Goal: Task Accomplishment & Management: Use online tool/utility

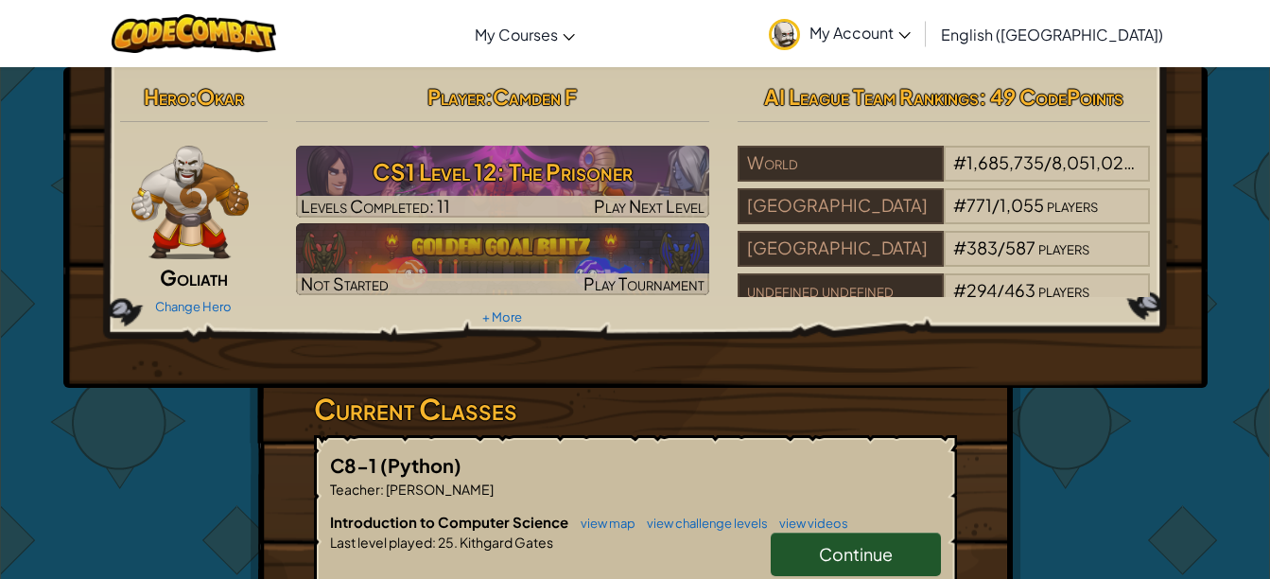
click at [840, 567] on link "Continue" at bounding box center [856, 555] width 170 height 44
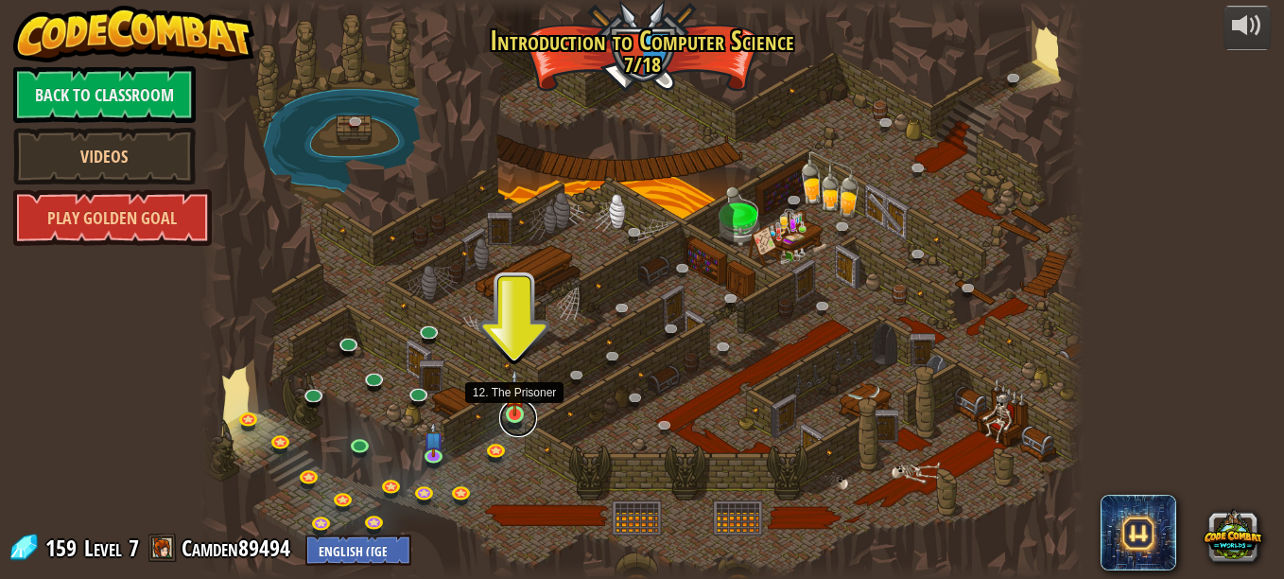
click at [512, 418] on link at bounding box center [518, 418] width 38 height 38
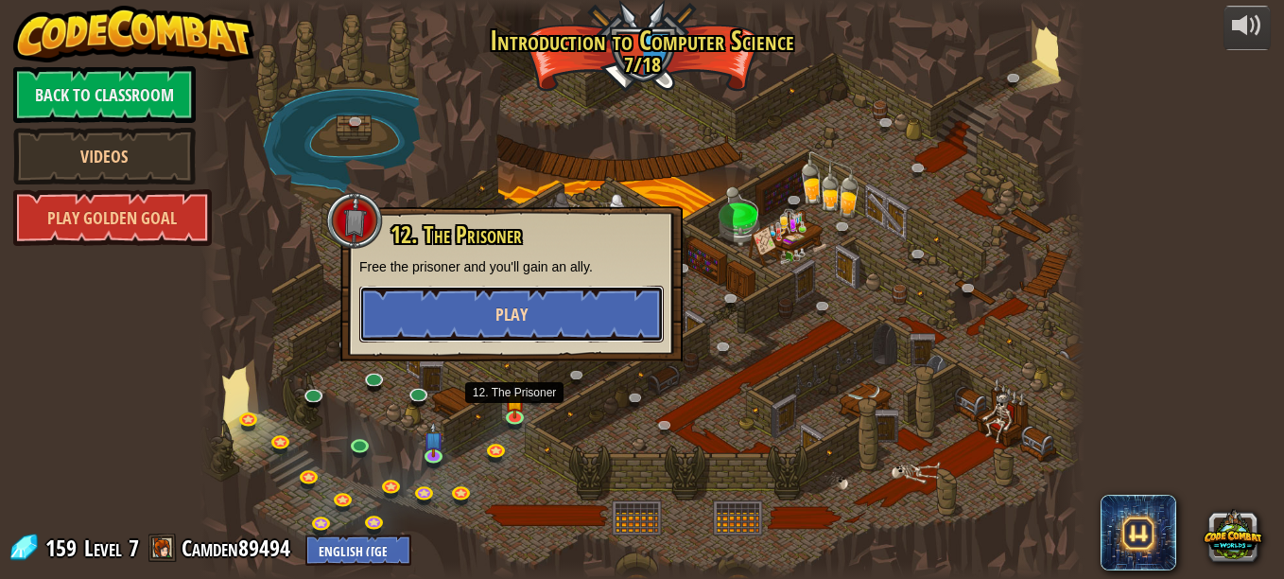
click at [527, 329] on button "Play" at bounding box center [511, 314] width 305 height 57
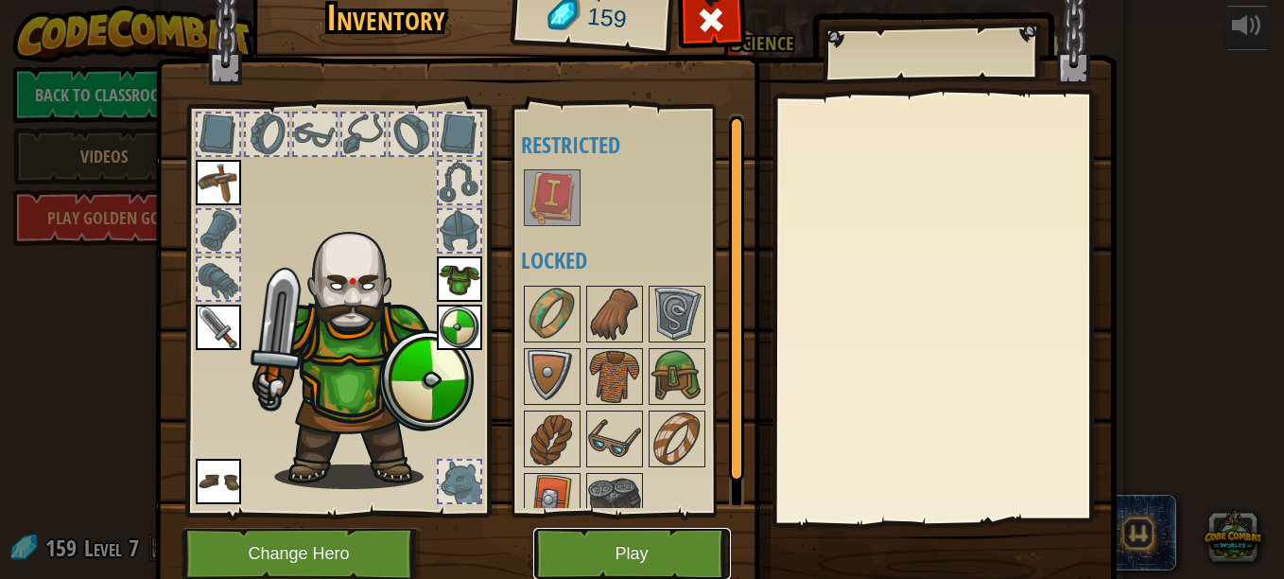
click at [677, 542] on button "Play" at bounding box center [632, 554] width 198 height 52
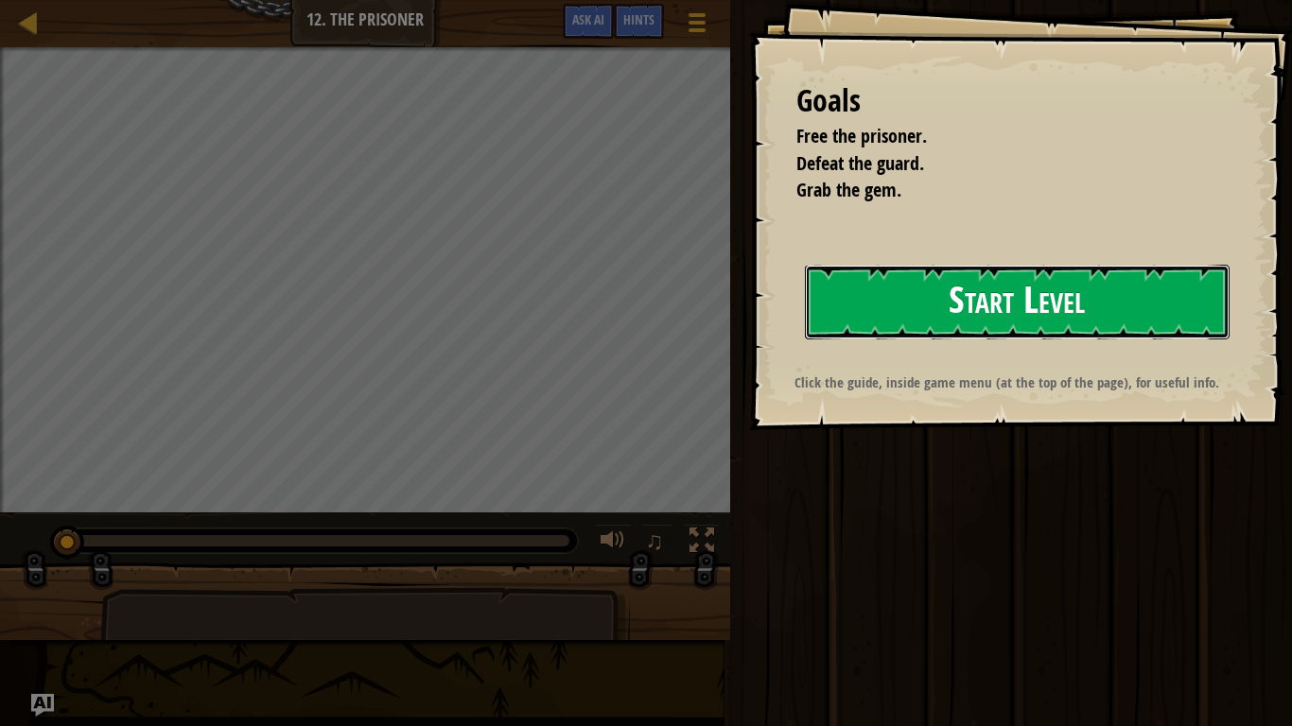
click at [843, 300] on button "Start Level" at bounding box center [1017, 302] width 425 height 75
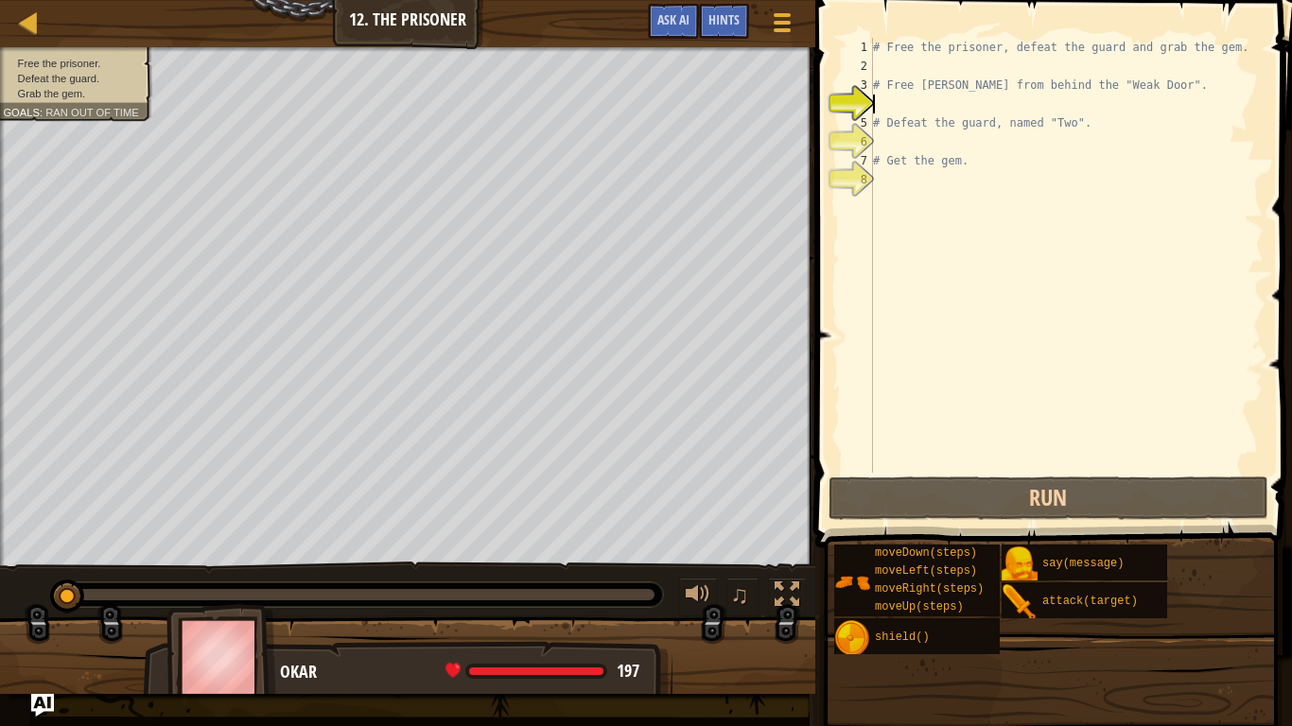
type textarea "h"
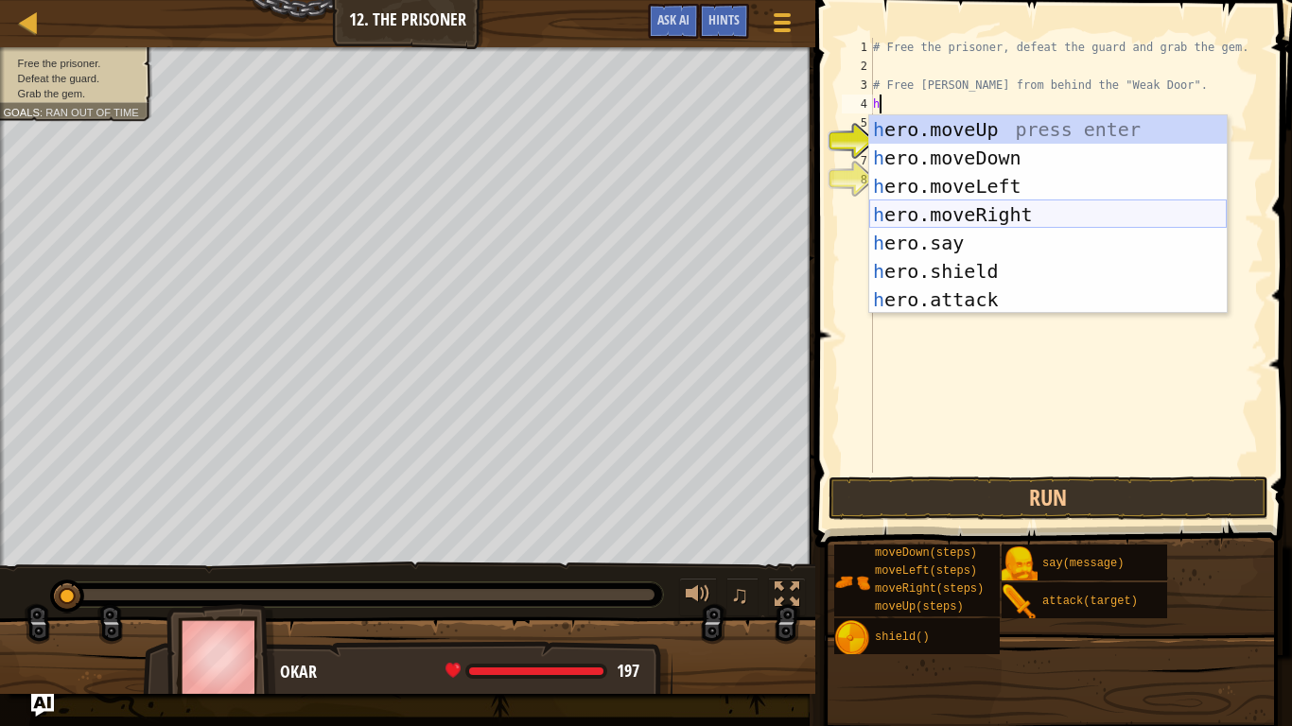
click at [961, 210] on div "h ero.moveUp press enter h ero.moveDown press enter h ero.moveLeft press enter …" at bounding box center [1048, 242] width 358 height 255
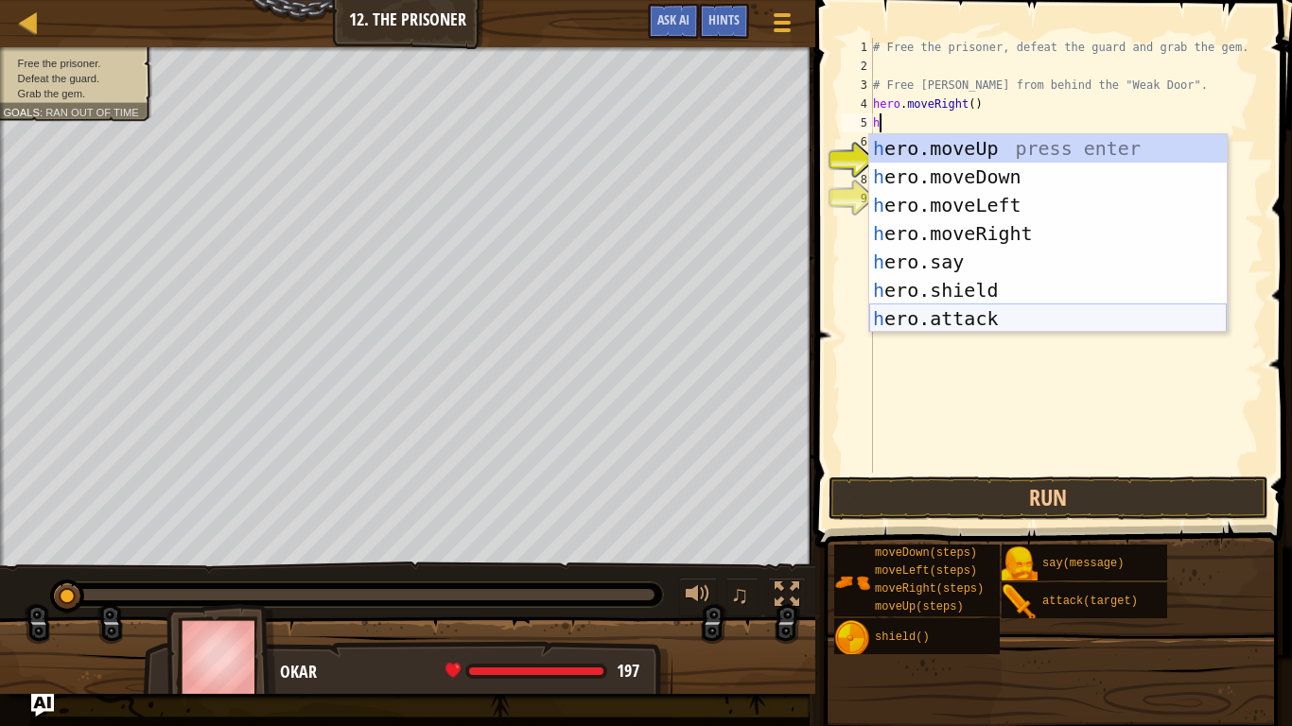
click at [941, 319] on div "h ero.moveUp press enter h ero.moveDown press enter h ero.moveLeft press enter …" at bounding box center [1048, 261] width 358 height 255
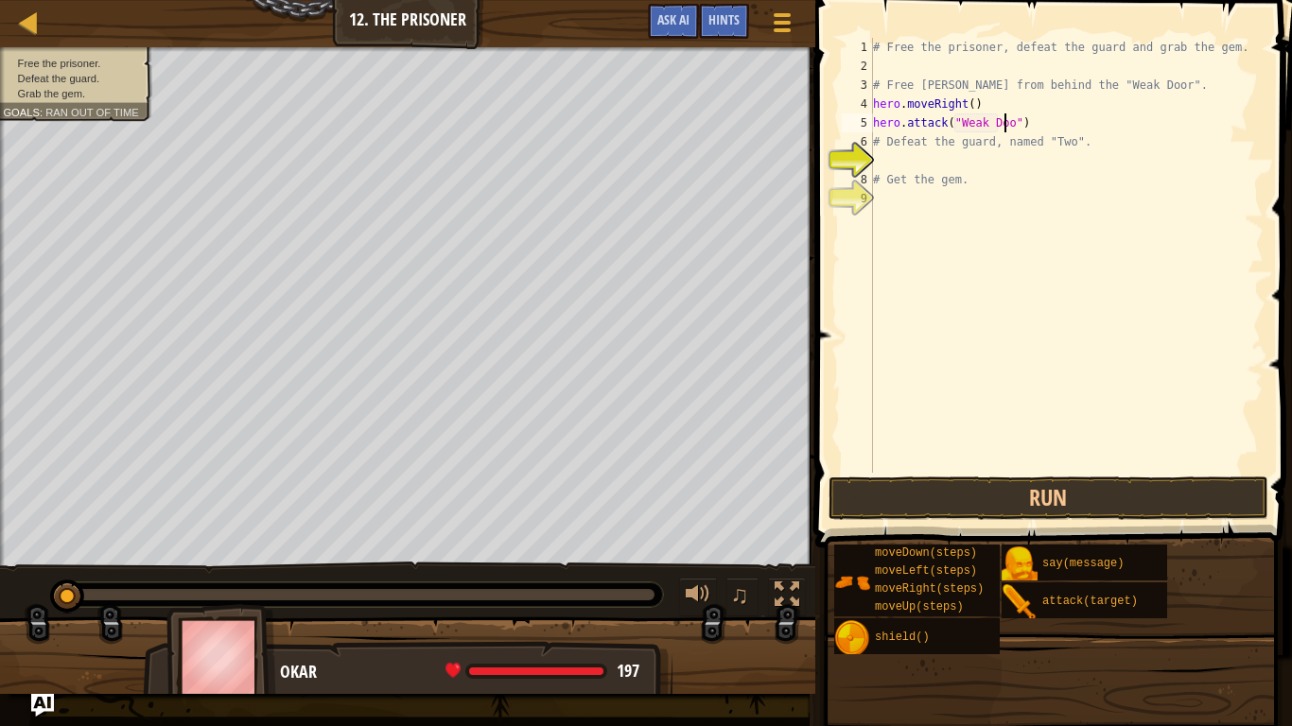
scroll to position [9, 11]
type textarea "hero.attack("Weak Door")"
click at [1047, 491] on button "Run" at bounding box center [1049, 499] width 441 height 44
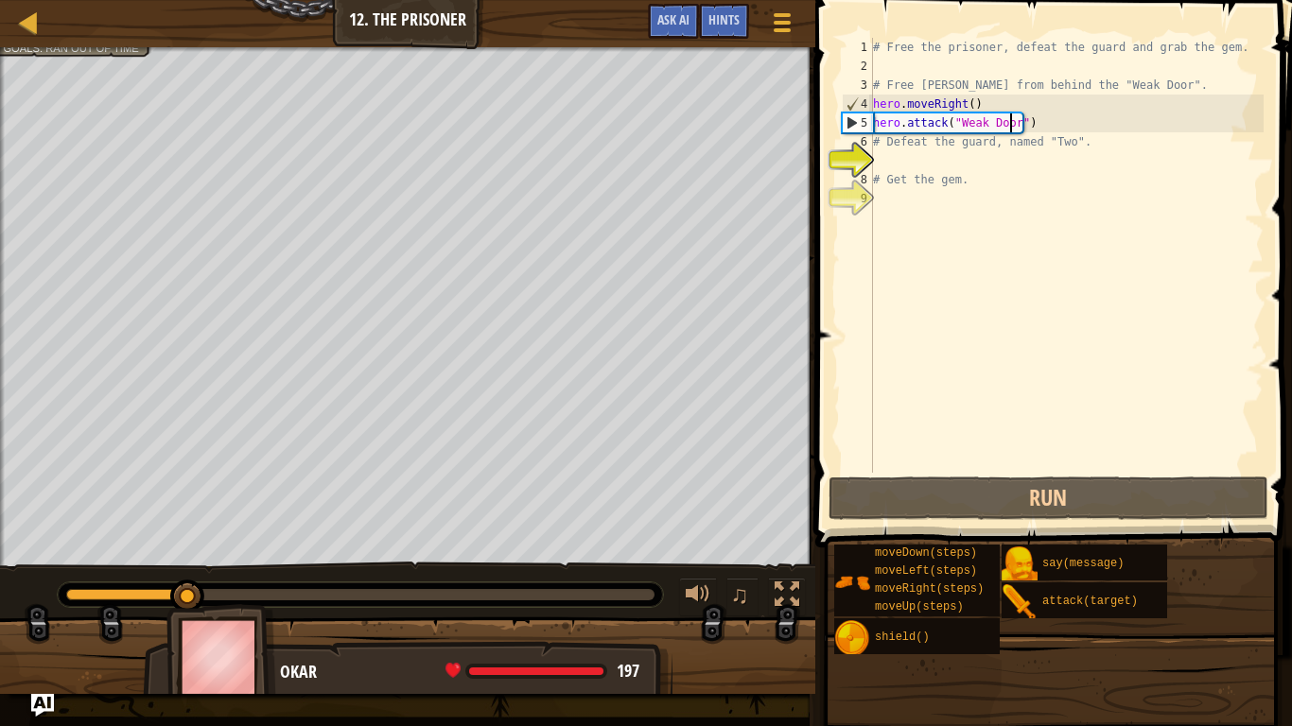
click at [917, 167] on div "# Free the prisoner, defeat the guard and grab the gem. # Free [PERSON_NAME] fr…" at bounding box center [1066, 274] width 394 height 473
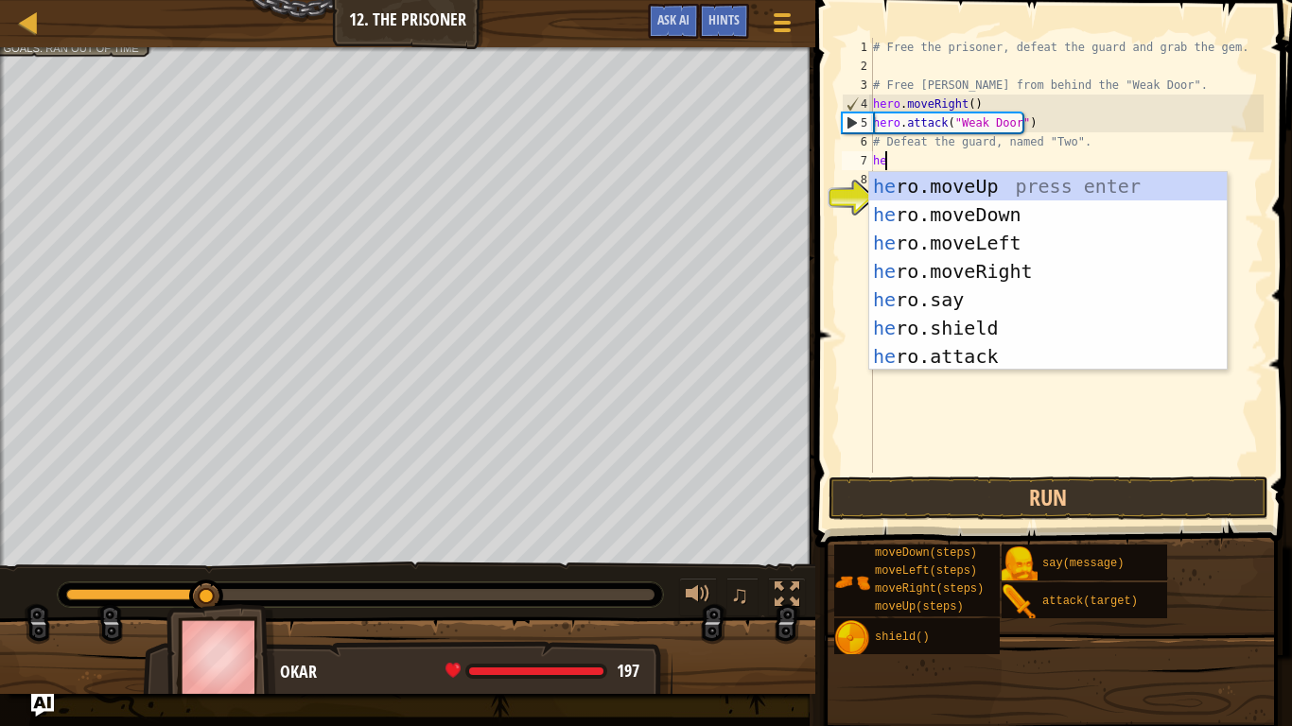
type textarea "he"
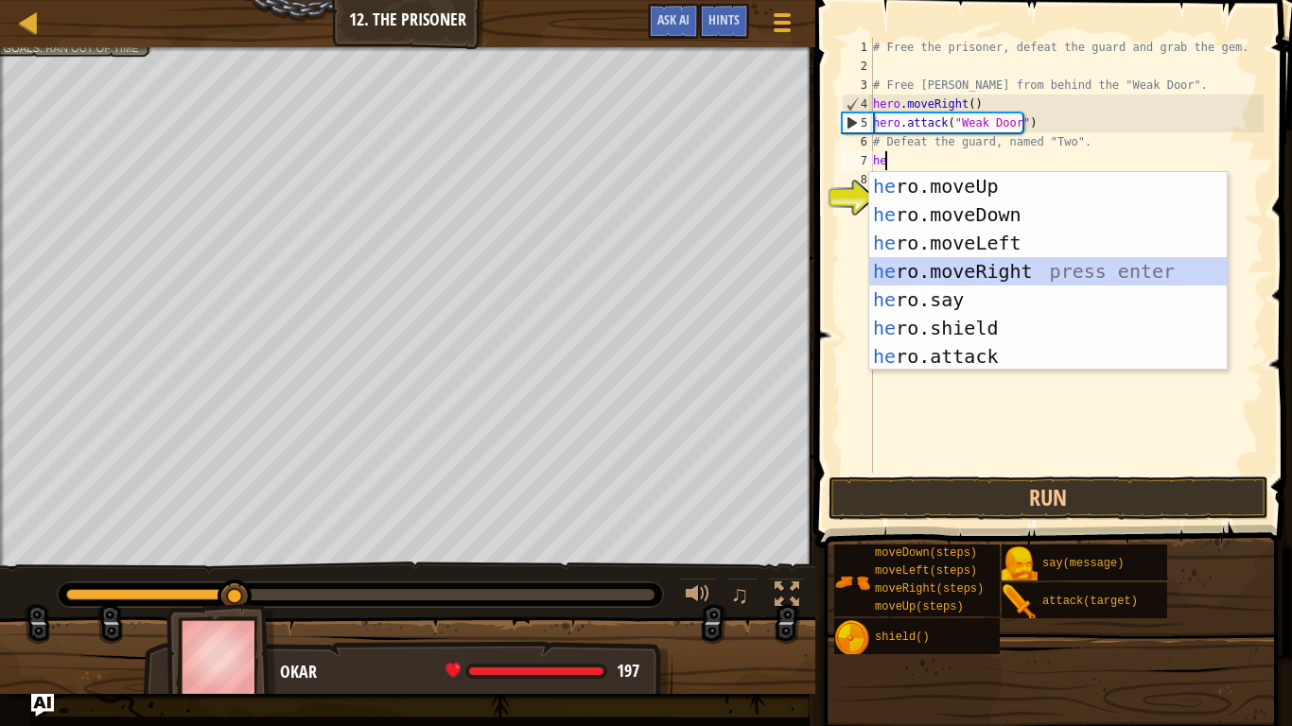
click at [972, 271] on div "he ro.moveUp press enter he ro.moveDown press enter he ro.moveLeft press enter …" at bounding box center [1048, 299] width 358 height 255
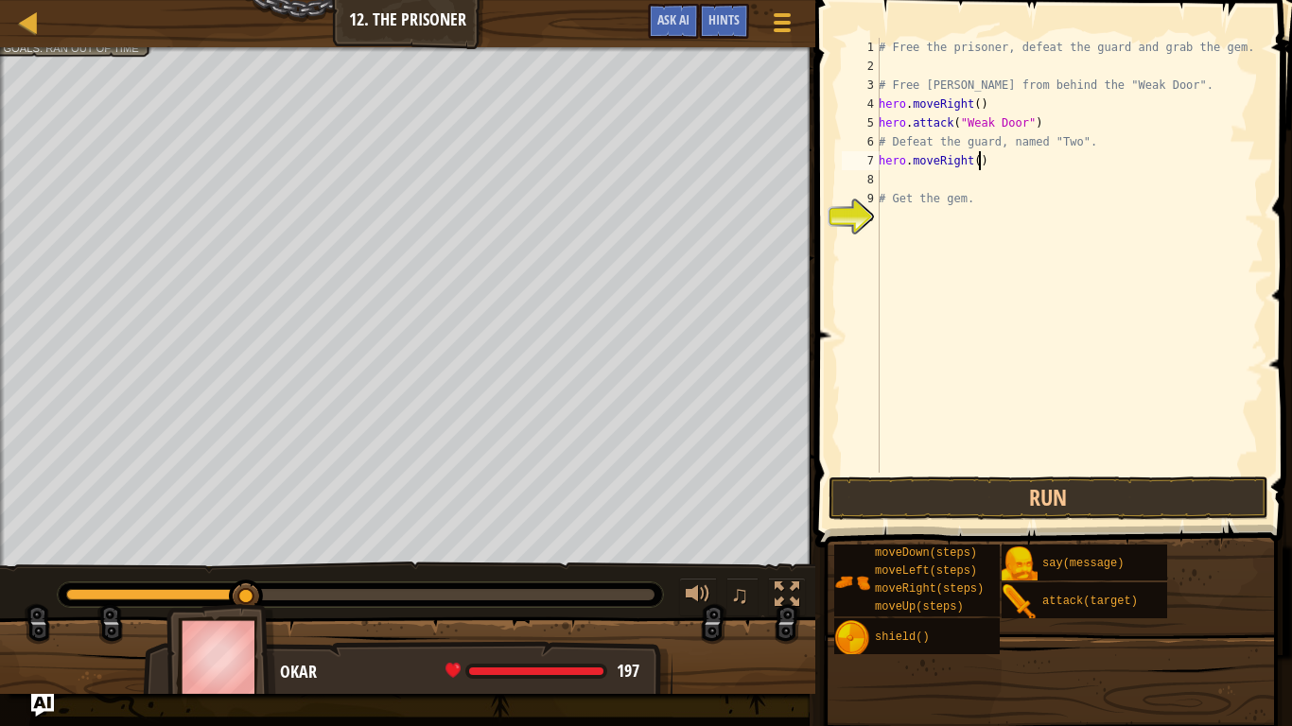
click at [977, 160] on div "# Free the prisoner, defeat the guard and grab the gem. # Free [PERSON_NAME] fr…" at bounding box center [1069, 274] width 389 height 473
type textarea "hero.moveRight(3)"
click at [901, 179] on div "# Free the prisoner, defeat the guard and grab the gem. # Free [PERSON_NAME] fr…" at bounding box center [1069, 274] width 389 height 473
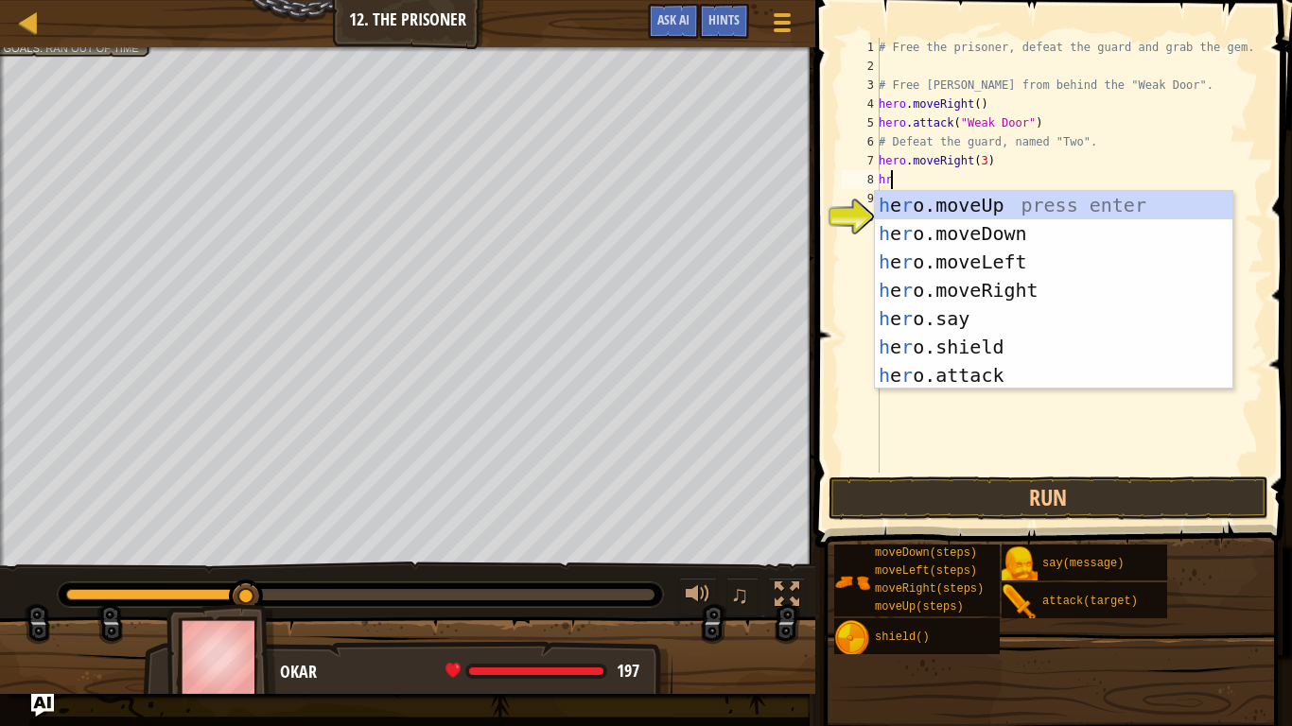
type textarea "hro"
click at [955, 231] on div "h e ro .moveUp press enter h e ro .moveDown press enter h e ro .moveLeft press …" at bounding box center [1054, 318] width 358 height 255
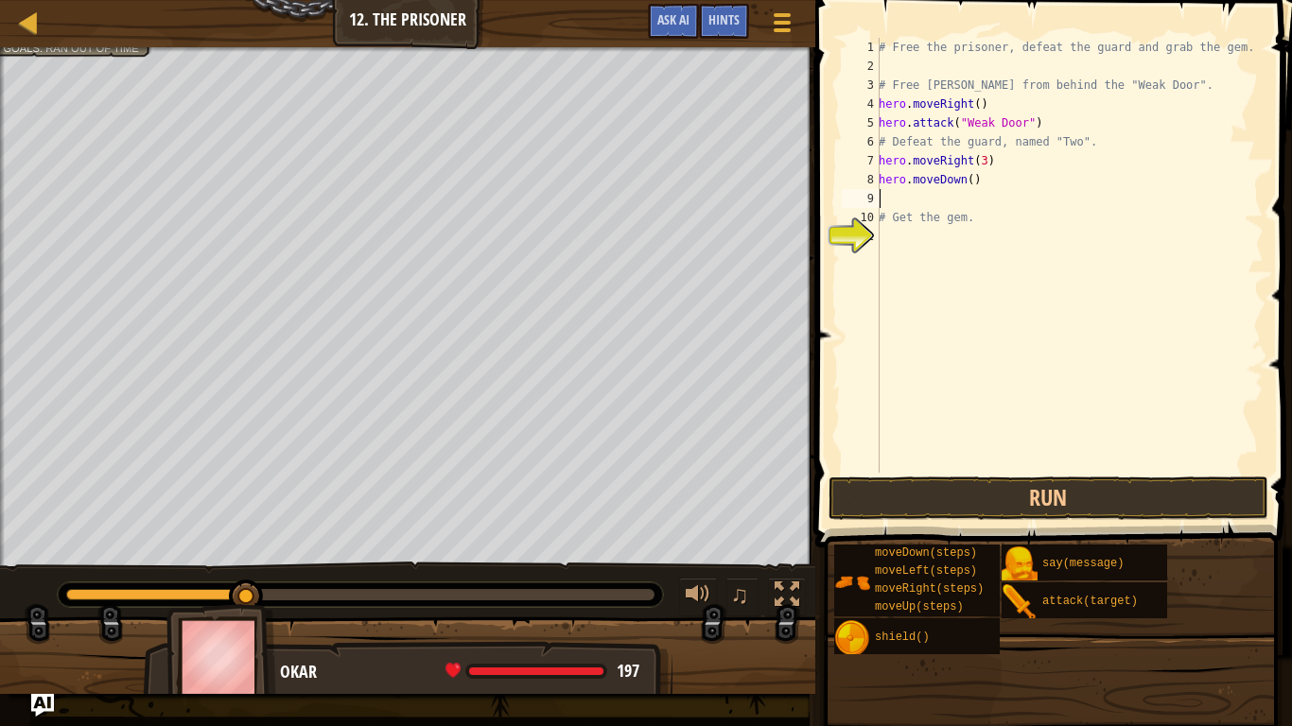
click at [965, 175] on div "# Free the prisoner, defeat the guard and grab the gem. # Free [PERSON_NAME] fr…" at bounding box center [1069, 274] width 389 height 473
type textarea "hero.moveDown(3)"
click at [906, 201] on div "# Free the prisoner, defeat the guard and grab the gem. # Free [PERSON_NAME] fr…" at bounding box center [1069, 274] width 389 height 473
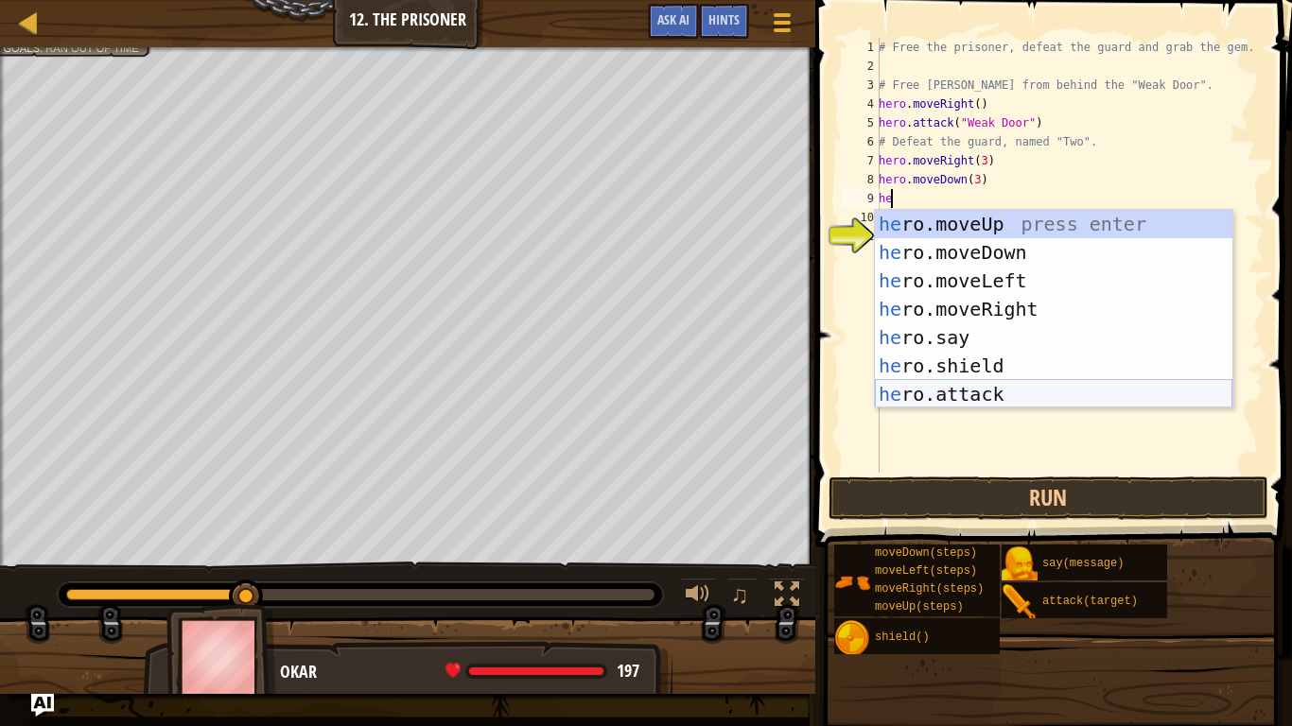
click at [980, 404] on div "he ro.moveUp press enter he ro.moveDown press enter he ro.moveLeft press enter …" at bounding box center [1054, 337] width 358 height 255
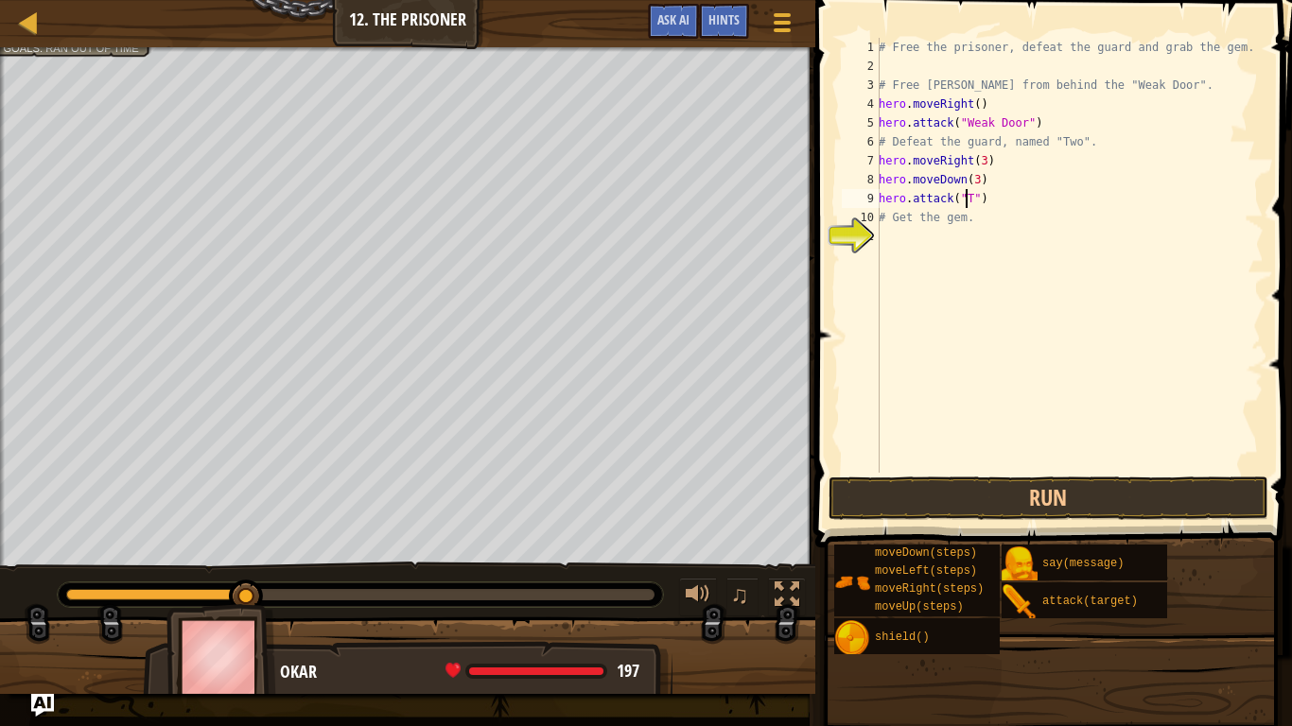
scroll to position [9, 8]
drag, startPoint x: 882, startPoint y: 196, endPoint x: 1200, endPoint y: 212, distance: 318.2
click at [1200, 212] on div "# Free the prisoner, defeat the guard and grab the gem. # Free [PERSON_NAME] fr…" at bounding box center [1069, 274] width 389 height 473
type textarea "hero.attack("Two") # Get the gem."
click at [1104, 273] on div "# Free the prisoner, defeat the guard and grab the gem. # Free [PERSON_NAME] fr…" at bounding box center [1069, 274] width 389 height 473
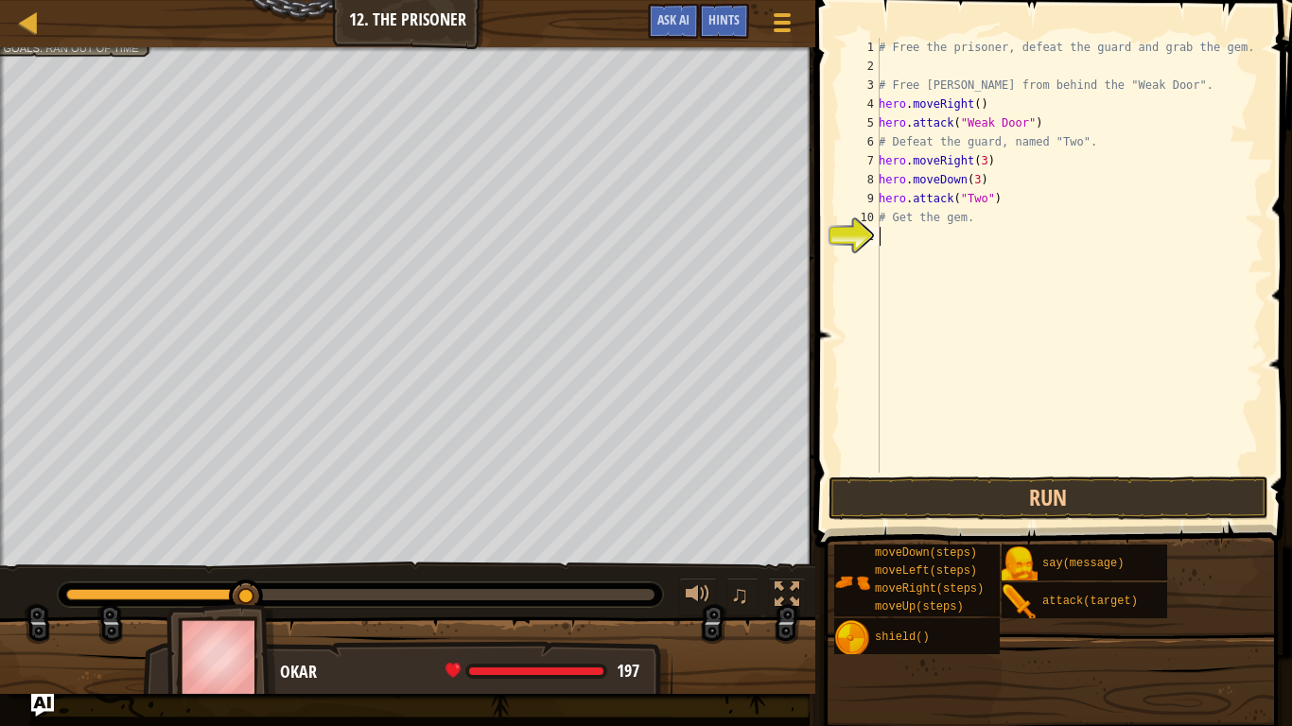
scroll to position [9, 0]
drag, startPoint x: 881, startPoint y: 197, endPoint x: 991, endPoint y: 200, distance: 110.7
click at [991, 200] on div "# Free the prisoner, defeat the guard and grab the gem. # Free [PERSON_NAME] fr…" at bounding box center [1069, 274] width 389 height 473
type textarea "hero.attack("Two")"
click at [901, 234] on div "# Free the prisoner, defeat the guard and grab the gem. # Free [PERSON_NAME] fr…" at bounding box center [1069, 274] width 389 height 473
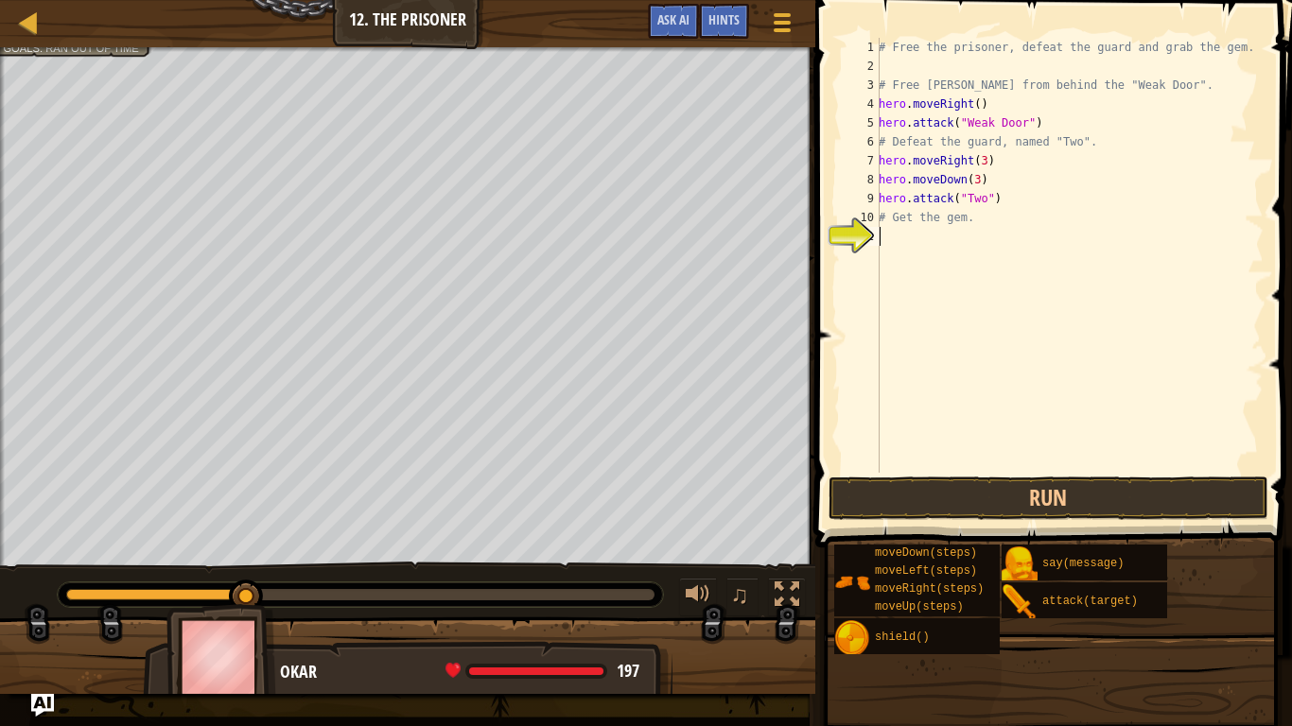
paste textarea "hero.attack("Two")"
type textarea "hero.attack("Two")"
click at [880, 393] on div "# Free the prisoner, defeat the guard and grab the gem. # Free [PERSON_NAME] fr…" at bounding box center [1069, 274] width 389 height 473
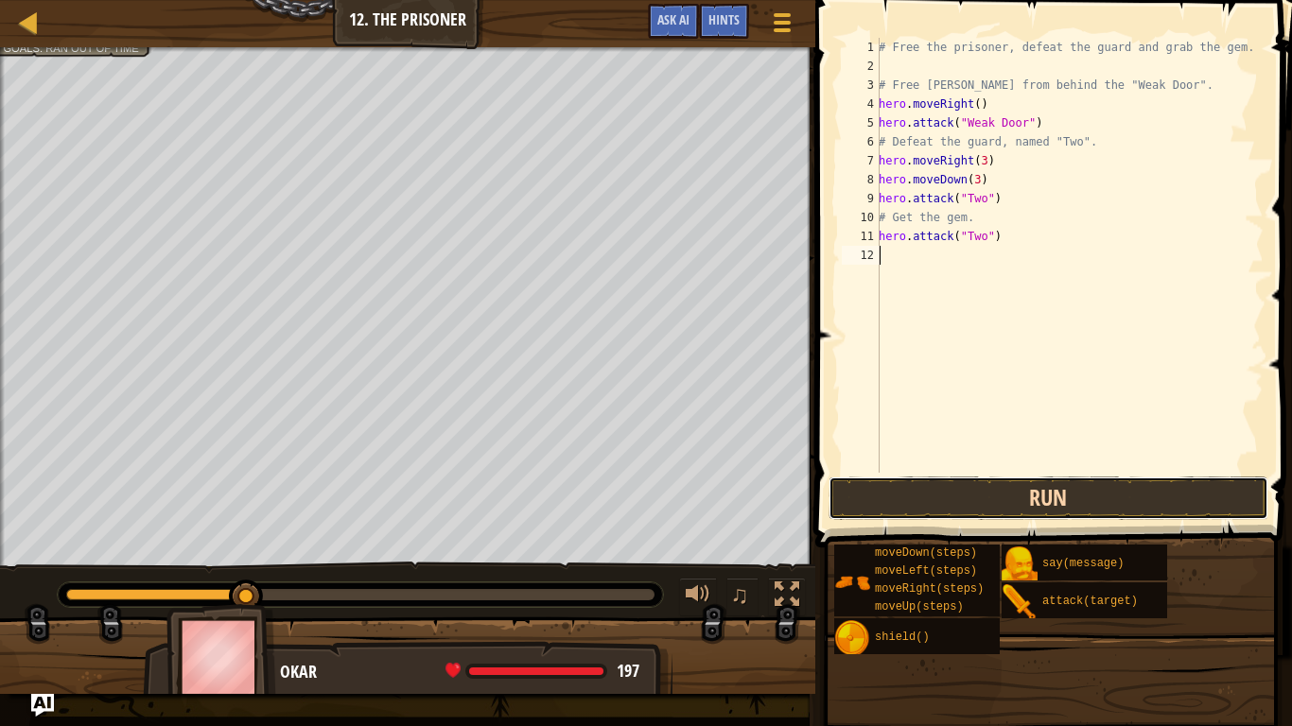
click at [915, 479] on button "Run" at bounding box center [1049, 499] width 441 height 44
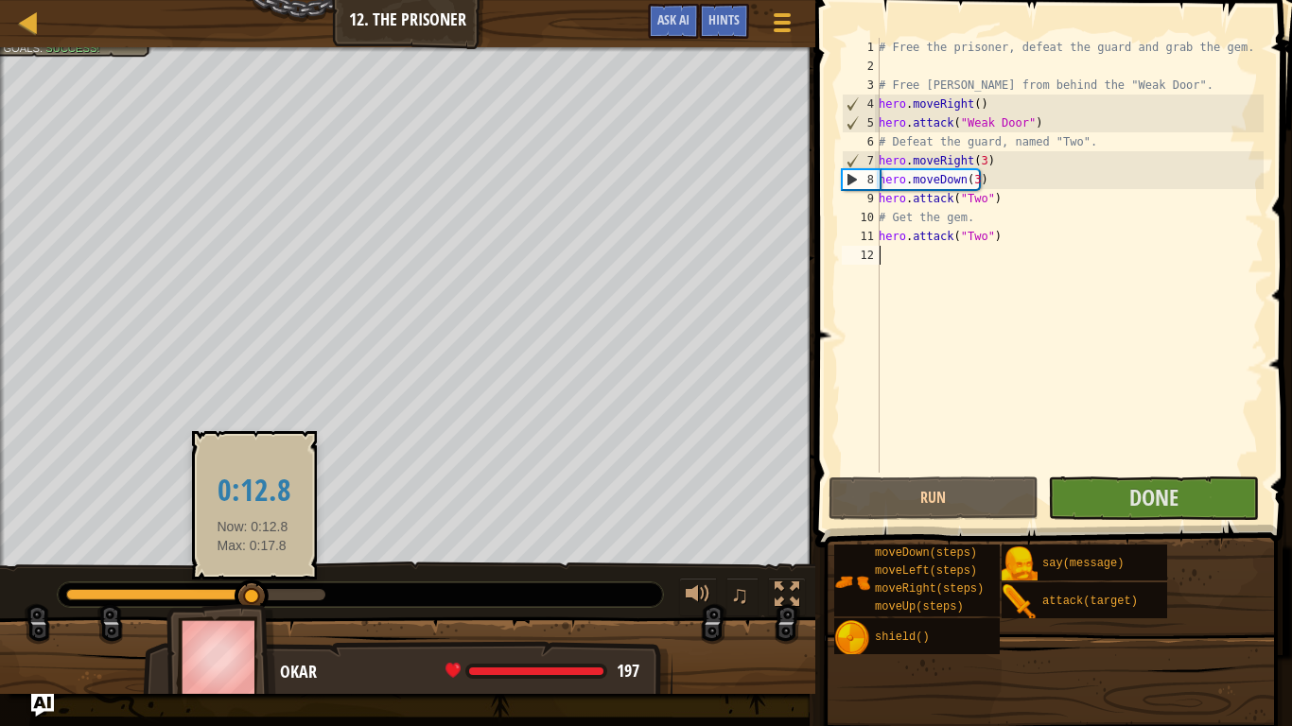
drag, startPoint x: 158, startPoint y: 591, endPoint x: 250, endPoint y: 594, distance: 91.8
click at [250, 578] on div at bounding box center [252, 597] width 34 height 34
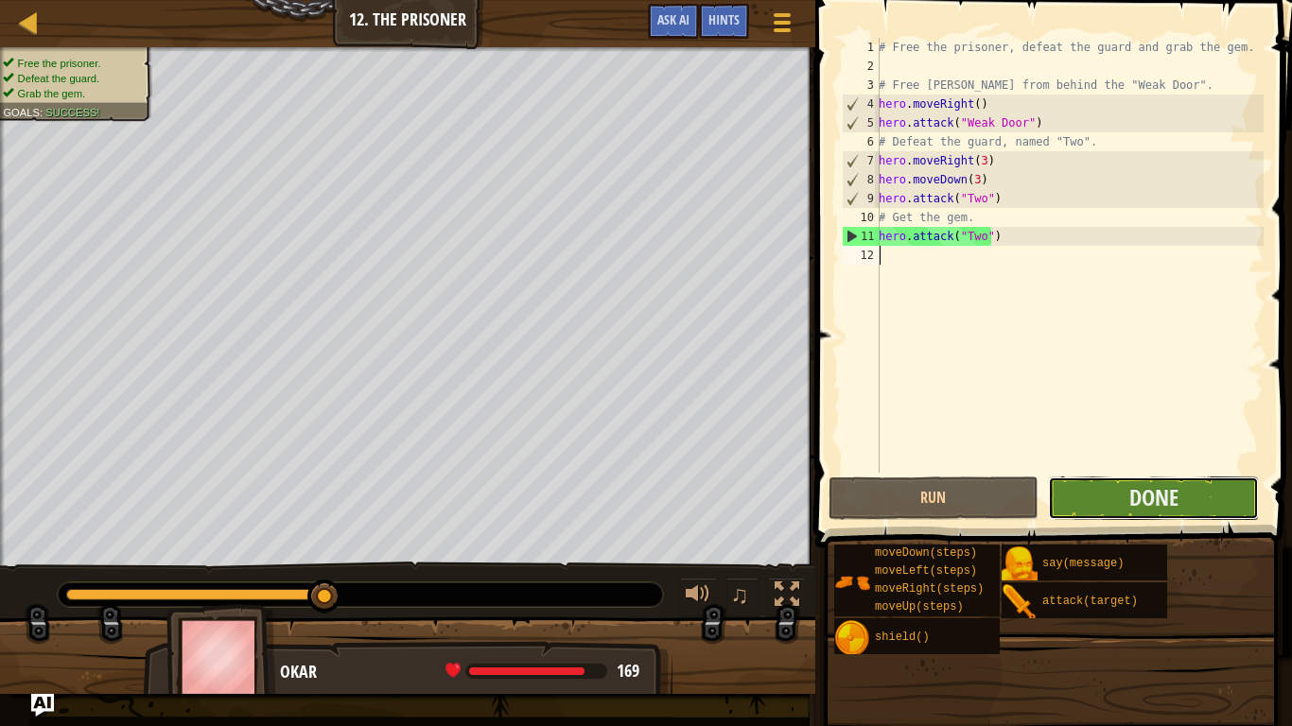
click at [1202, 505] on button "Done" at bounding box center [1153, 499] width 211 height 44
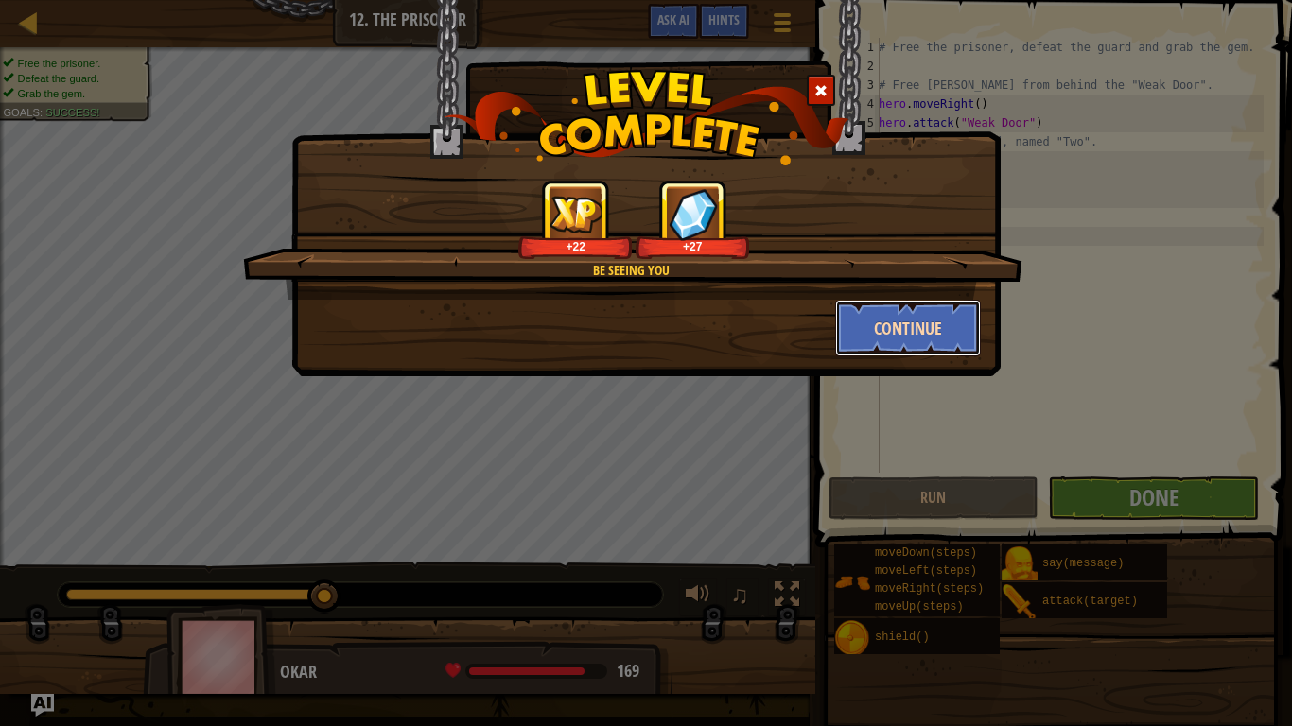
click at [891, 323] on button "Continue" at bounding box center [908, 328] width 147 height 57
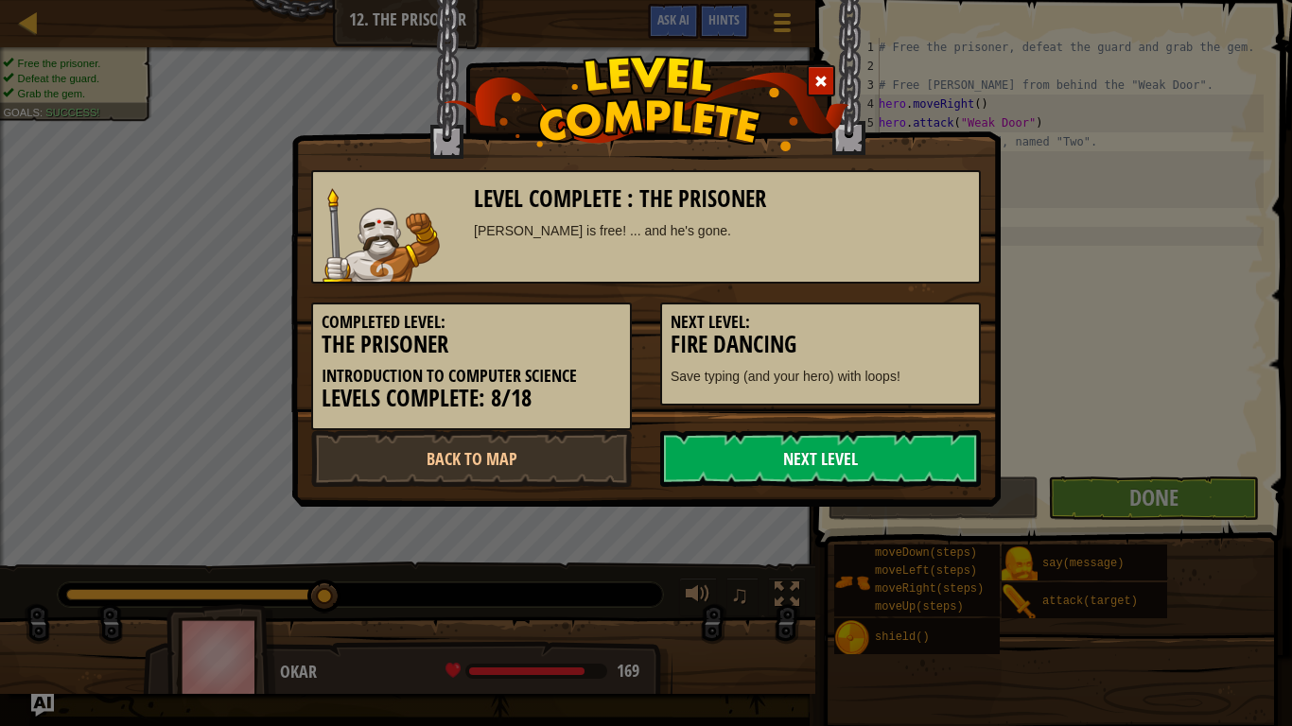
click at [727, 475] on link "Next Level" at bounding box center [820, 458] width 321 height 57
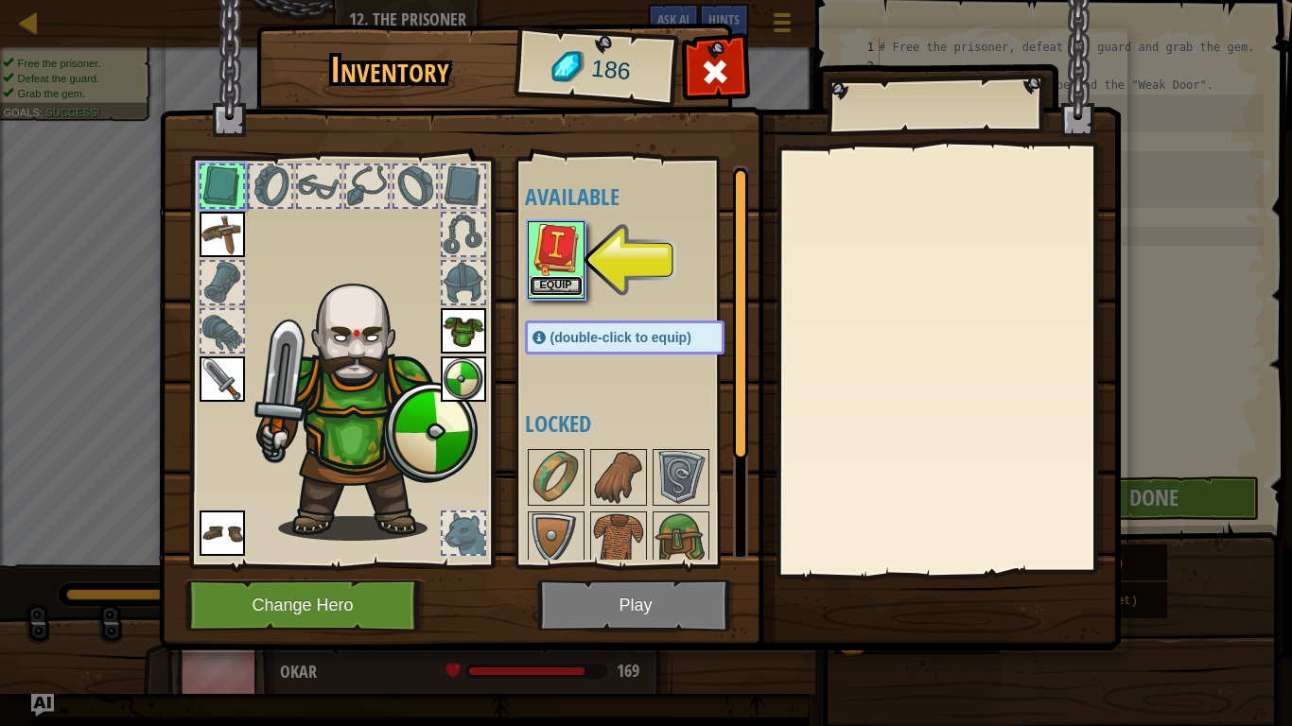
click at [550, 279] on button "Equip" at bounding box center [556, 286] width 53 height 20
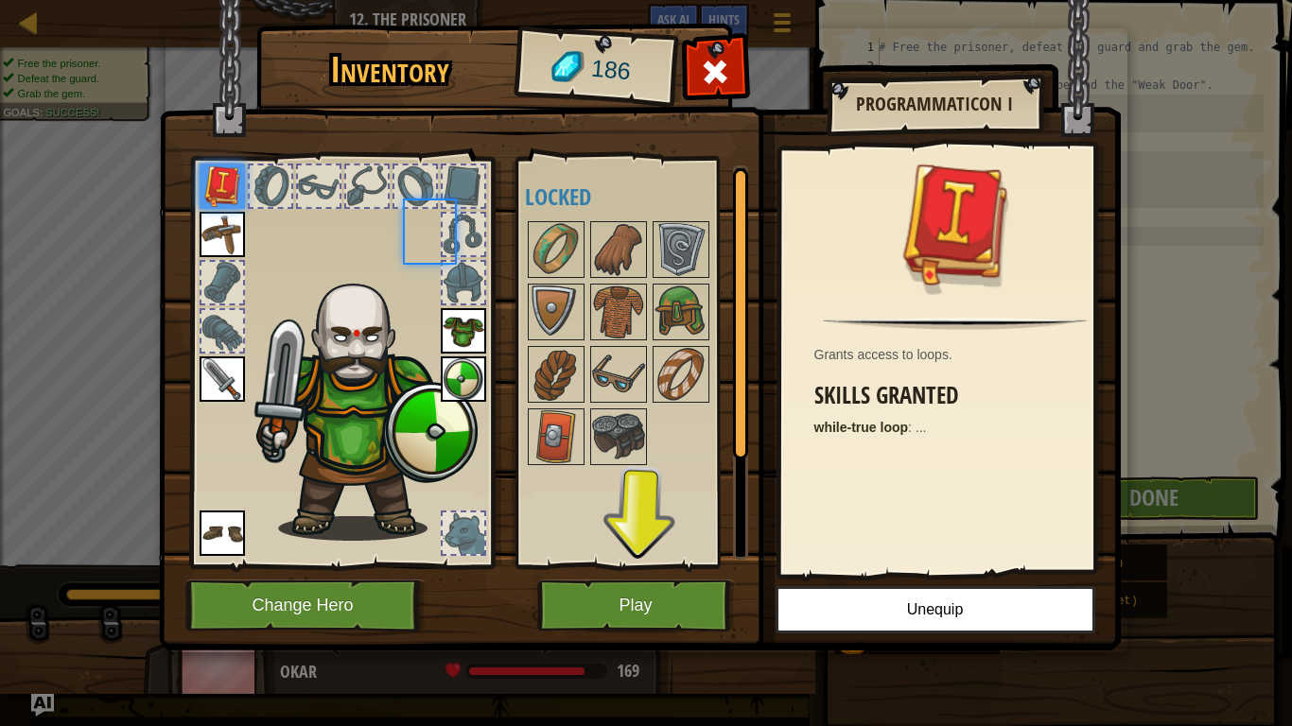
click at [550, 2] on body "Map Introduction to Computer Science 12. The Prisoner Game Menu Done Hints Ask …" at bounding box center [646, 1] width 1292 height 2
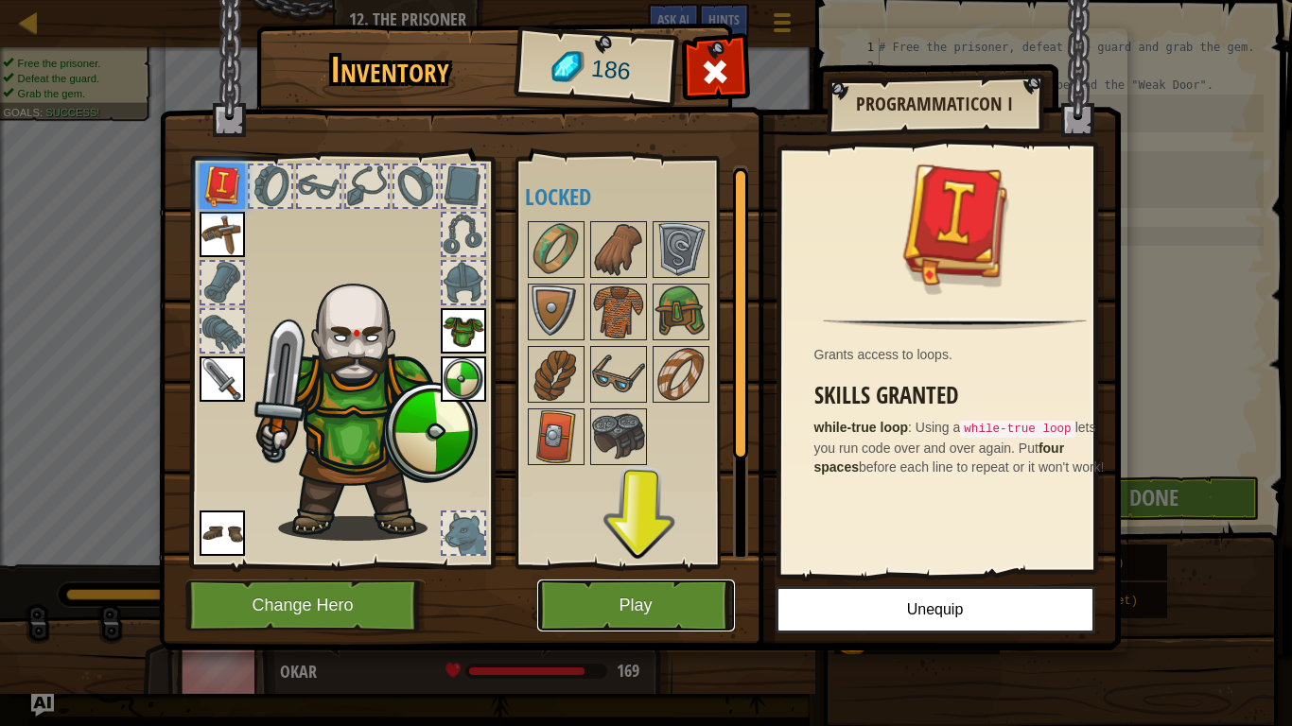
click at [693, 578] on button "Play" at bounding box center [636, 606] width 198 height 52
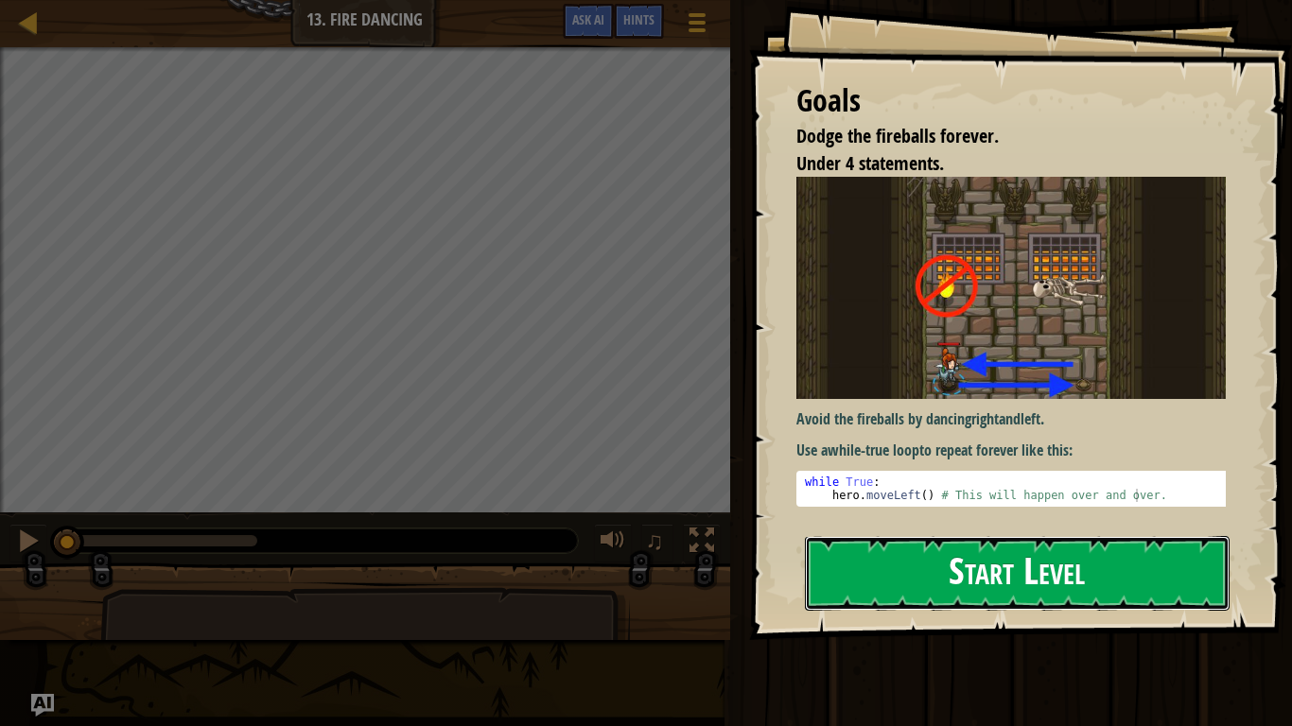
click at [916, 578] on button "Start Level" at bounding box center [1017, 573] width 425 height 75
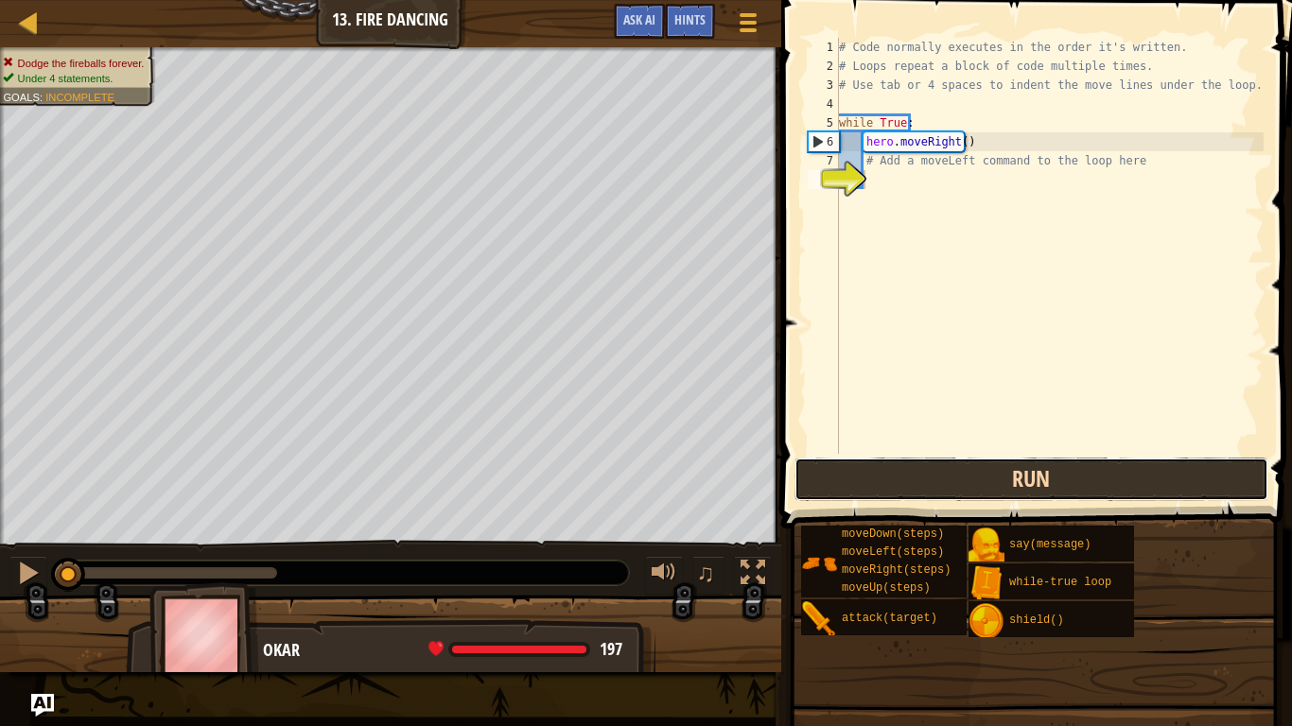
click at [926, 483] on button "Run" at bounding box center [1032, 480] width 474 height 44
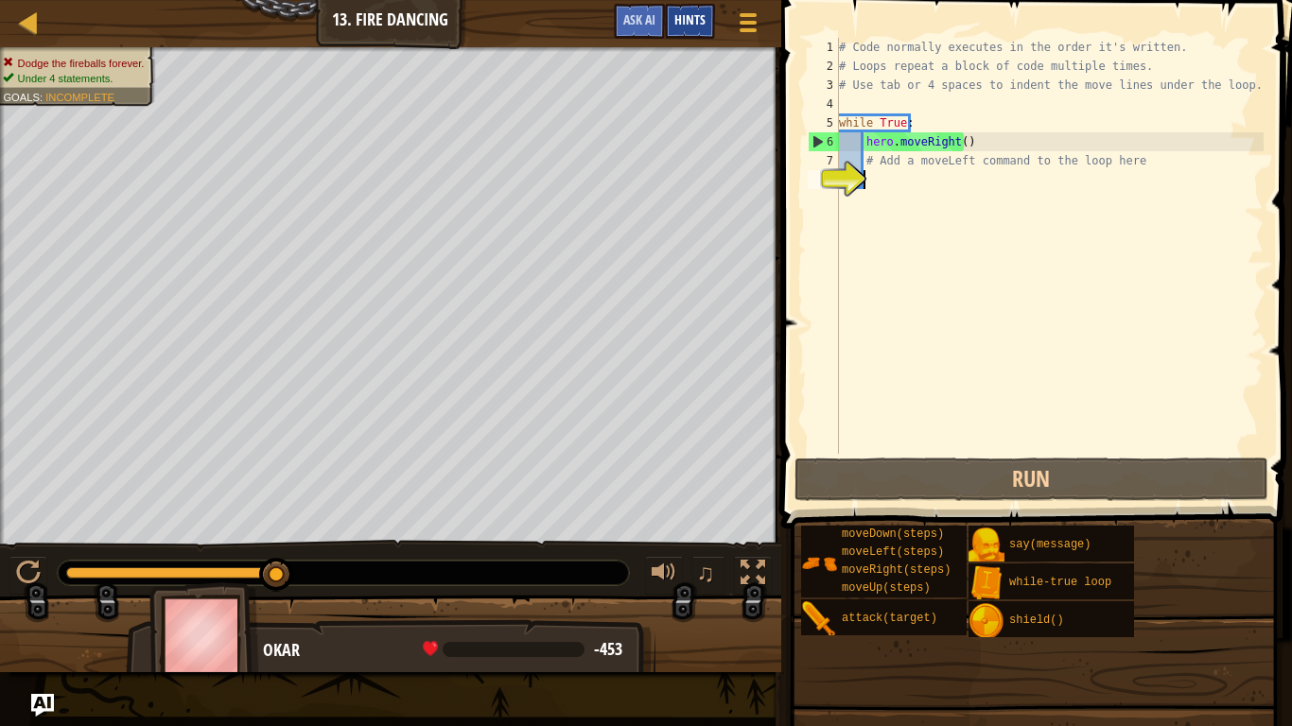
click at [700, 26] on span "Hints" at bounding box center [689, 19] width 31 height 18
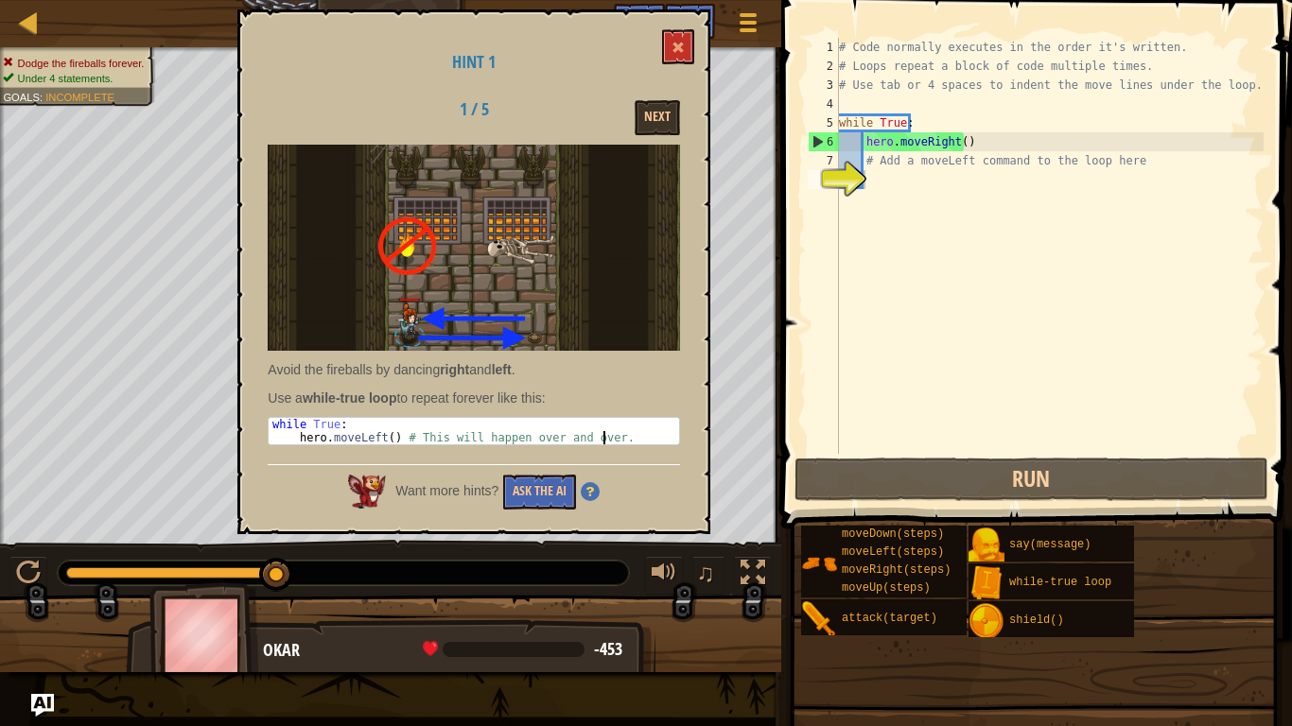
drag, startPoint x: 274, startPoint y: 427, endPoint x: 376, endPoint y: 452, distance: 104.4
click at [376, 452] on div "Avoid the fireballs by dancing right and left . Use a while-true loop to repeat…" at bounding box center [474, 300] width 412 height 310
drag, startPoint x: 376, startPoint y: 452, endPoint x: 352, endPoint y: 439, distance: 27.1
click at [352, 439] on div "while True : hero . moveLeft ( ) # This will happen over and over." at bounding box center [474, 431] width 411 height 26
type textarea "hero.moveLeft() # This will happen over and over."
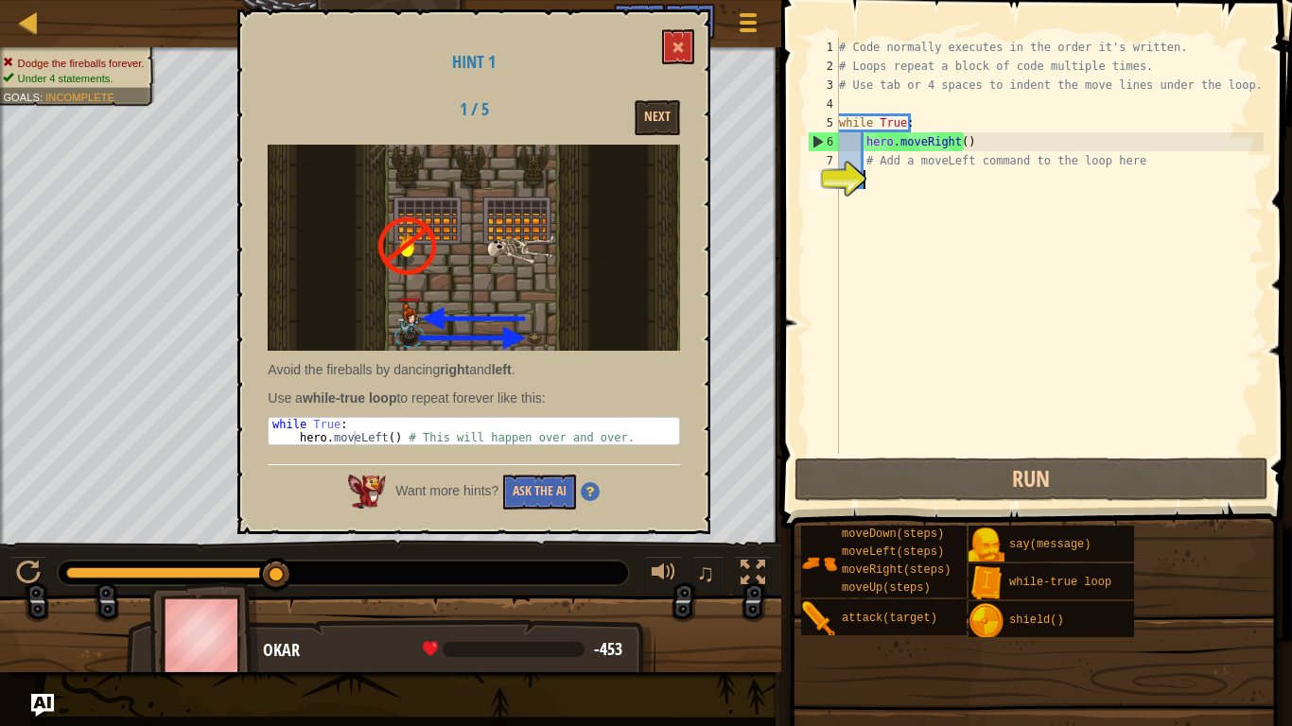
click at [899, 194] on div "# Code normally executes in the order it's written. # Loops repeat a block of c…" at bounding box center [1049, 265] width 428 height 454
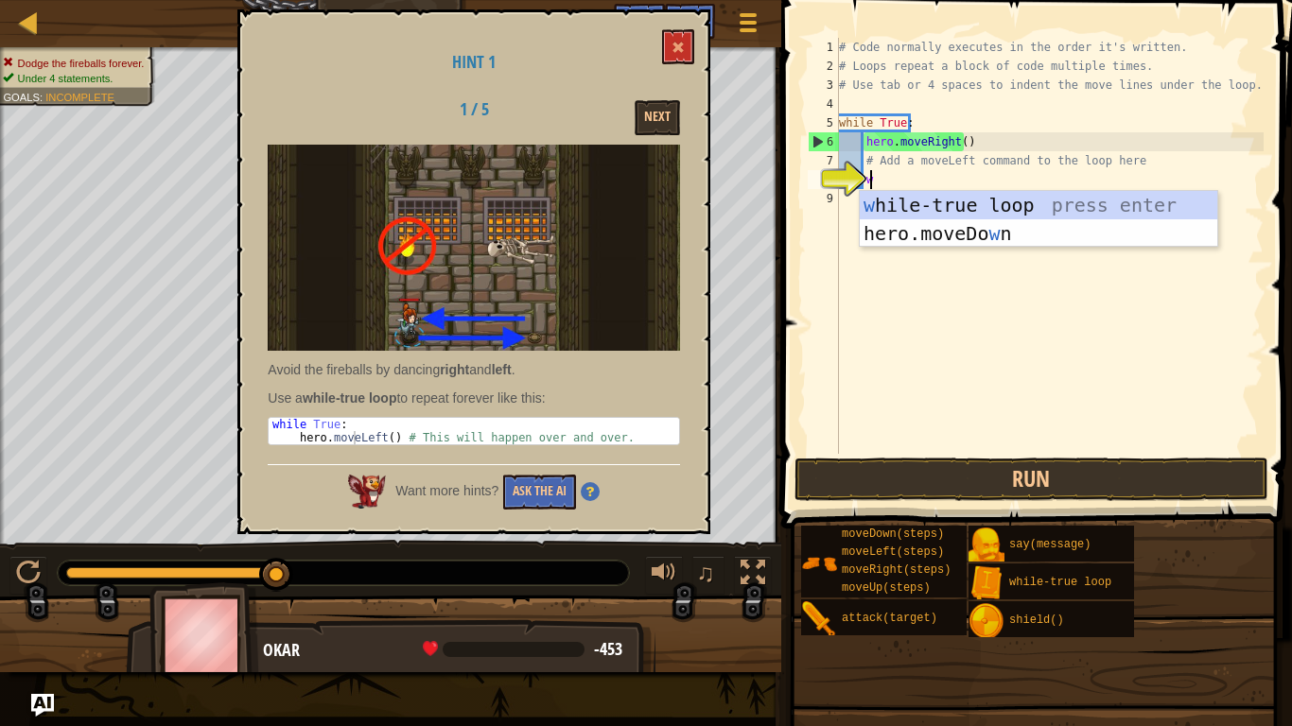
scroll to position [9, 1]
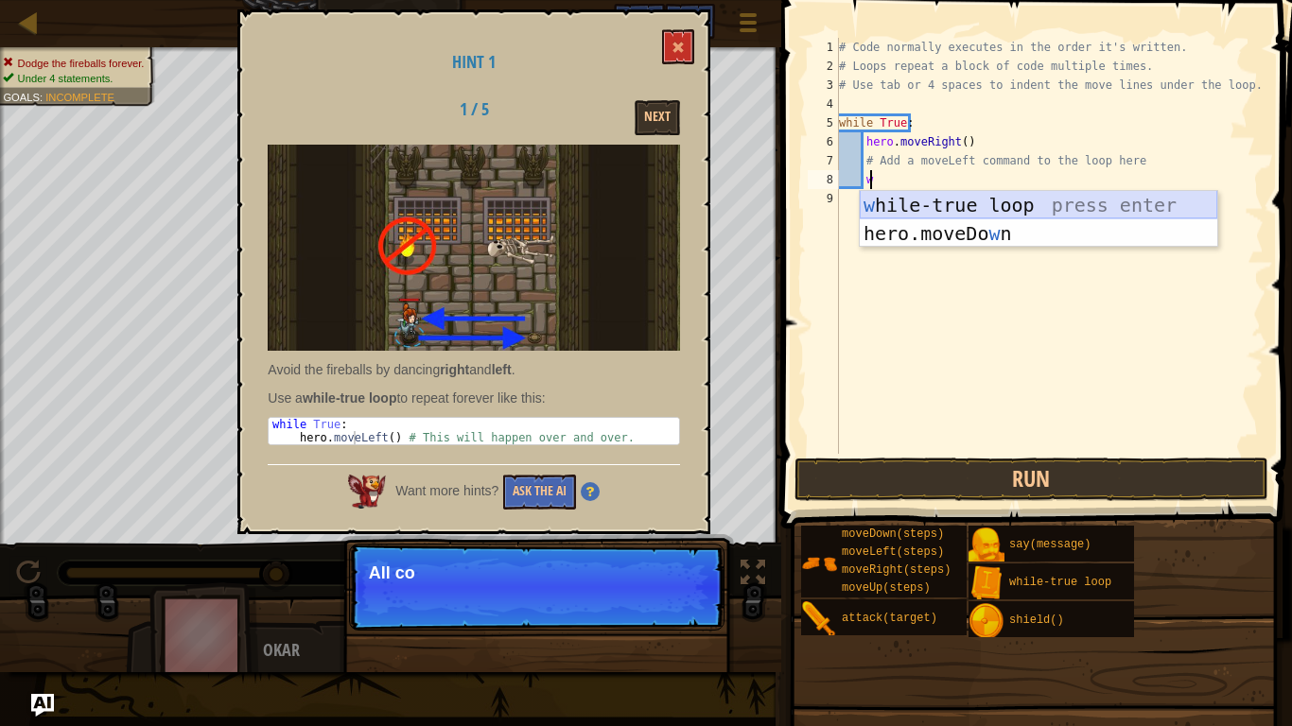
click at [984, 0] on body "Map Introduction to Computer Science 13. Fire Dancing Game Menu Done Hints Ask …" at bounding box center [646, 0] width 1292 height 0
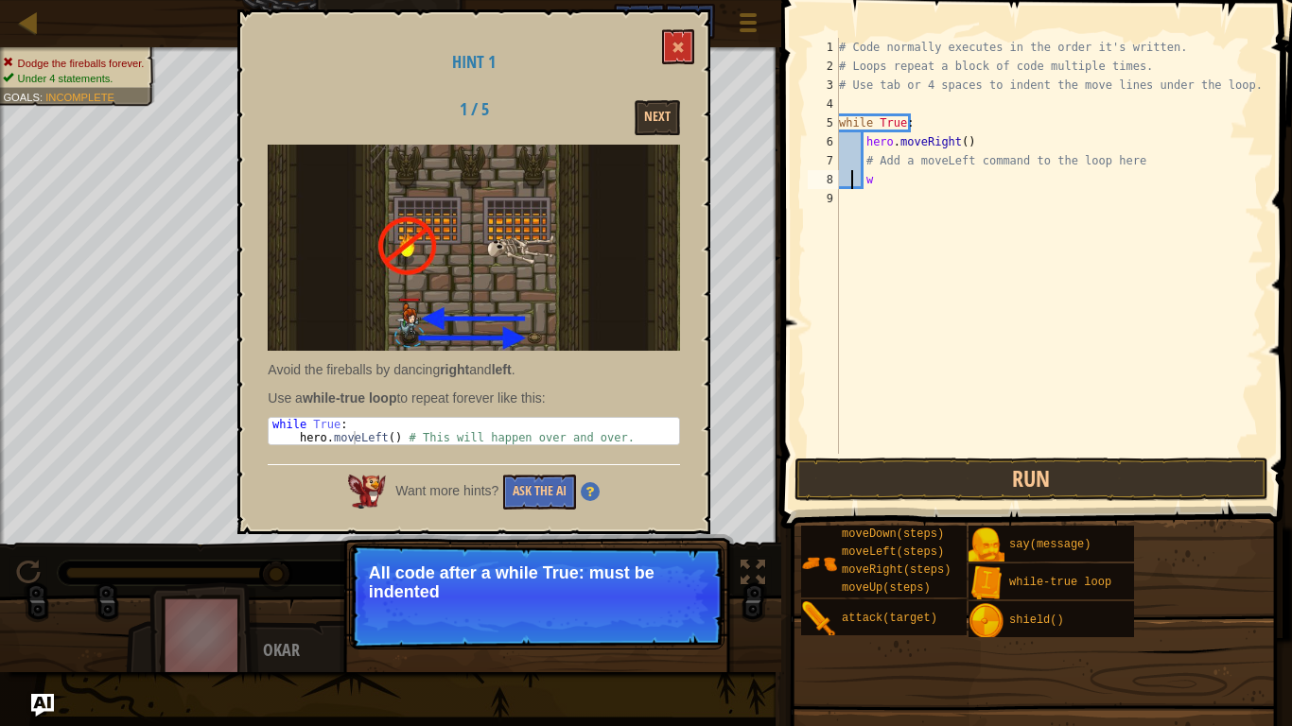
click at [853, 188] on div "# Code normally executes in the order it's written. # Loops repeat a block of c…" at bounding box center [1049, 265] width 428 height 454
click at [690, 43] on button at bounding box center [678, 46] width 32 height 35
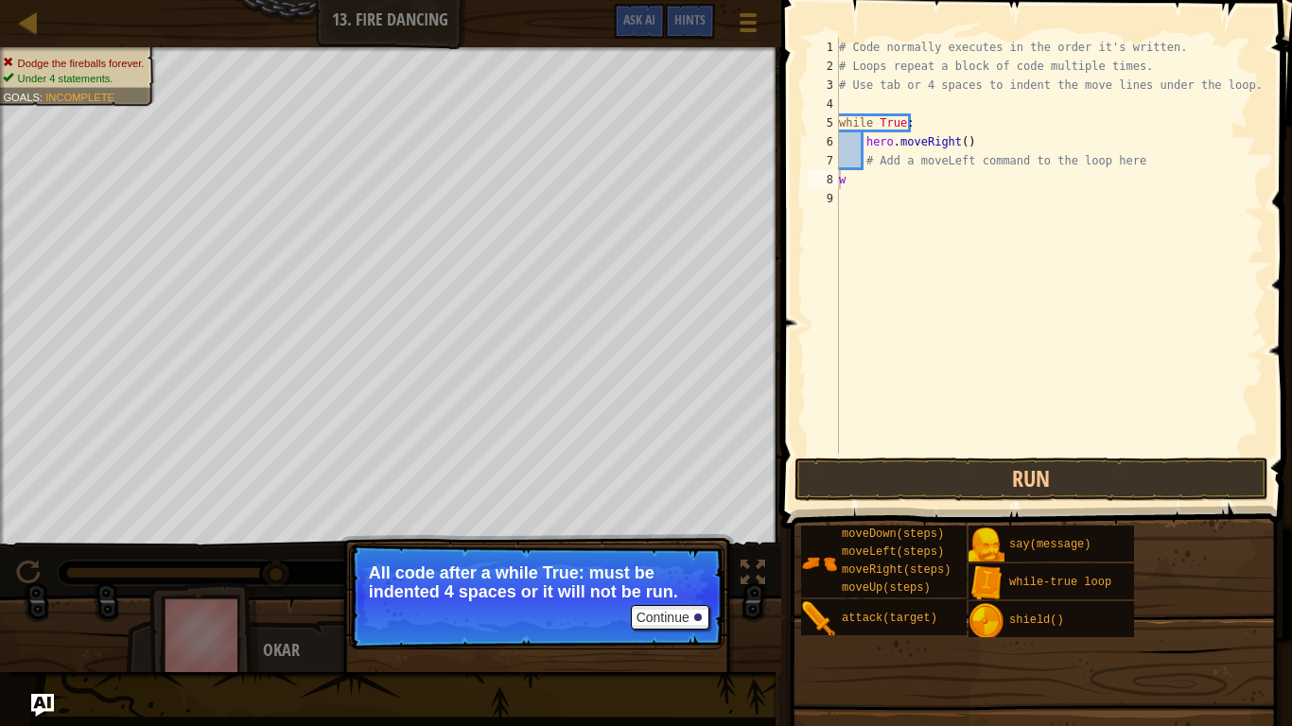
click at [859, 142] on div "# Code normally executes in the order it's written. # Loops repeat a block of c…" at bounding box center [1049, 265] width 428 height 454
click at [846, 151] on div "# Code normally executes in the order it's written. # Loops repeat a block of c…" at bounding box center [1049, 265] width 428 height 454
type textarea "# Add a moveLeft command to the loop here"
click at [53, 14] on div "Map Introduction to Computer Science 13. Fire Dancing Game Menu Done Hints Ask …" at bounding box center [390, 23] width 781 height 47
click at [44, 11] on link "Map" at bounding box center [42, 23] width 9 height 26
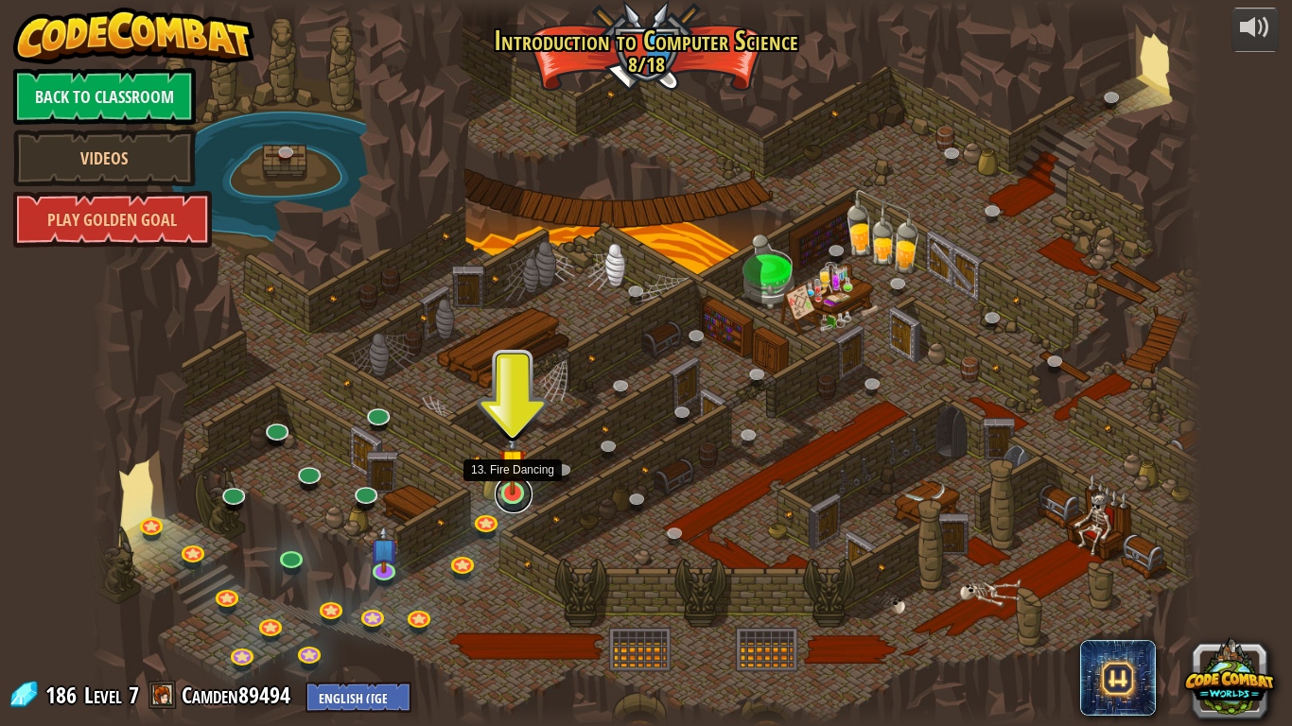
click at [516, 500] on link at bounding box center [514, 495] width 38 height 38
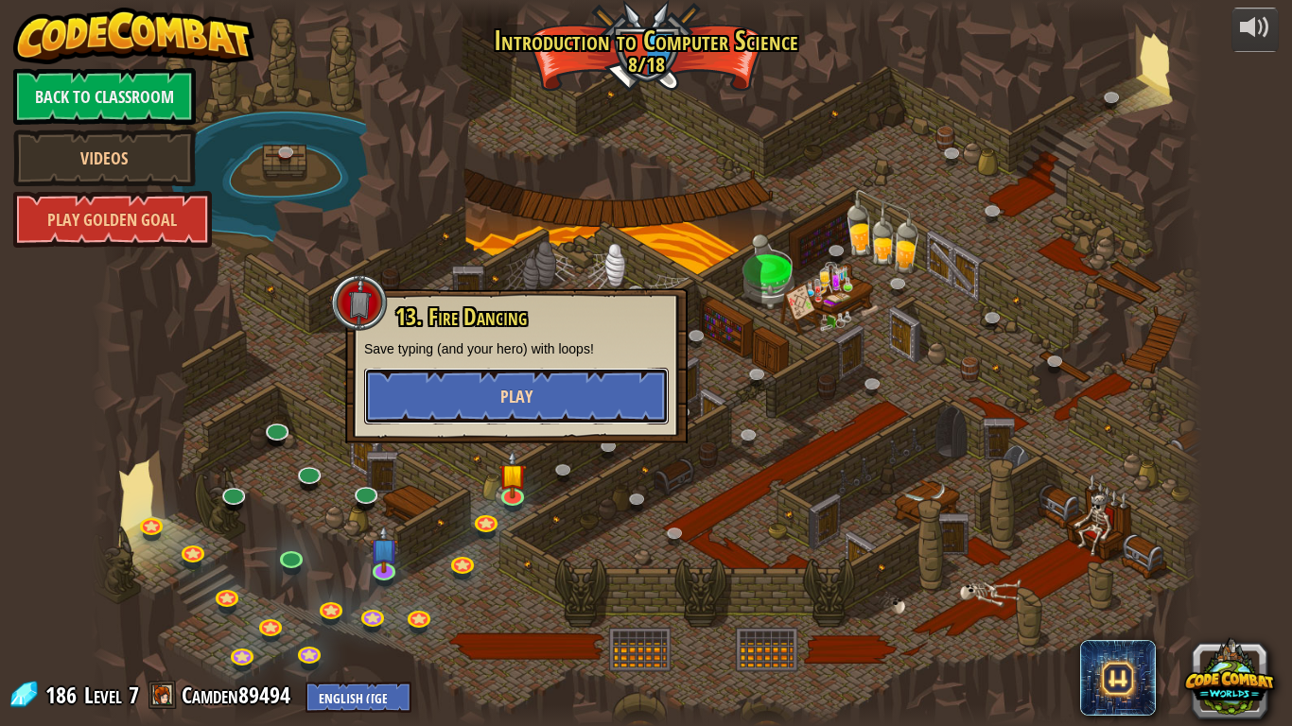
click at [557, 384] on button "Play" at bounding box center [516, 396] width 305 height 57
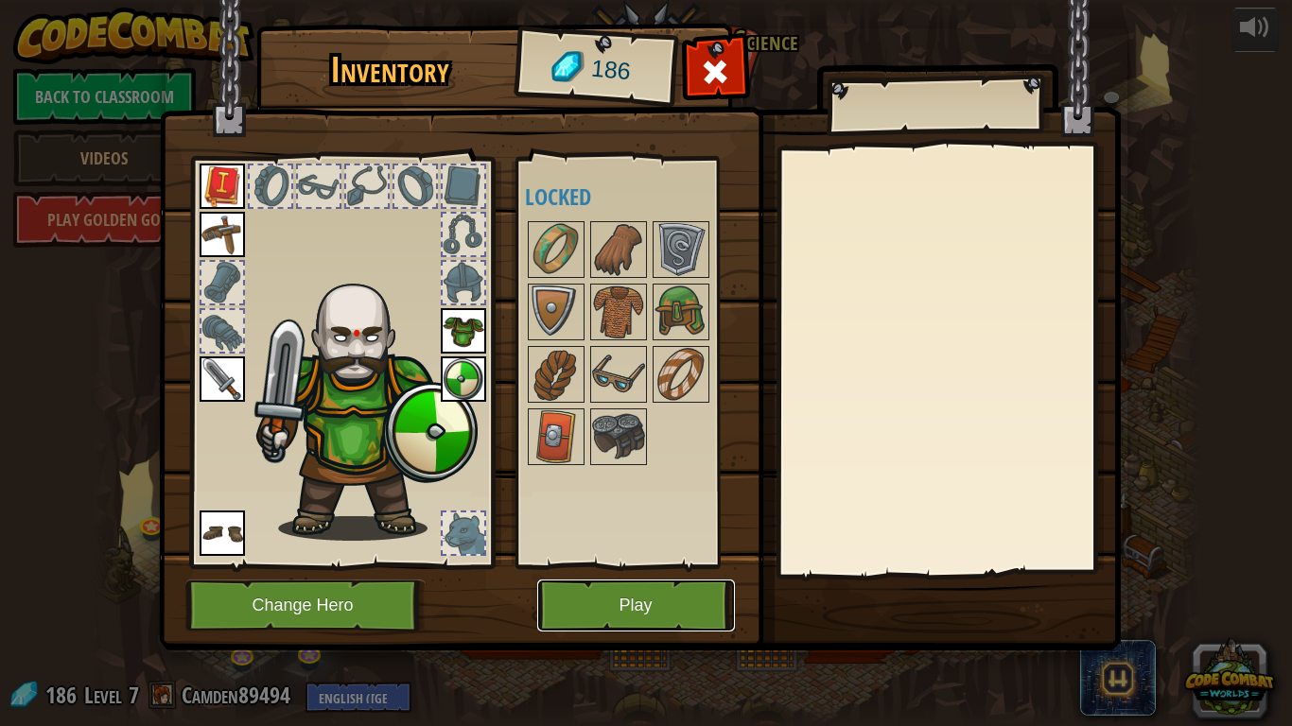
click at [614, 578] on button "Play" at bounding box center [636, 606] width 198 height 52
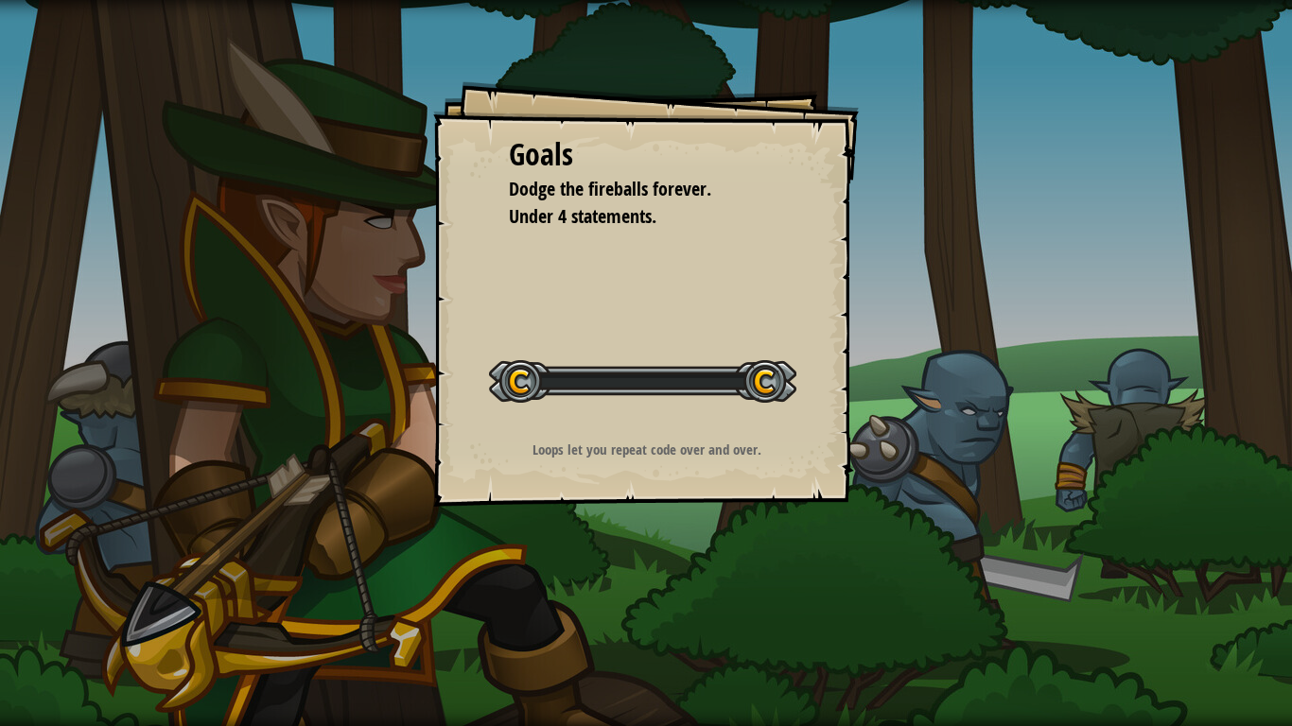
click at [613, 578] on div "Goals Dodge the fireballs forever. Under 4 statements. Start Level Error loadin…" at bounding box center [646, 363] width 1292 height 726
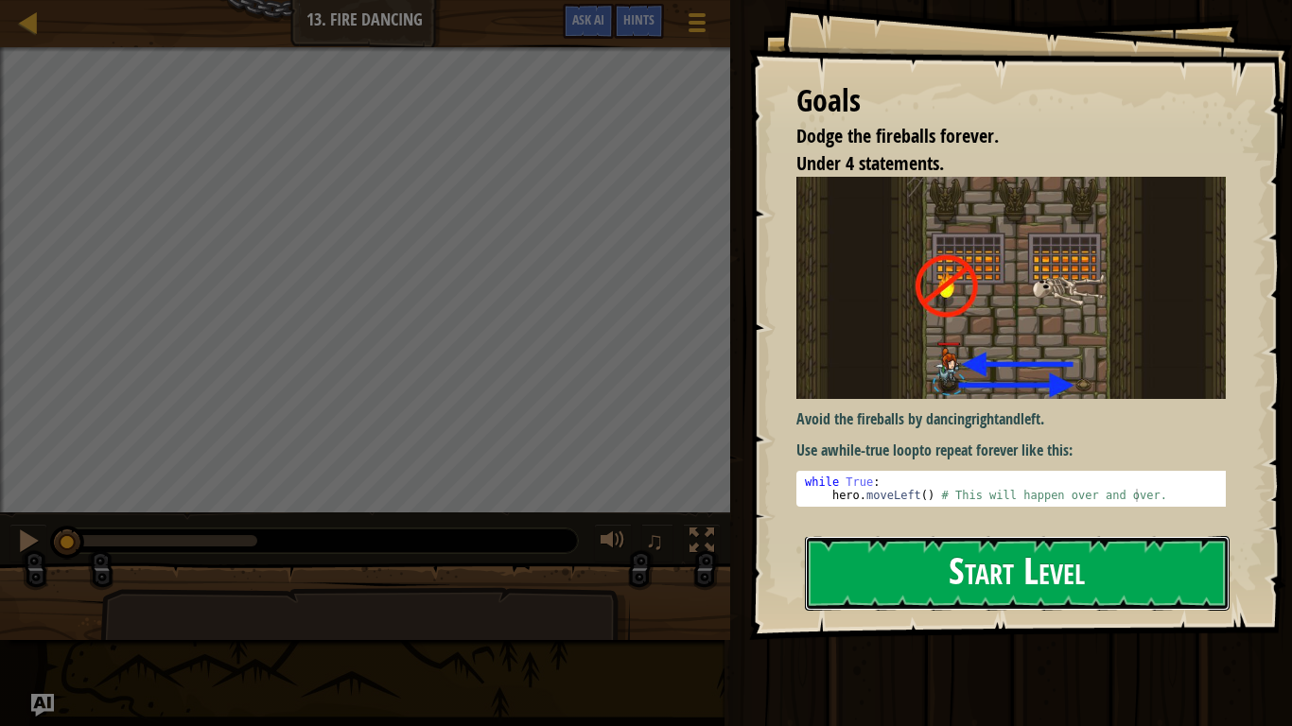
click at [954, 578] on button "Start Level" at bounding box center [1017, 573] width 425 height 75
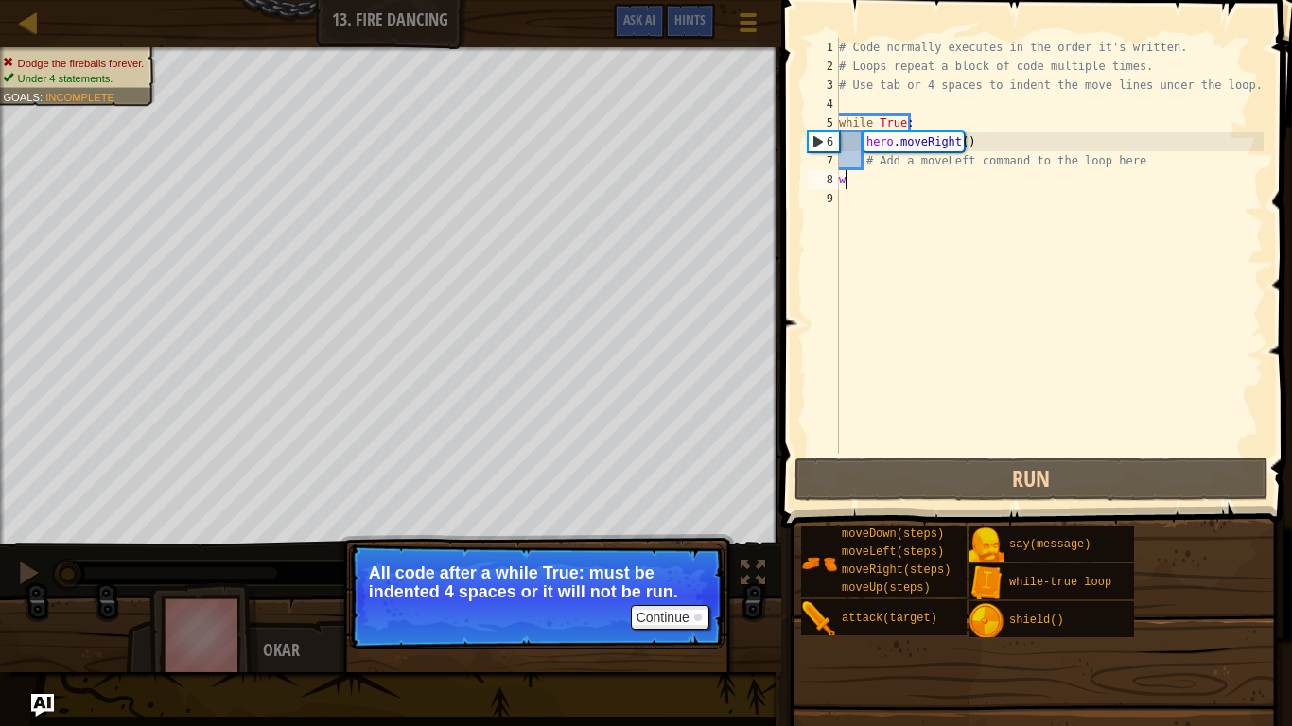
click at [871, 180] on div "# Code normally executes in the order it's written. # Loops repeat a block of c…" at bounding box center [1049, 265] width 428 height 454
click at [840, 159] on div "# Code normally executes in the order it's written. # Loops repeat a block of c…" at bounding box center [1049, 265] width 428 height 454
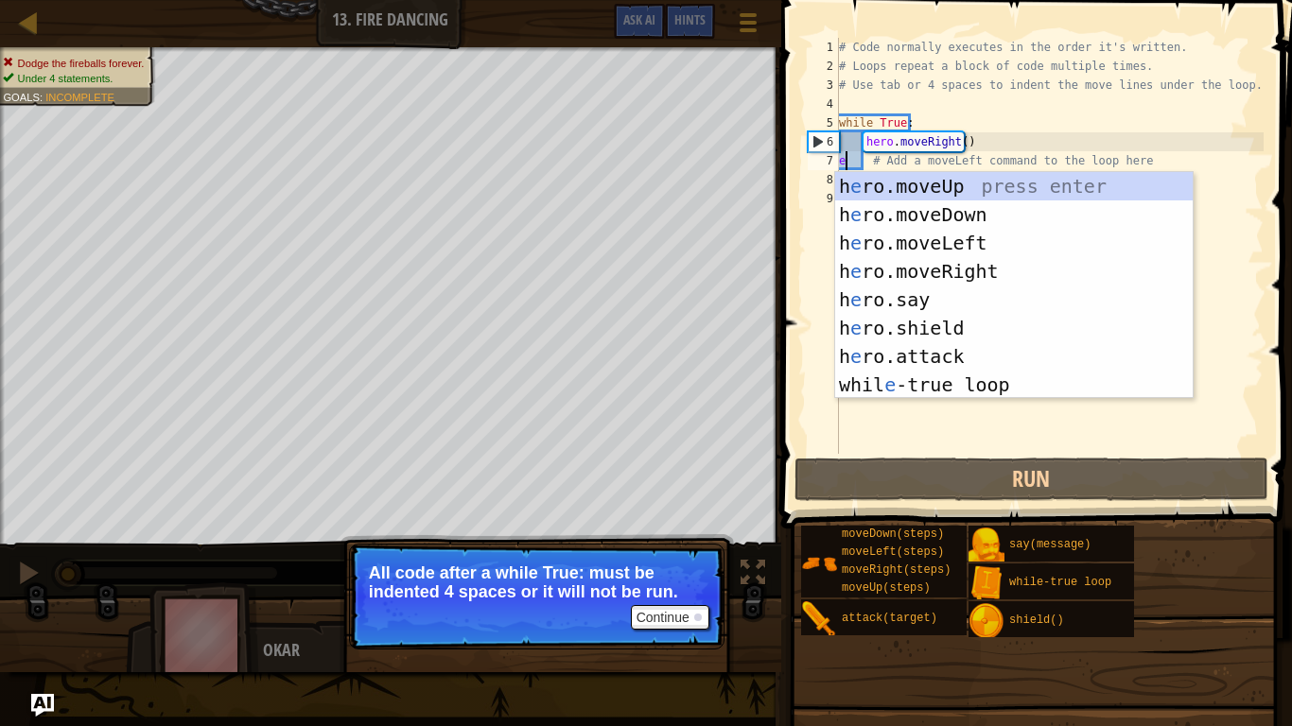
scroll to position [9, 0]
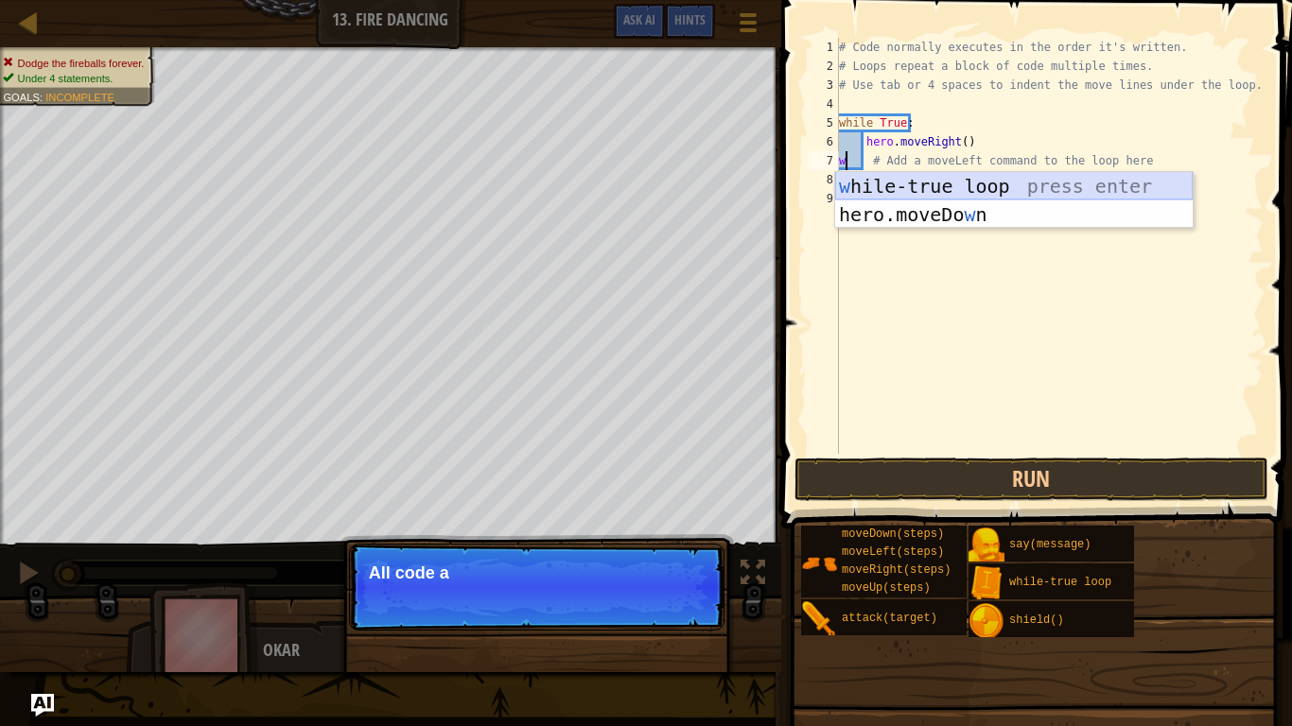
click at [968, 184] on div "w [PERSON_NAME]-true loop press enter hero.moveDo w n press enter" at bounding box center [1014, 229] width 358 height 114
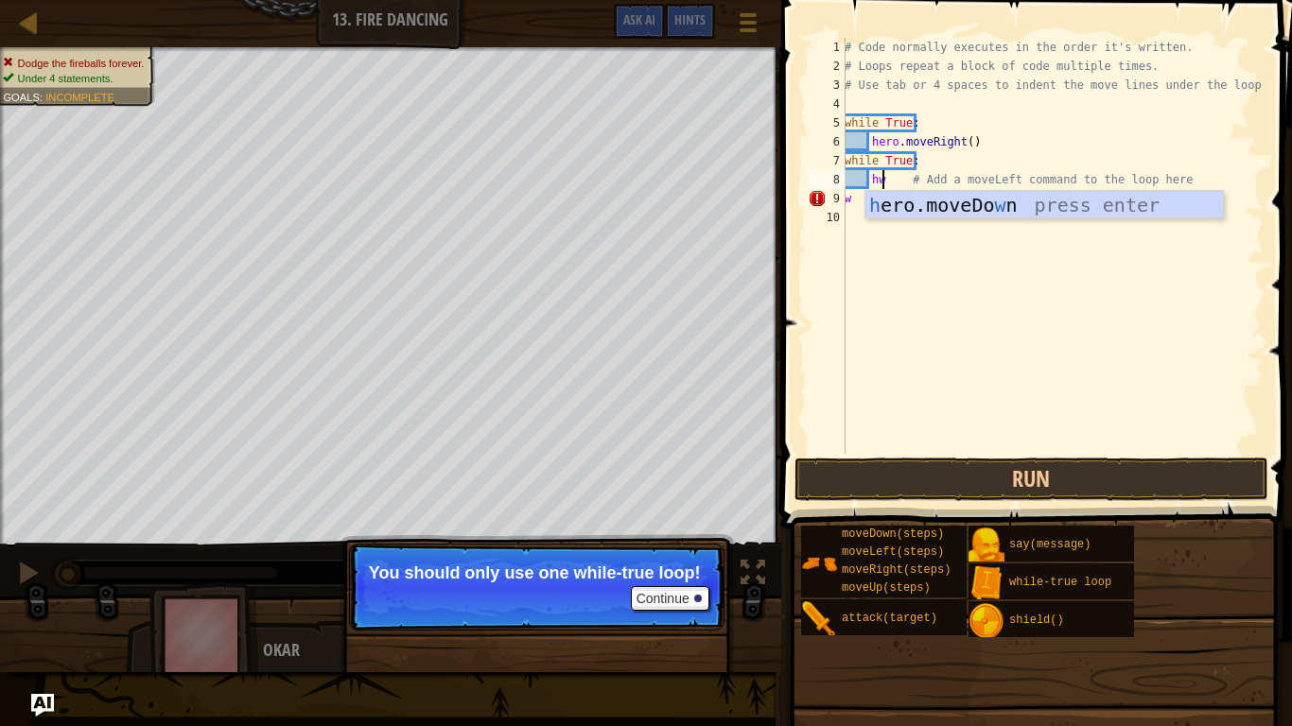
scroll to position [9, 3]
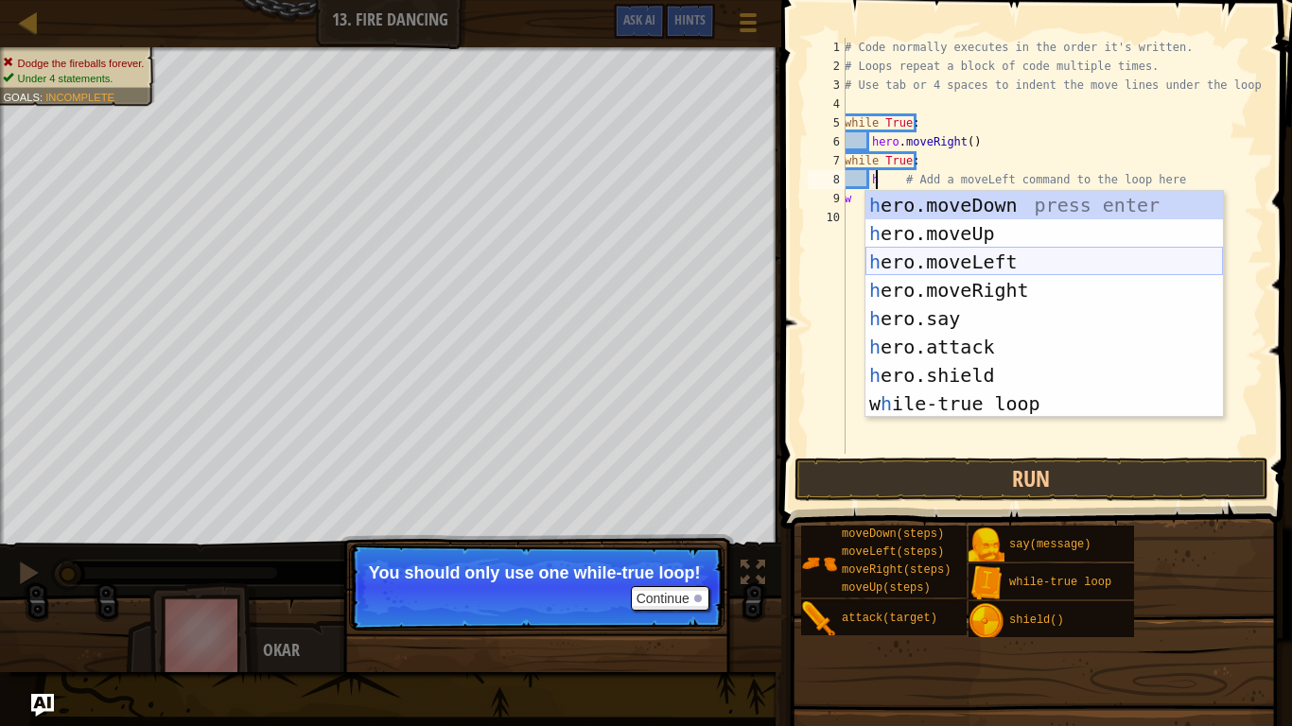
click at [1016, 249] on div "h ero.moveDown press enter h ero.moveUp press enter h ero.moveLeft press enter …" at bounding box center [1044, 333] width 358 height 284
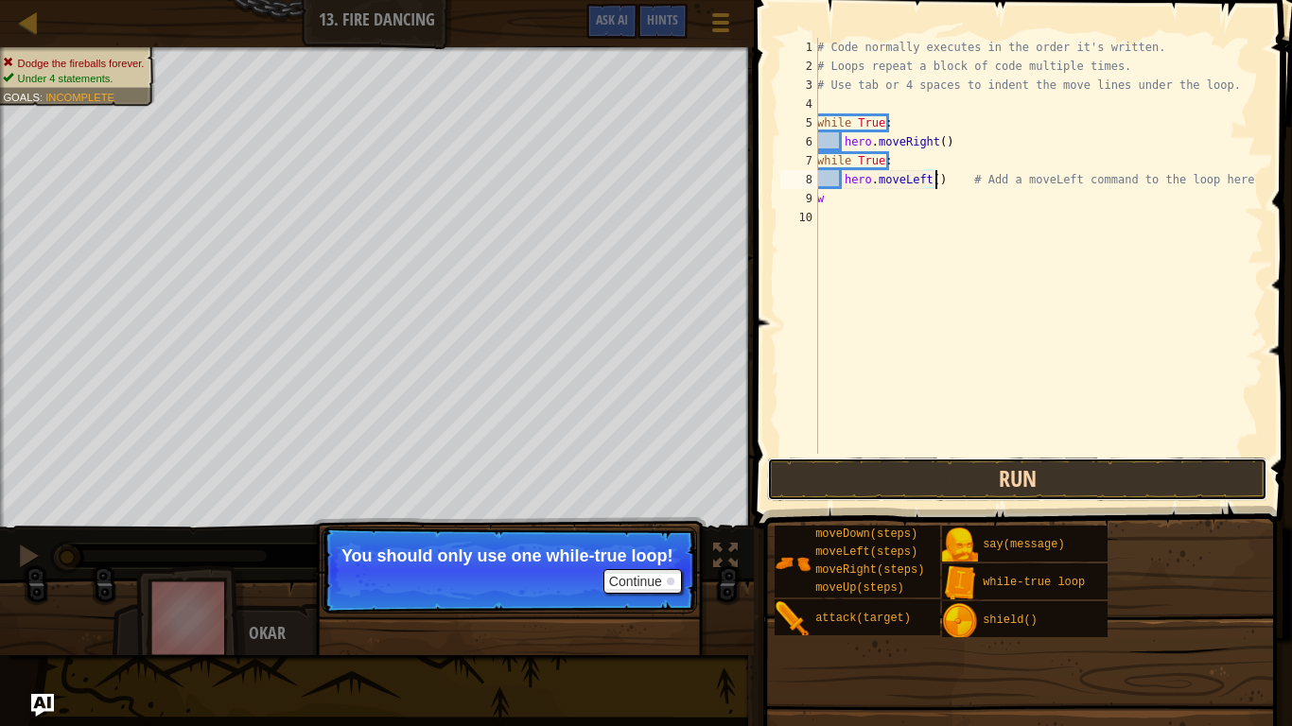
click at [1018, 469] on button "Run" at bounding box center [1017, 480] width 500 height 44
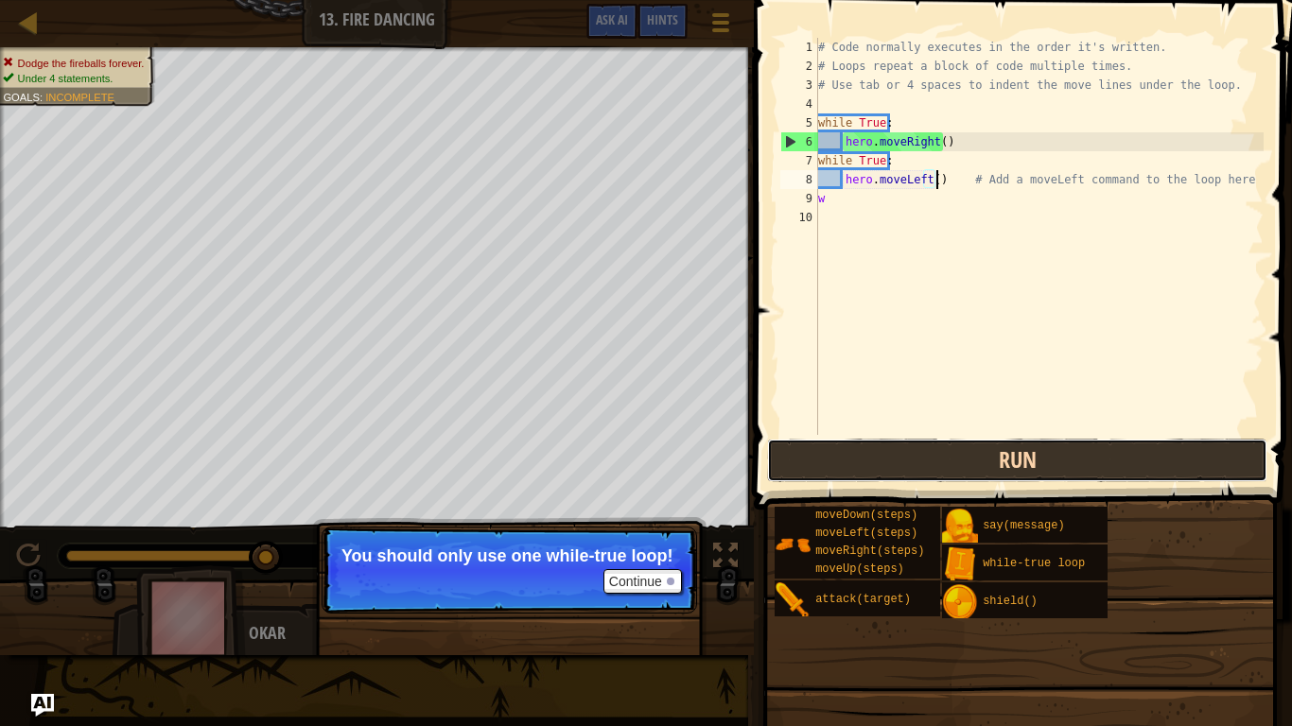
click at [932, 460] on button "Run" at bounding box center [1017, 461] width 500 height 44
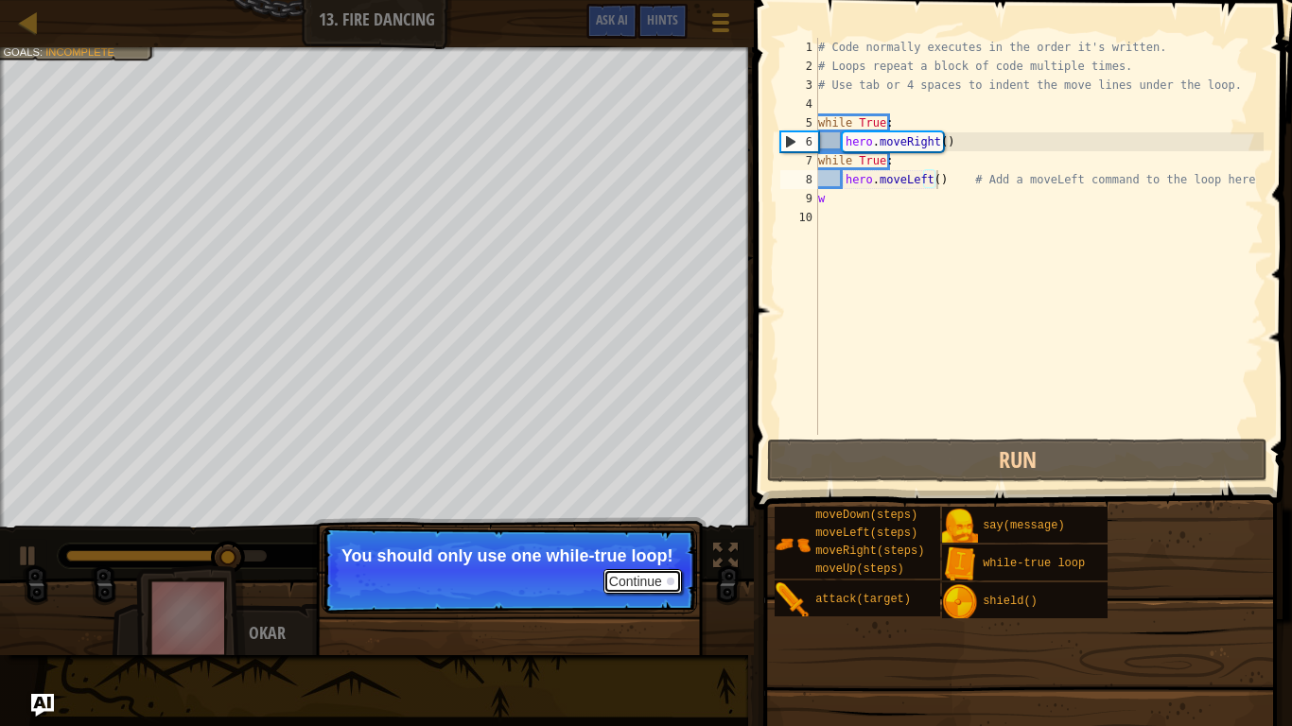
click at [624, 578] on button "Continue" at bounding box center [642, 581] width 79 height 25
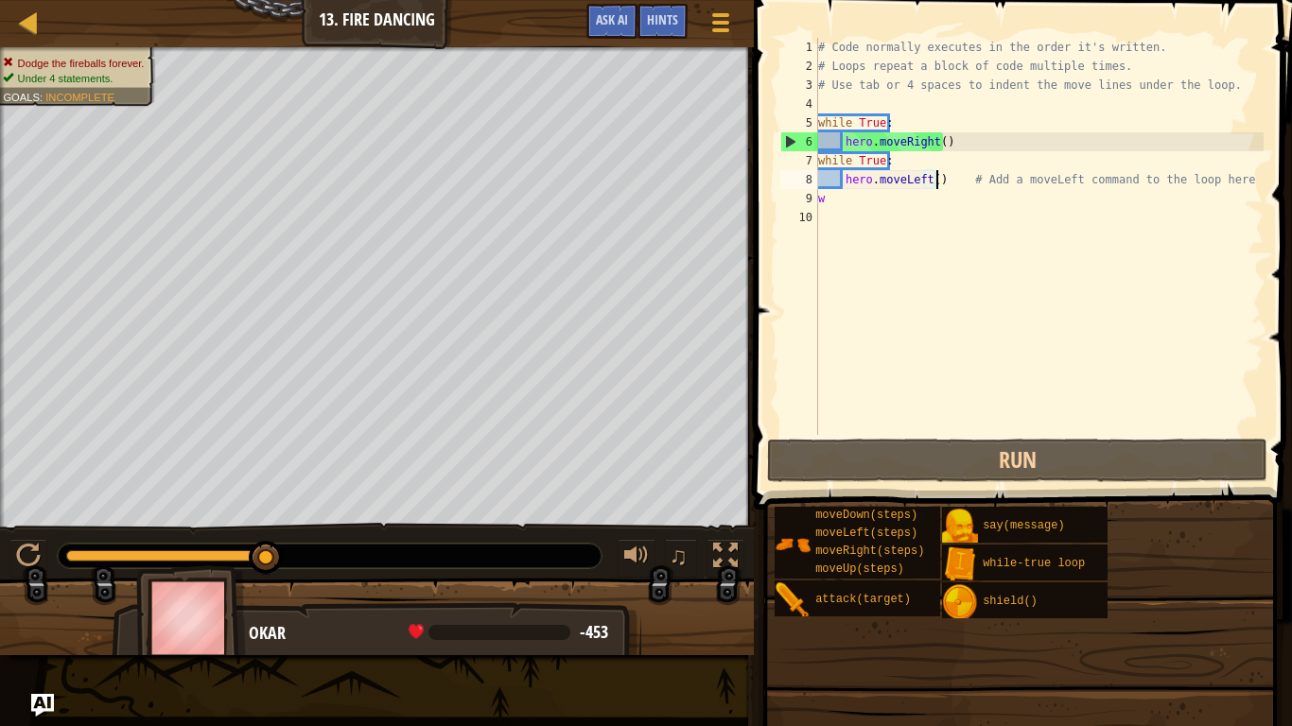
click at [866, 179] on div "# Code normally executes in the order it's written. # Loops repeat a block of c…" at bounding box center [1038, 255] width 449 height 435
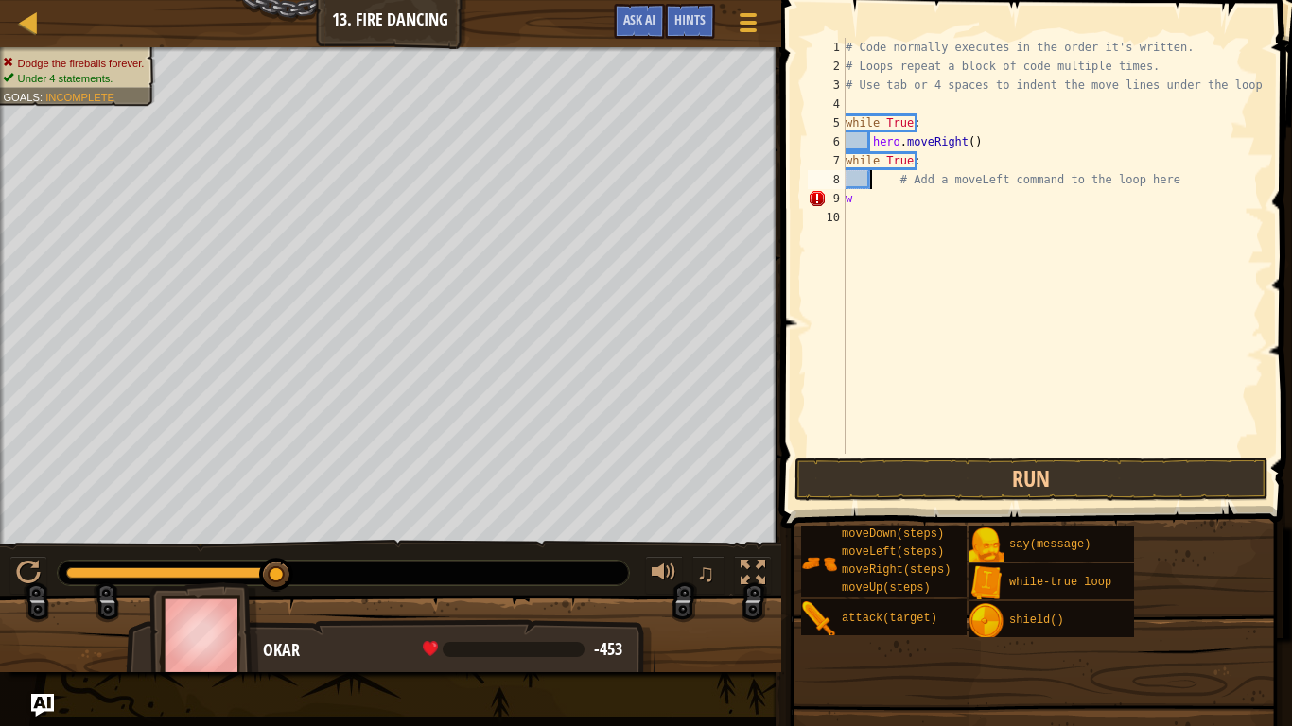
type textarea "# Add a moveLeft command to the loop here"
click at [880, 209] on div "# Code normally executes in the order it's written. # Loops repeat a block of c…" at bounding box center [1053, 265] width 422 height 454
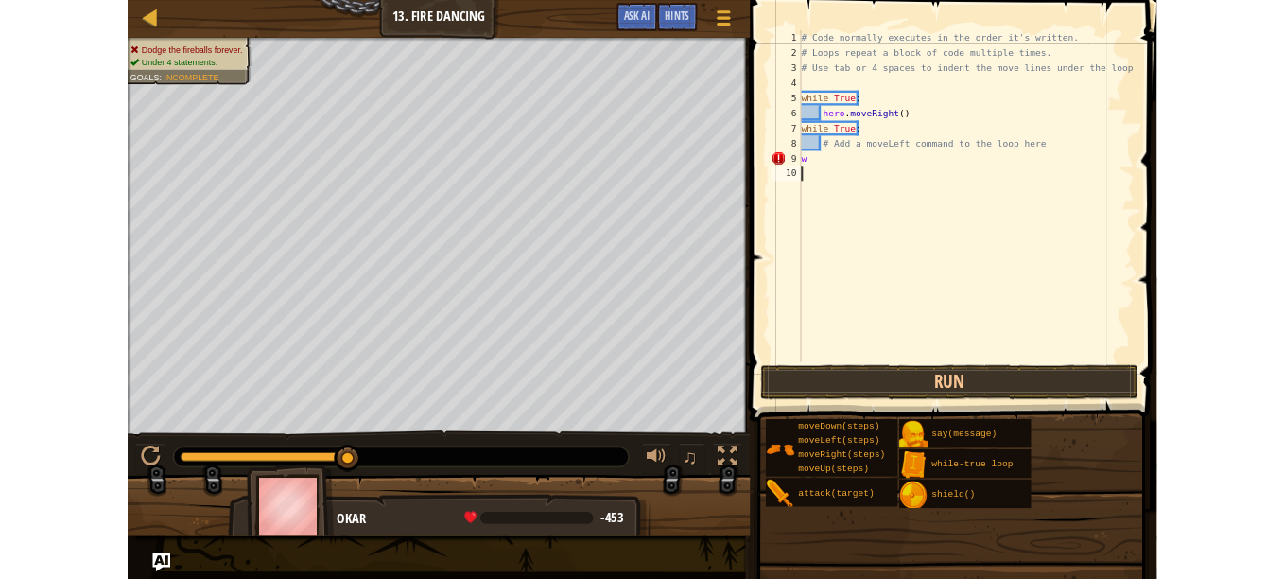
scroll to position [9, 0]
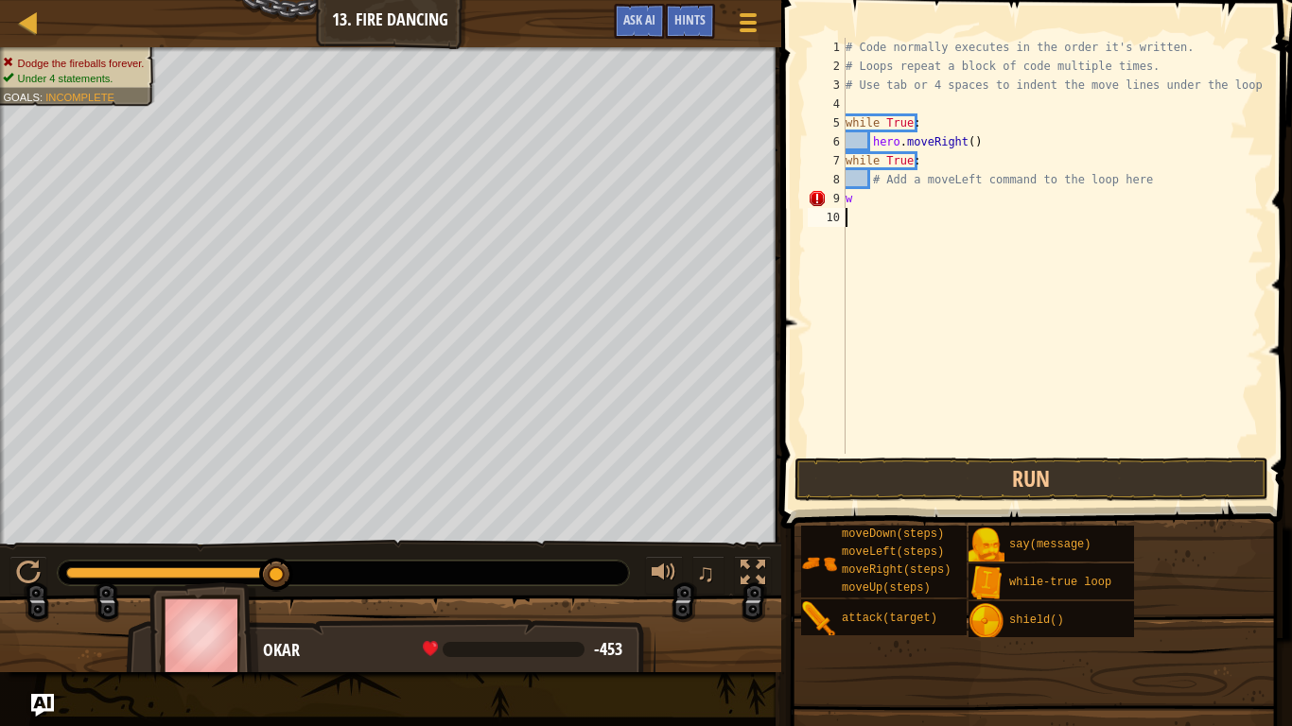
type textarea "w"
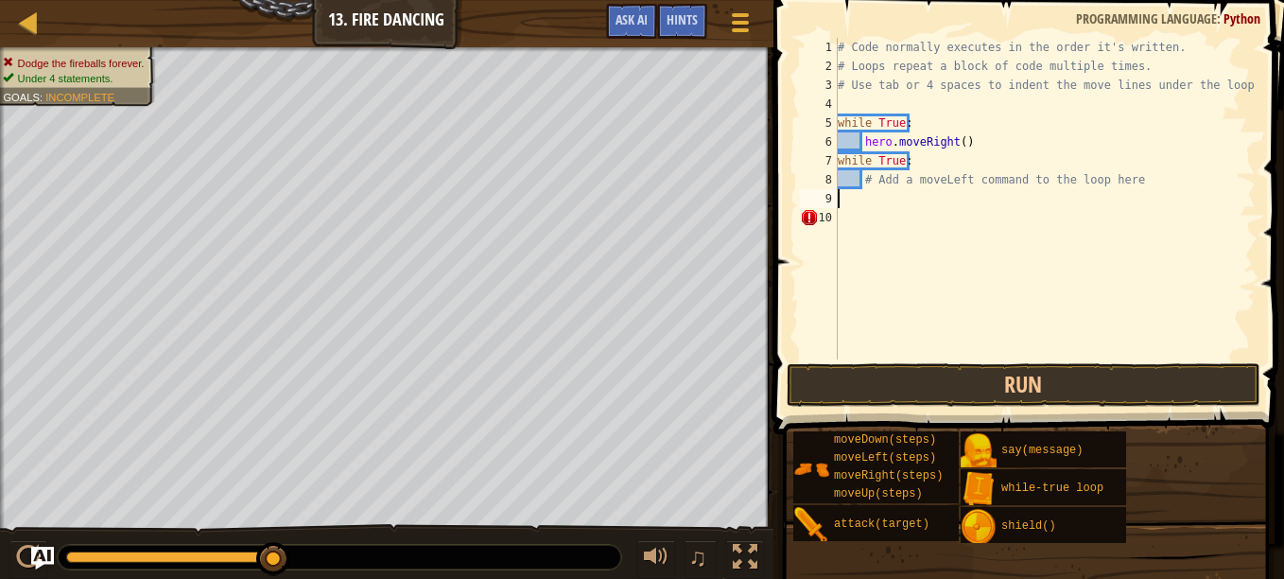
click at [6, 558] on div "♫" at bounding box center [387, 552] width 774 height 57
click at [13, 550] on button at bounding box center [28, 559] width 38 height 39
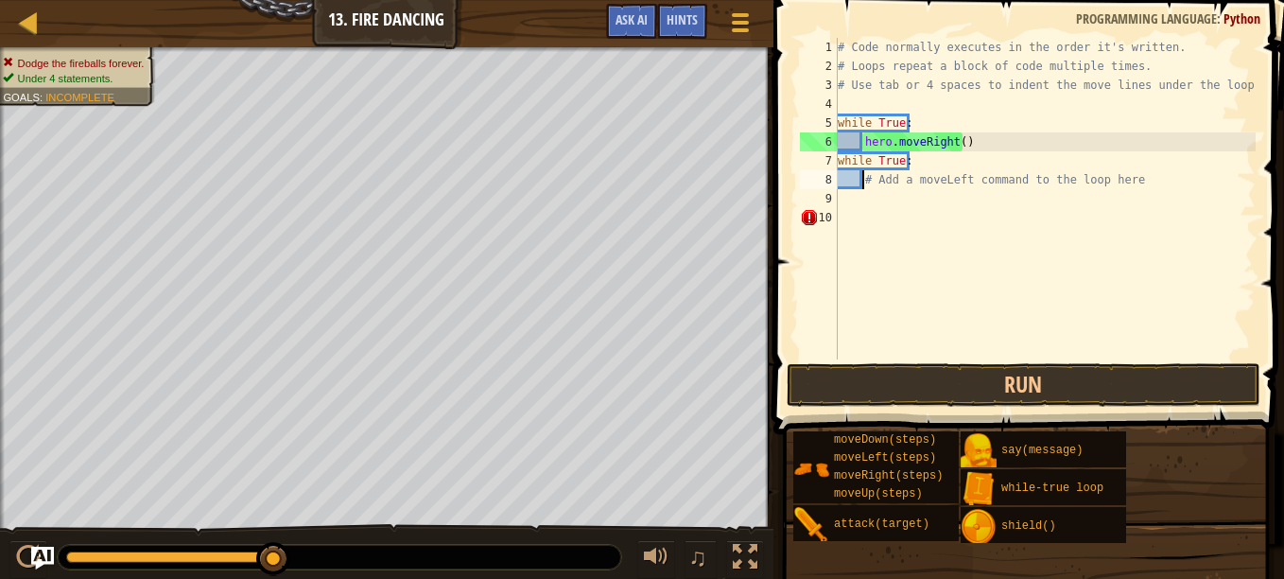
click at [861, 180] on div "# Code normally executes in the order it's written. # Loops repeat a block of c…" at bounding box center [1045, 217] width 422 height 359
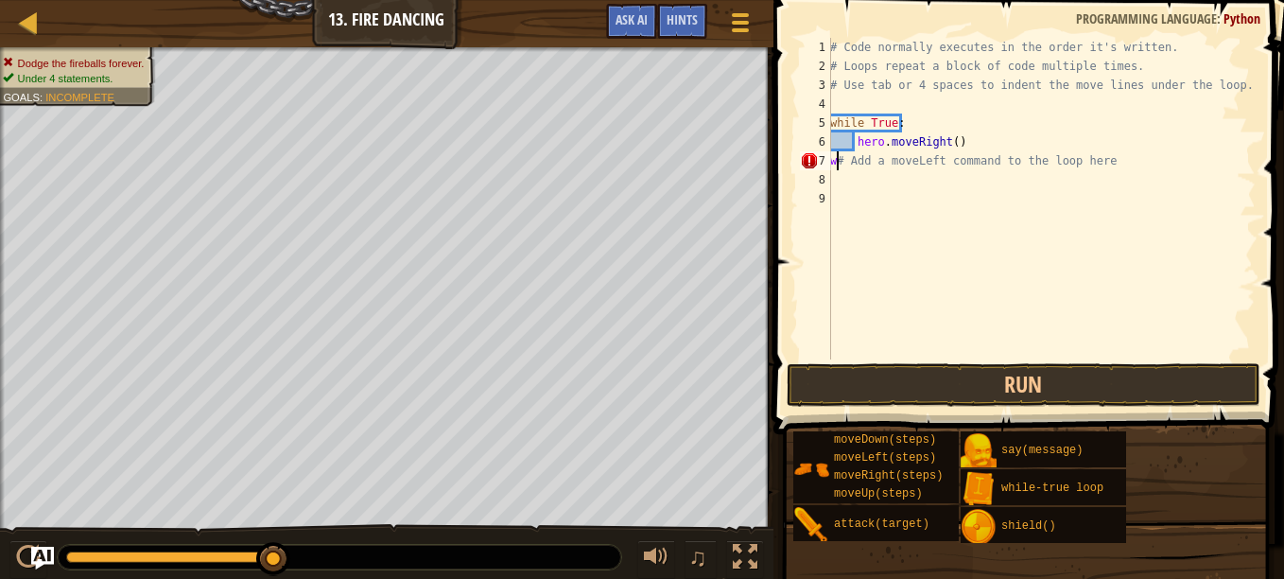
type textarea "# Add a moveLeft command to the loop here"
click at [845, 184] on div "# Code normally executes in the order it's written. # Loops repeat a block of c…" at bounding box center [1041, 217] width 429 height 359
click at [830, 160] on div "7" at bounding box center [815, 160] width 31 height 19
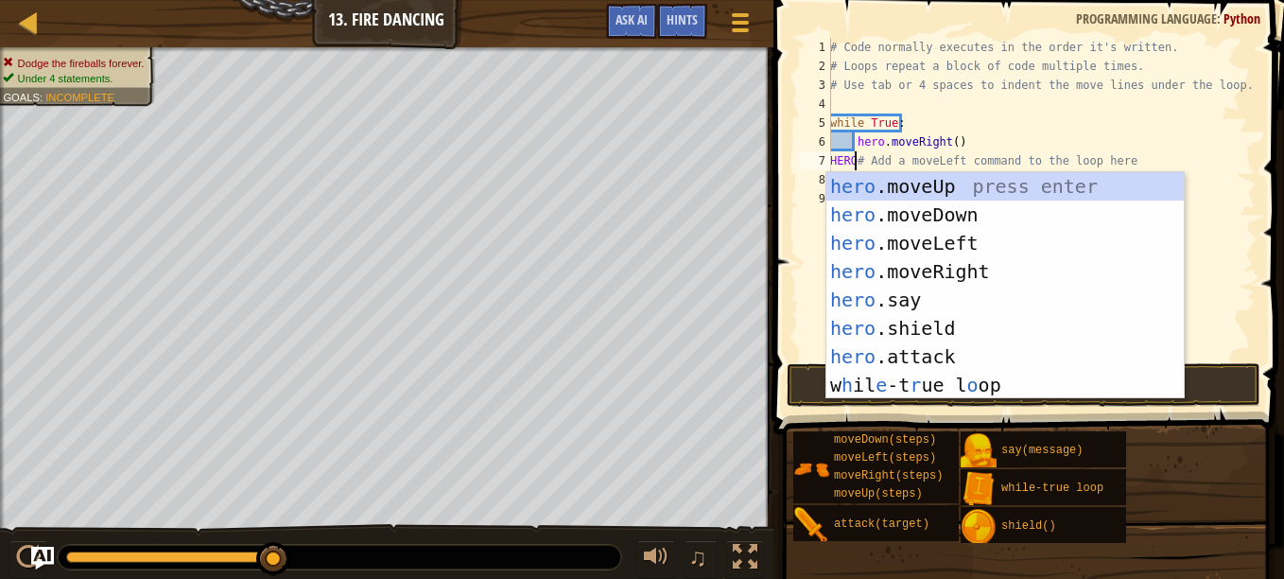
scroll to position [9, 2]
click at [871, 222] on div "hero .moveUp press enter hero .moveDown press enter hero .moveLeft press enter …" at bounding box center [1006, 314] width 358 height 284
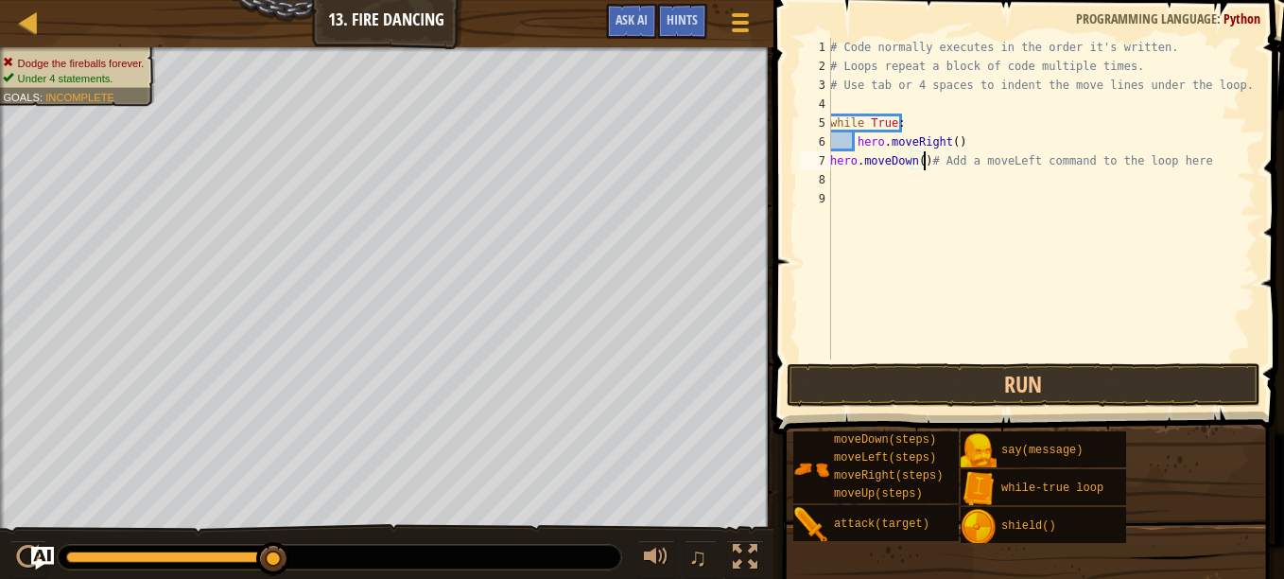
click at [905, 161] on div "# Code normally executes in the order it's written. # Loops repeat a block of c…" at bounding box center [1041, 217] width 429 height 359
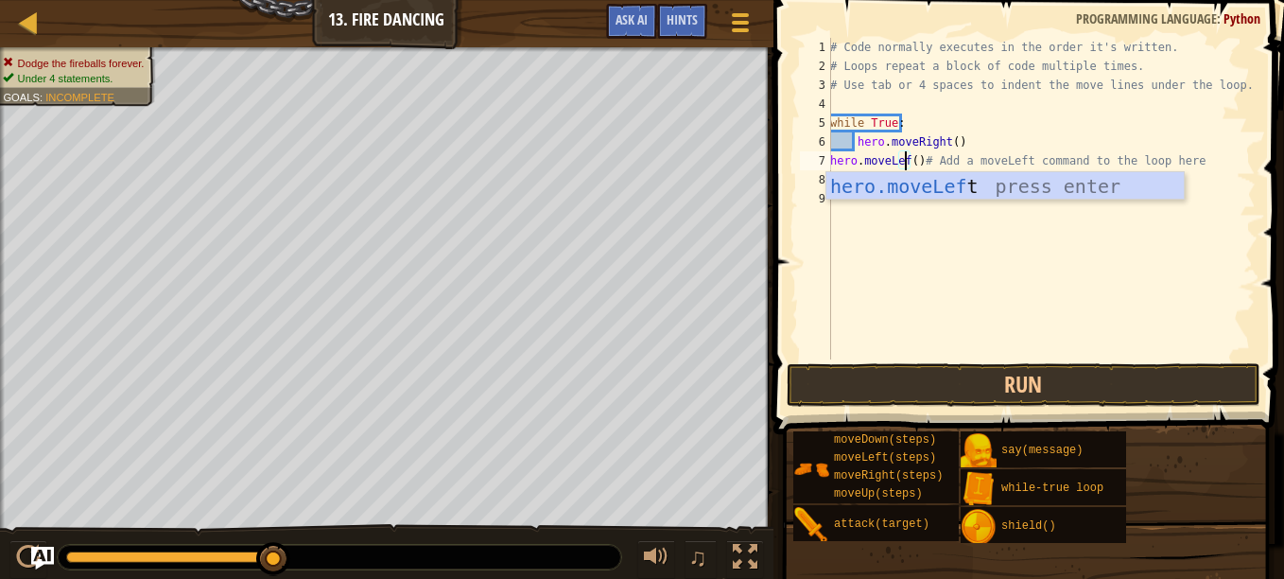
type textarea "hero.moveLeft()# Add a moveLeft command to the loop here"
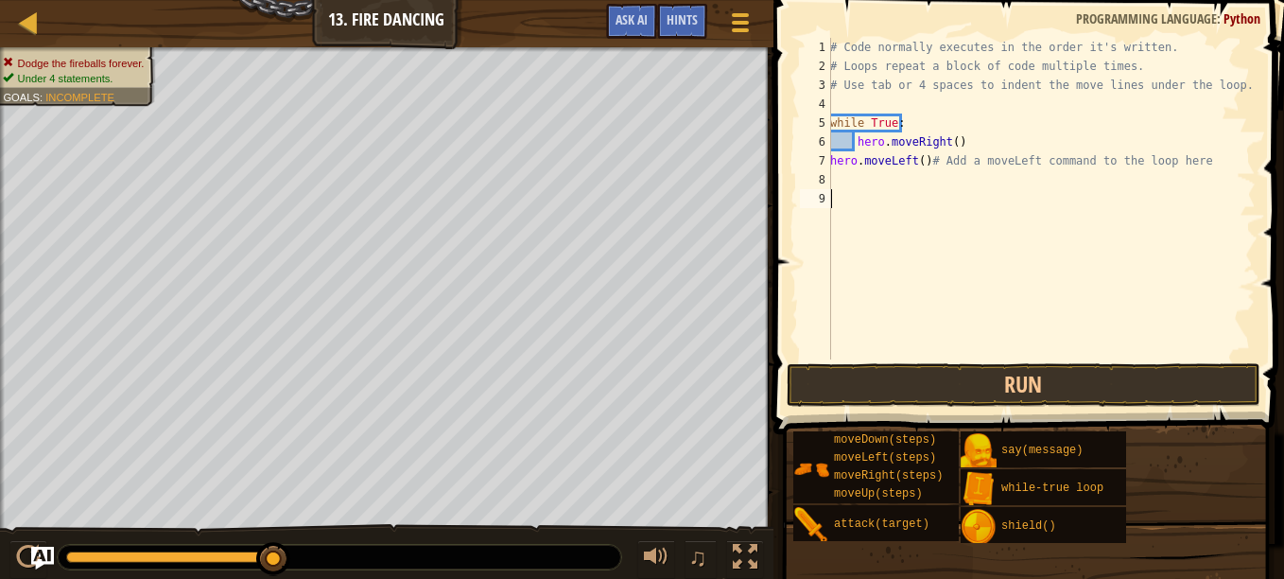
drag, startPoint x: 938, startPoint y: 279, endPoint x: 850, endPoint y: 175, distance: 136.2
click at [850, 175] on div "# Code normally executes in the order it's written. # Loops repeat a block of c…" at bounding box center [1041, 217] width 429 height 359
click at [882, 381] on button "Run" at bounding box center [1024, 385] width 474 height 44
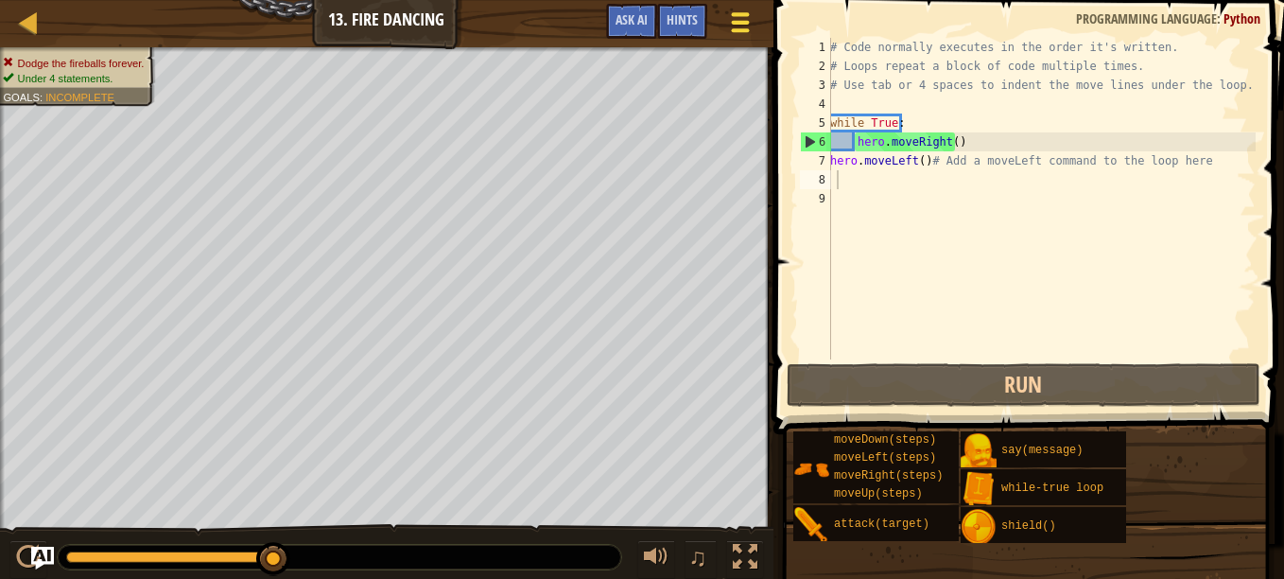
click at [737, 22] on span at bounding box center [740, 23] width 18 height 4
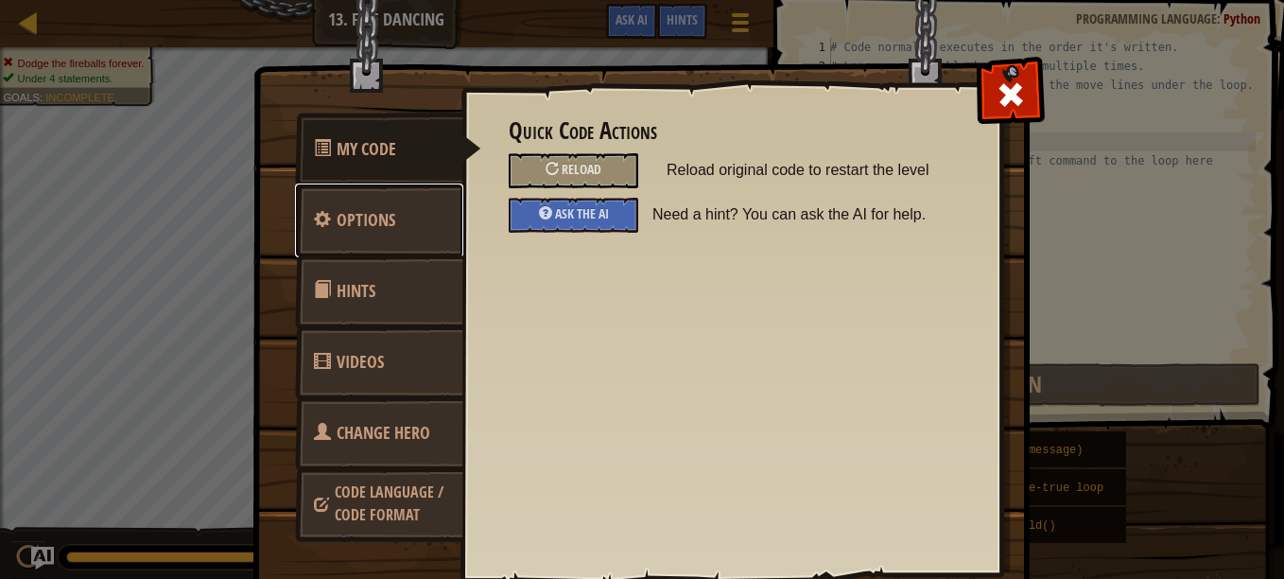
click at [380, 220] on span "Options" at bounding box center [366, 220] width 59 height 24
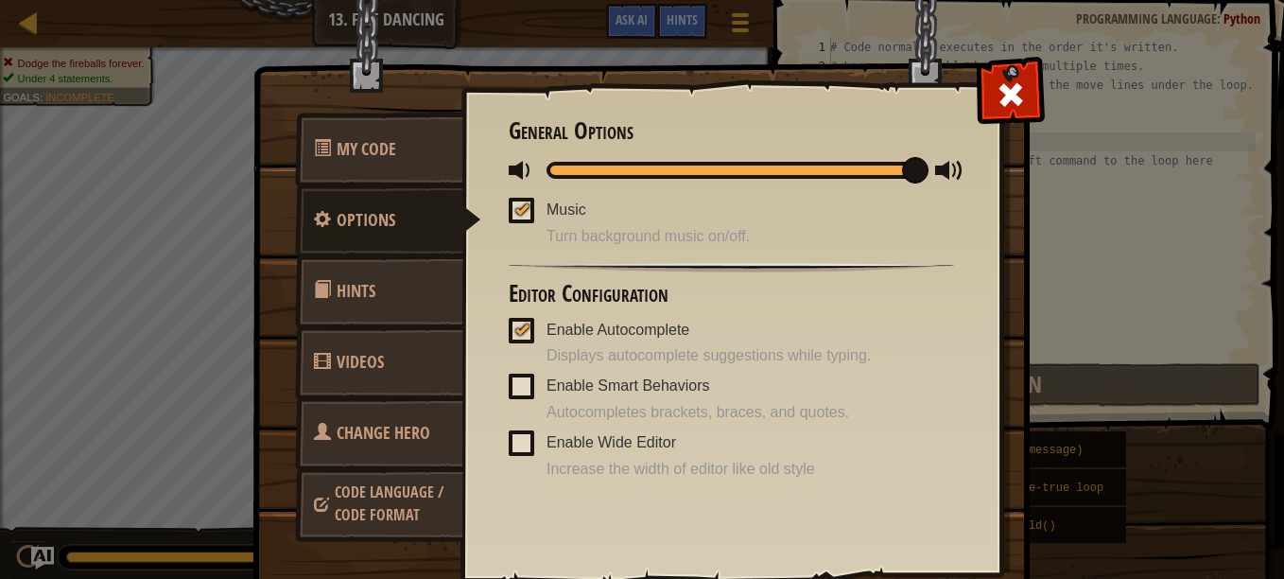
click at [509, 206] on span at bounding box center [522, 211] width 26 height 26
click at [0, 0] on input "Music" at bounding box center [0, 0] width 0 height 0
drag, startPoint x: 910, startPoint y: 172, endPoint x: 394, endPoint y: 169, distance: 515.5
click at [394, 169] on div "My Code Options Hints Videos Change Hero Code Language / Code Format Quick Code…" at bounding box center [642, 335] width 776 height 539
click at [1009, 96] on span at bounding box center [1011, 94] width 30 height 30
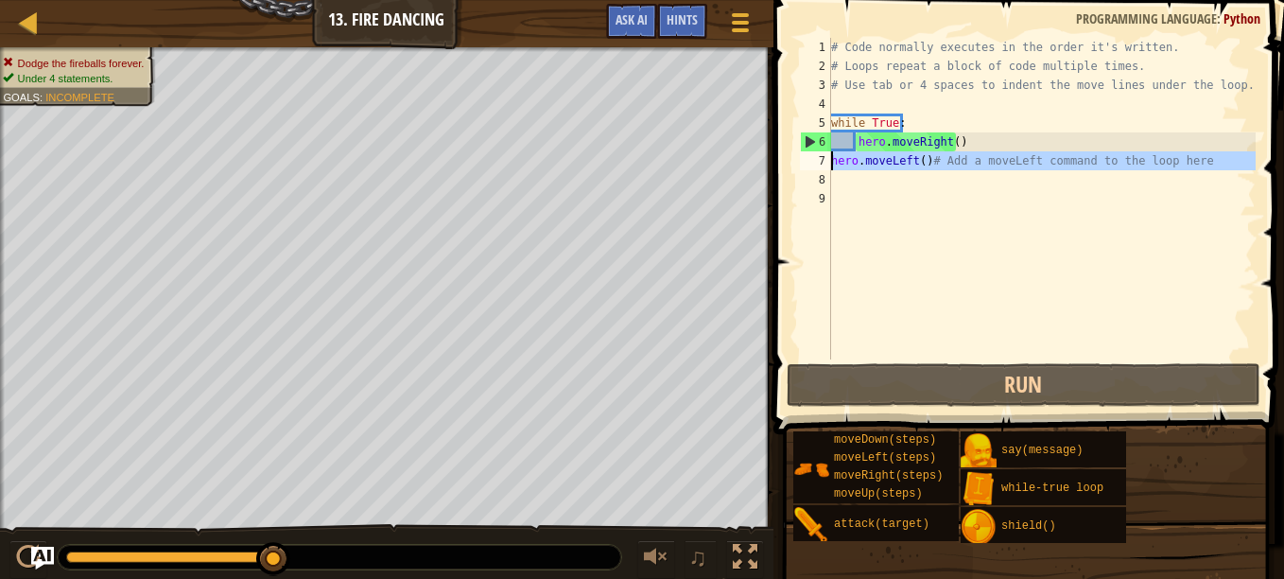
click at [829, 160] on div "7" at bounding box center [815, 160] width 31 height 19
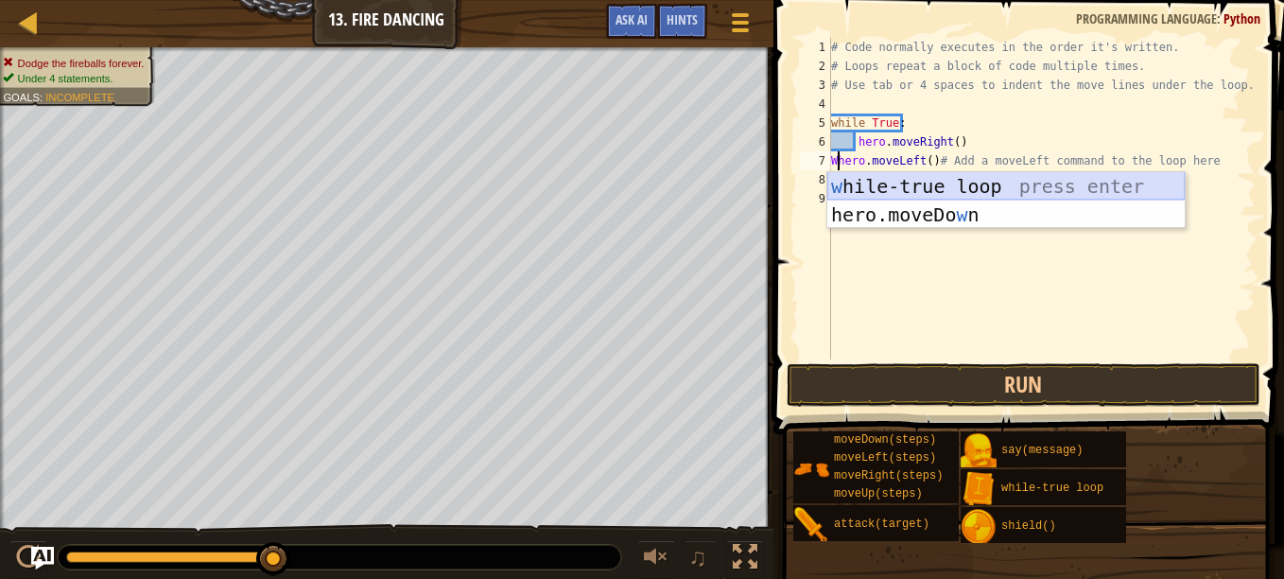
click at [988, 190] on div "w [PERSON_NAME]-true loop press enter hero.moveDo w n press enter" at bounding box center [1007, 229] width 358 height 114
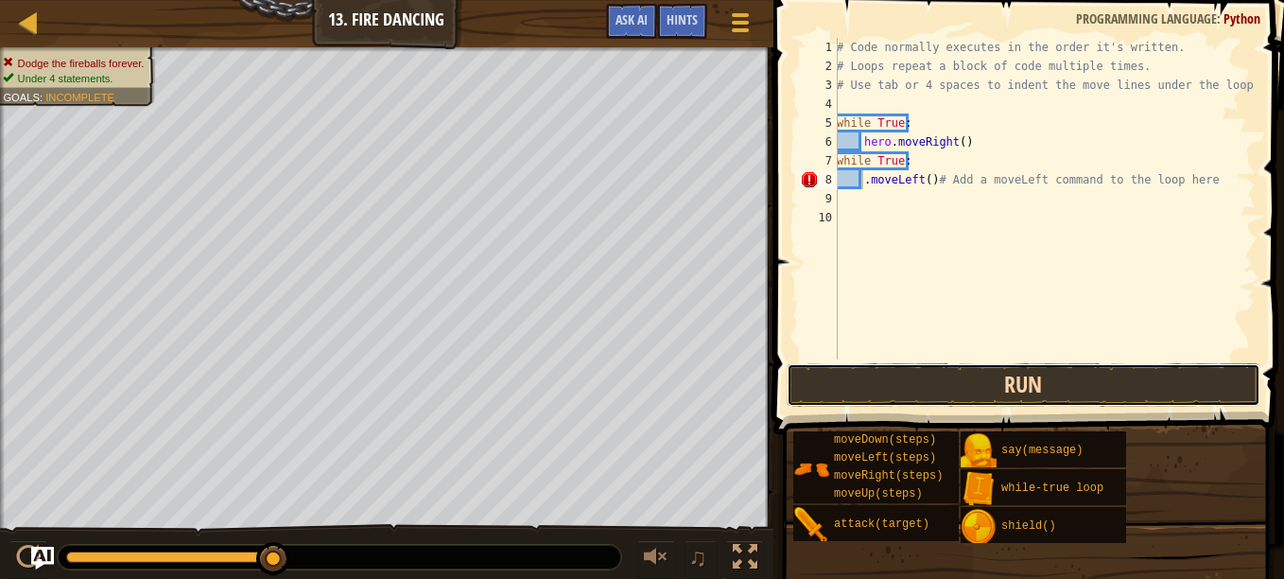
click at [886, 393] on button "Run" at bounding box center [1024, 385] width 474 height 44
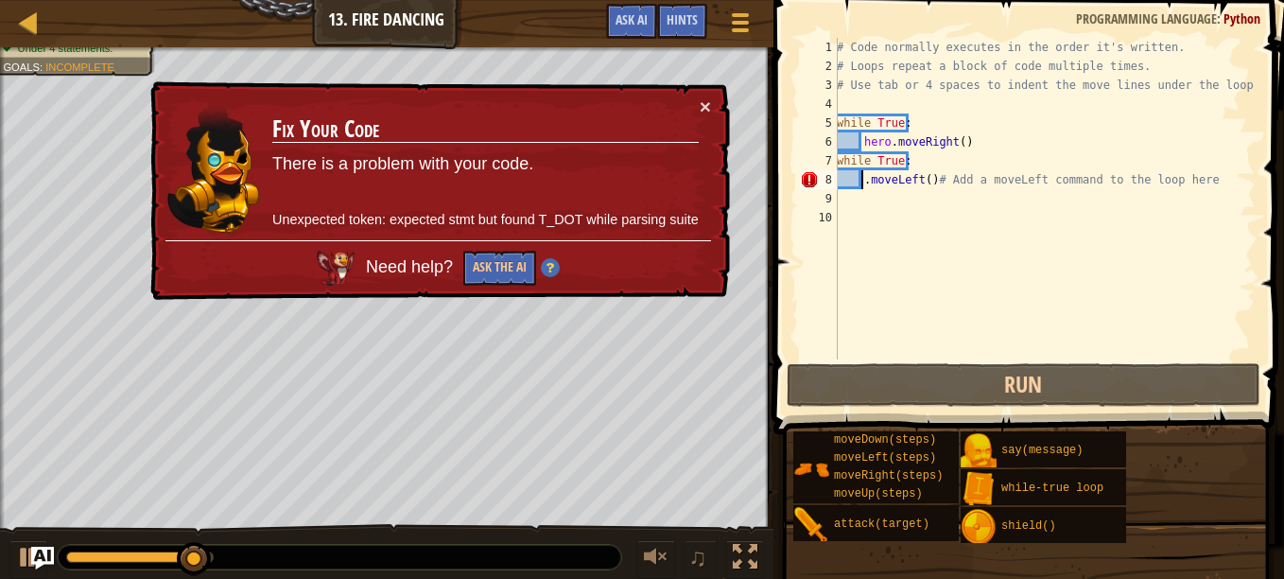
click at [1188, 180] on div "# Code normally executes in the order it's written. # Loops repeat a block of c…" at bounding box center [1044, 217] width 423 height 359
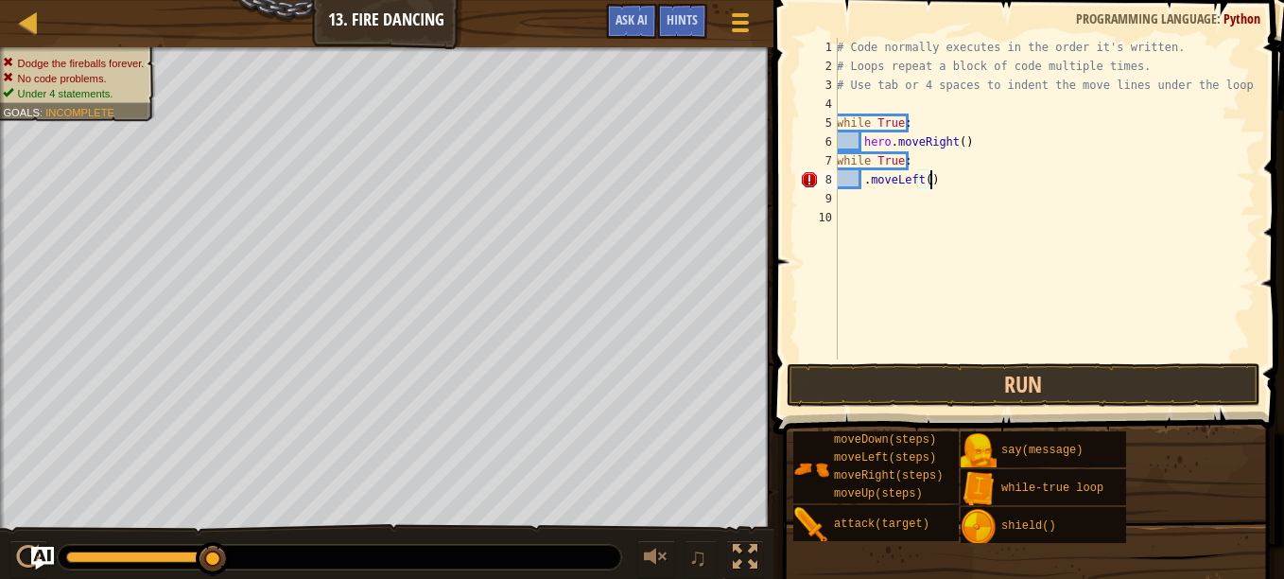
click at [857, 184] on div "# Code normally executes in the order it's written. # Loops repeat a block of c…" at bounding box center [1044, 217] width 423 height 359
click at [853, 153] on div "# Code normally executes in the order it's written. # Loops repeat a block of c…" at bounding box center [1044, 217] width 423 height 359
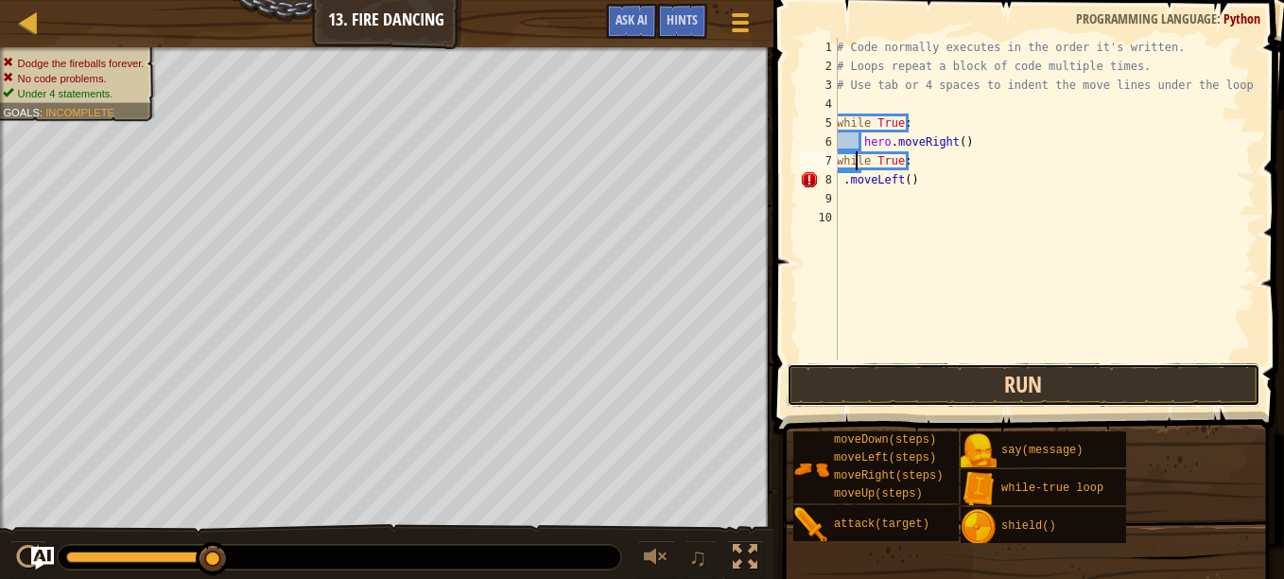
click at [934, 399] on button "Run" at bounding box center [1024, 385] width 474 height 44
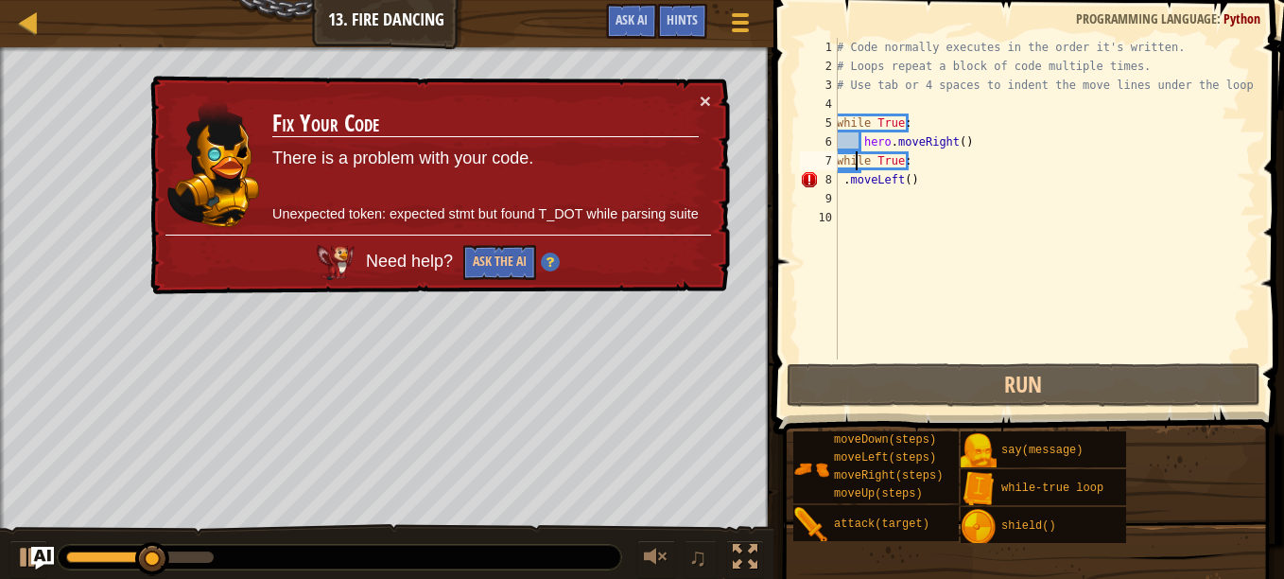
click at [839, 183] on div "# Code normally executes in the order it's written. # Loops repeat a block of c…" at bounding box center [1044, 217] width 423 height 359
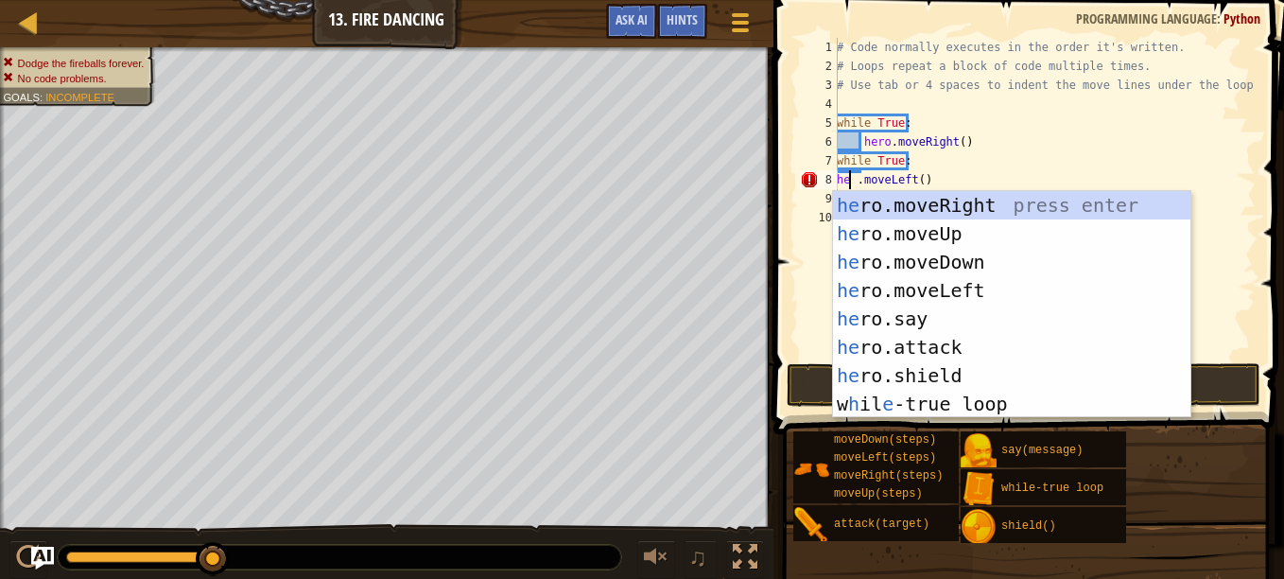
scroll to position [9, 2]
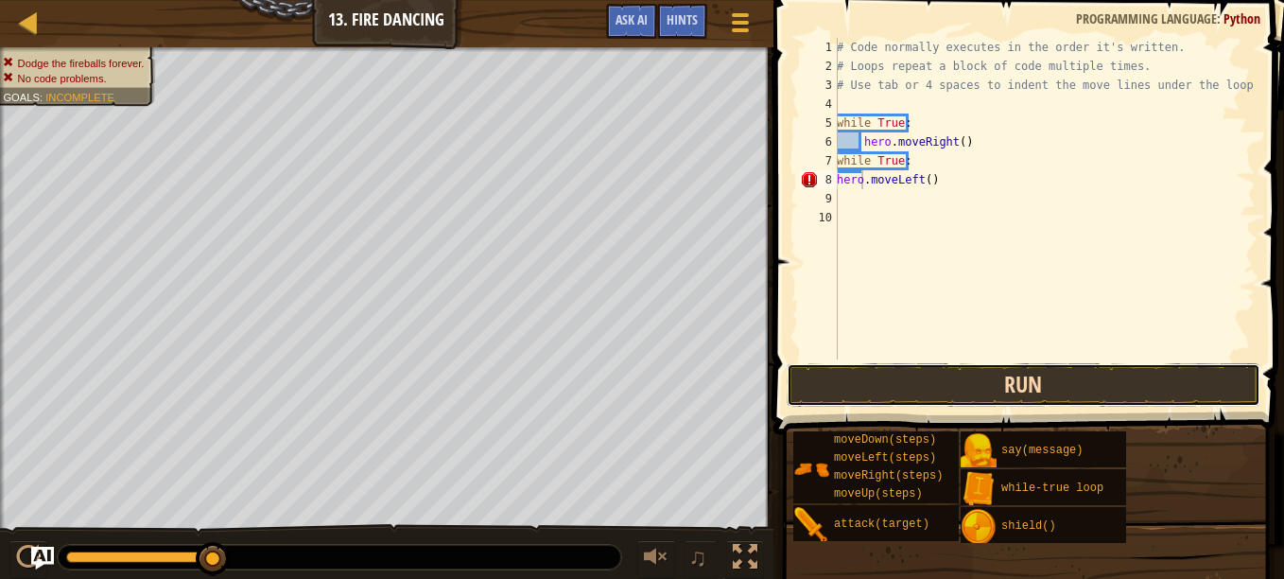
click at [987, 391] on button "Run" at bounding box center [1024, 385] width 474 height 44
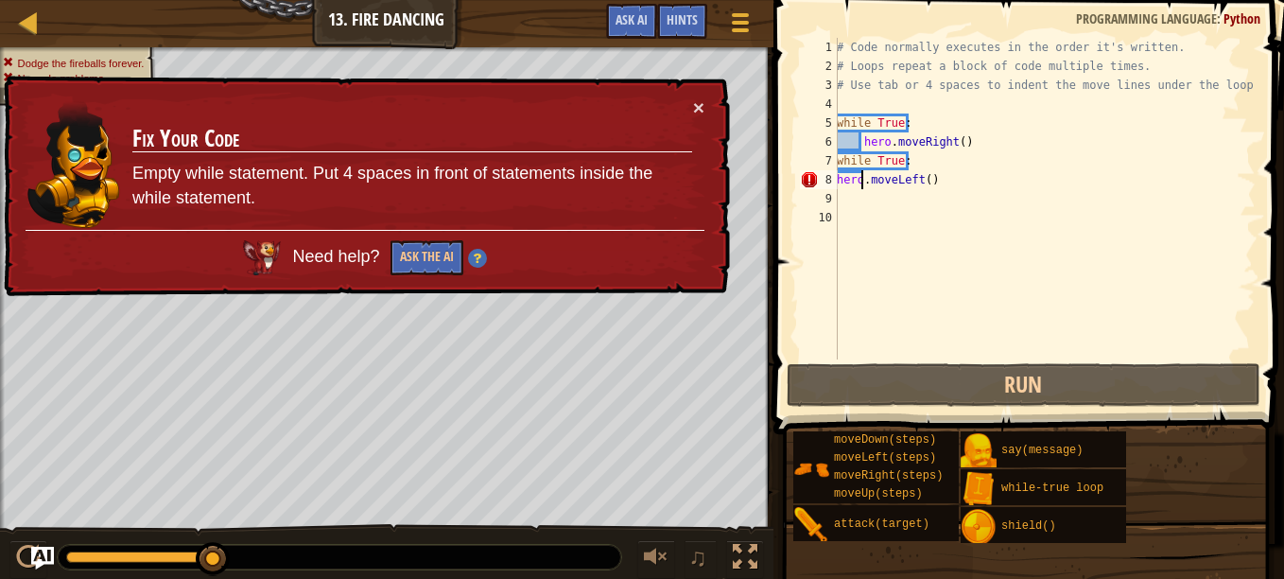
click at [839, 174] on div "# Code normally executes in the order it's written. # Loops repeat a block of c…" at bounding box center [1044, 217] width 423 height 359
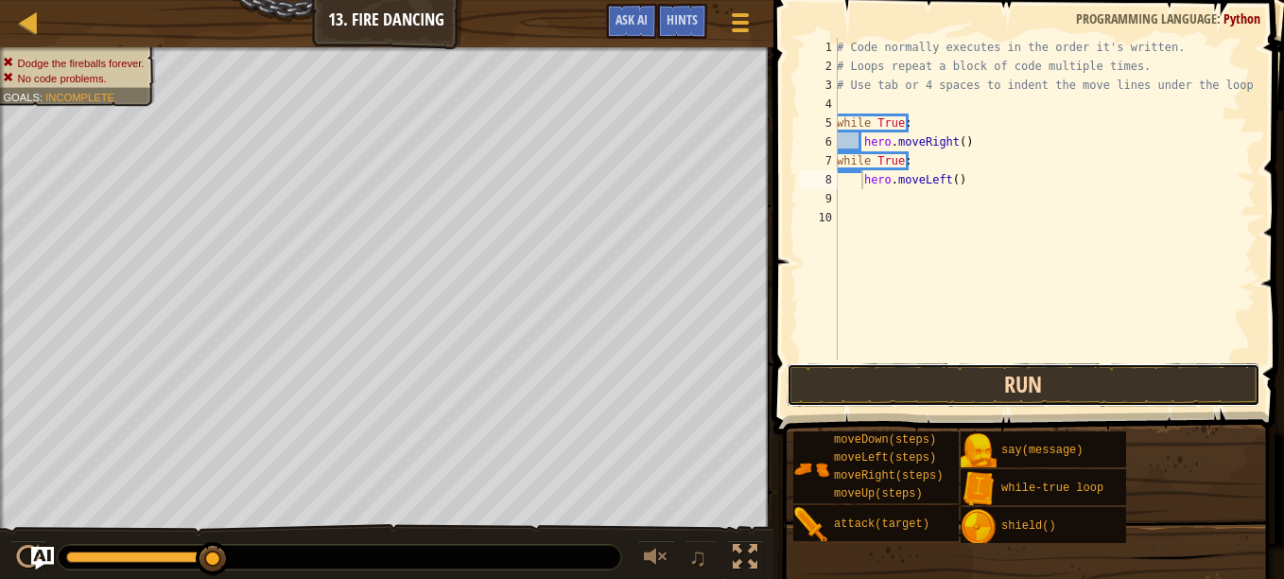
click at [897, 384] on button "Run" at bounding box center [1024, 385] width 474 height 44
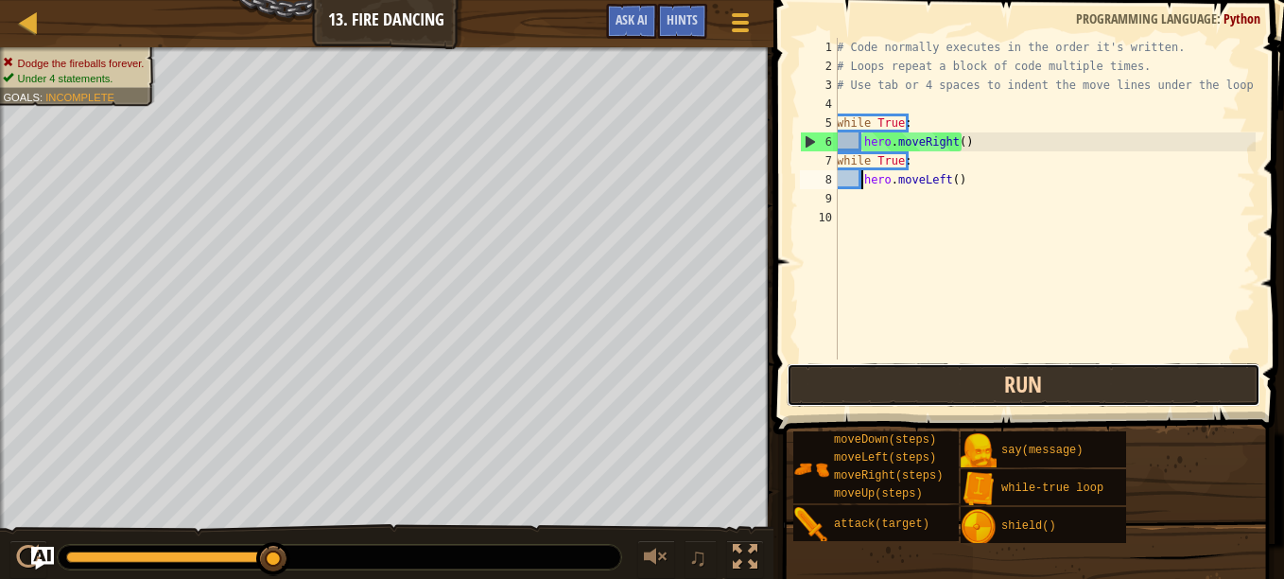
click at [897, 384] on button "Run" at bounding box center [1024, 385] width 474 height 44
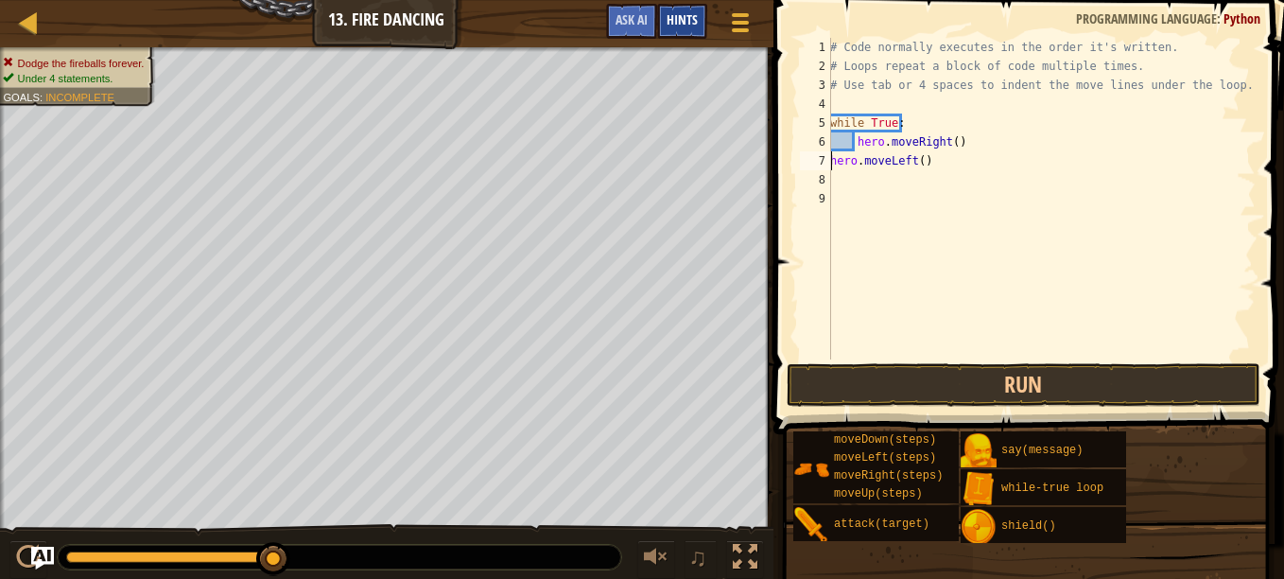
click at [673, 18] on span "Hints" at bounding box center [682, 19] width 31 height 18
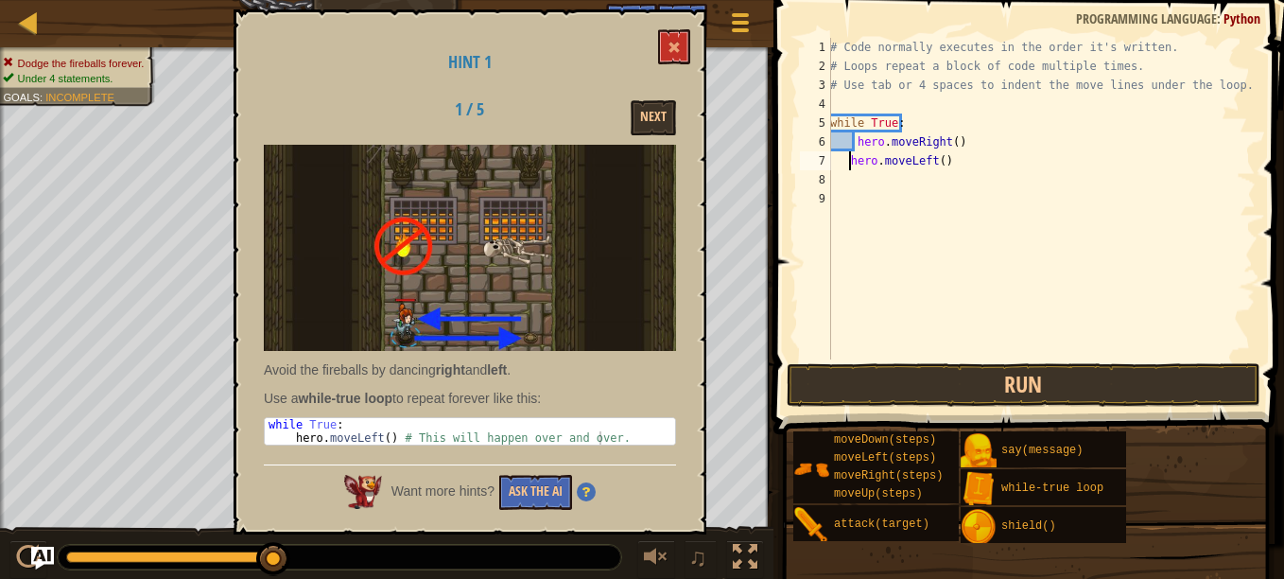
type textarea "hero.moveLeft()"
click at [876, 381] on button "Run" at bounding box center [1024, 385] width 474 height 44
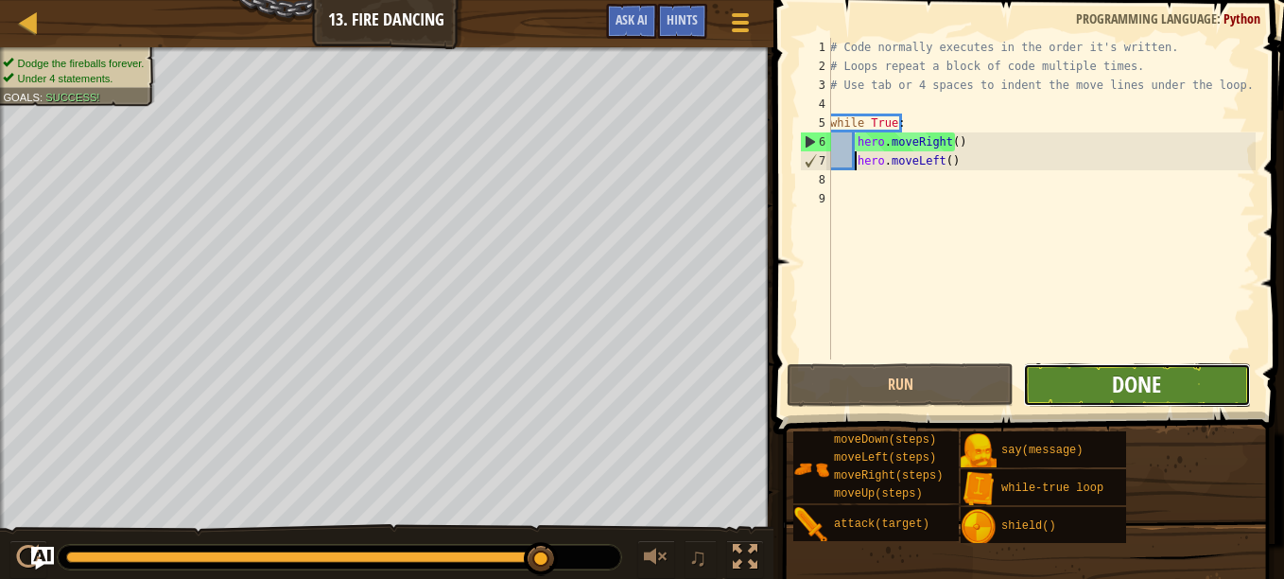
click at [1125, 387] on span "Done" at bounding box center [1136, 384] width 49 height 30
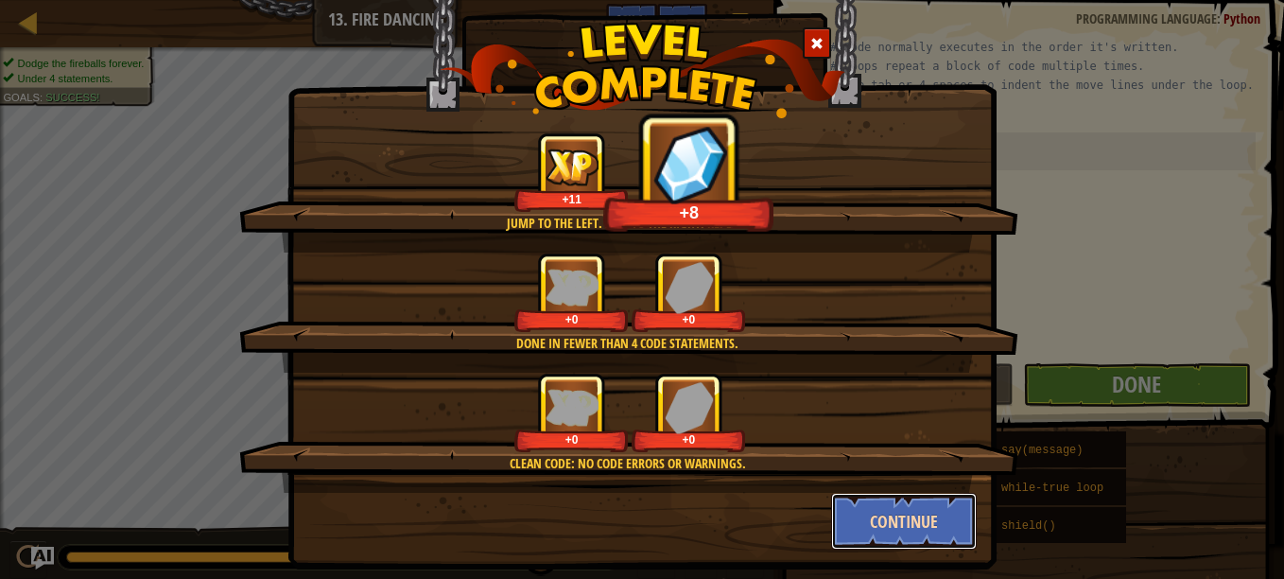
click at [904, 527] on button "Continue" at bounding box center [904, 521] width 147 height 57
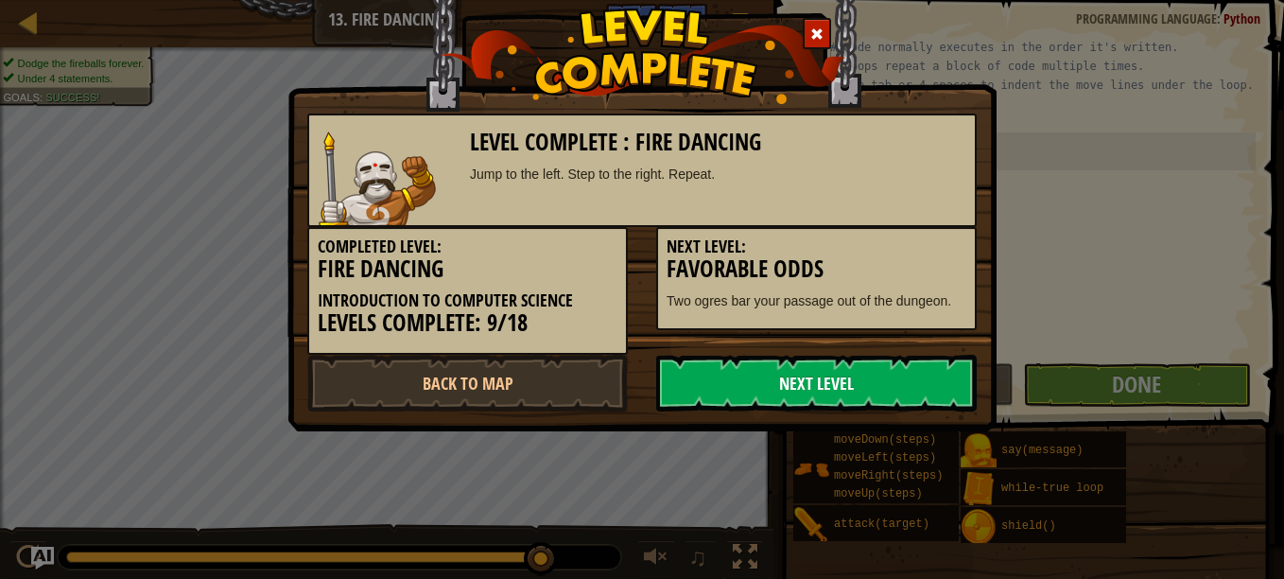
click at [790, 381] on link "Next Level" at bounding box center [816, 383] width 321 height 57
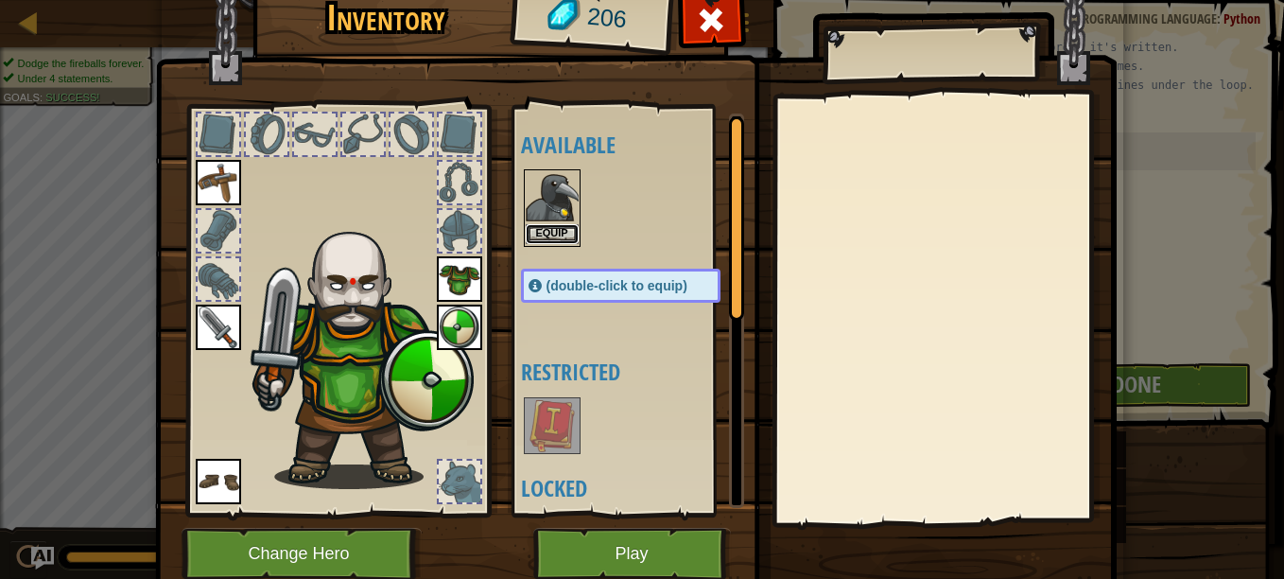
click at [547, 235] on button "Equip" at bounding box center [552, 234] width 53 height 20
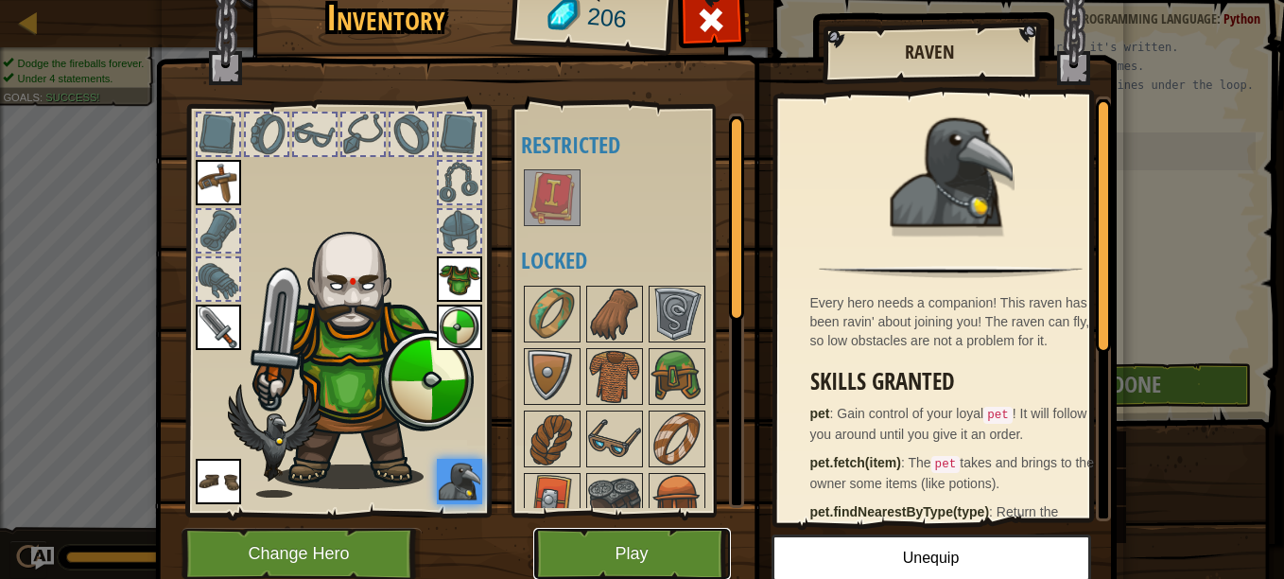
click at [665, 564] on button "Play" at bounding box center [632, 554] width 198 height 52
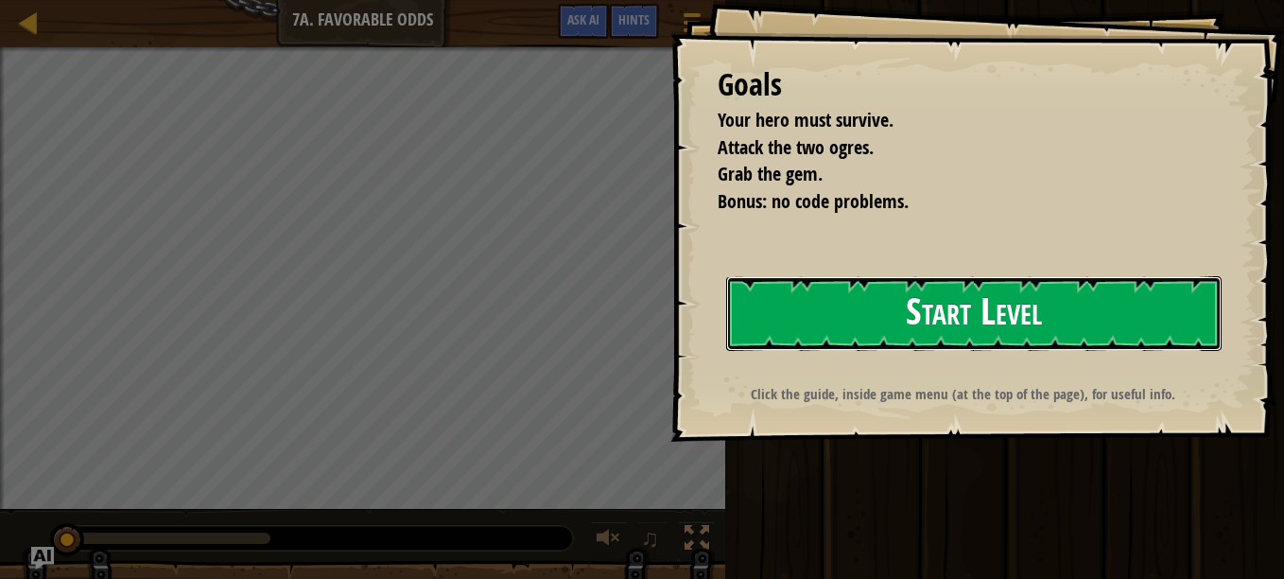
click at [810, 320] on button "Start Level" at bounding box center [974, 313] width 496 height 75
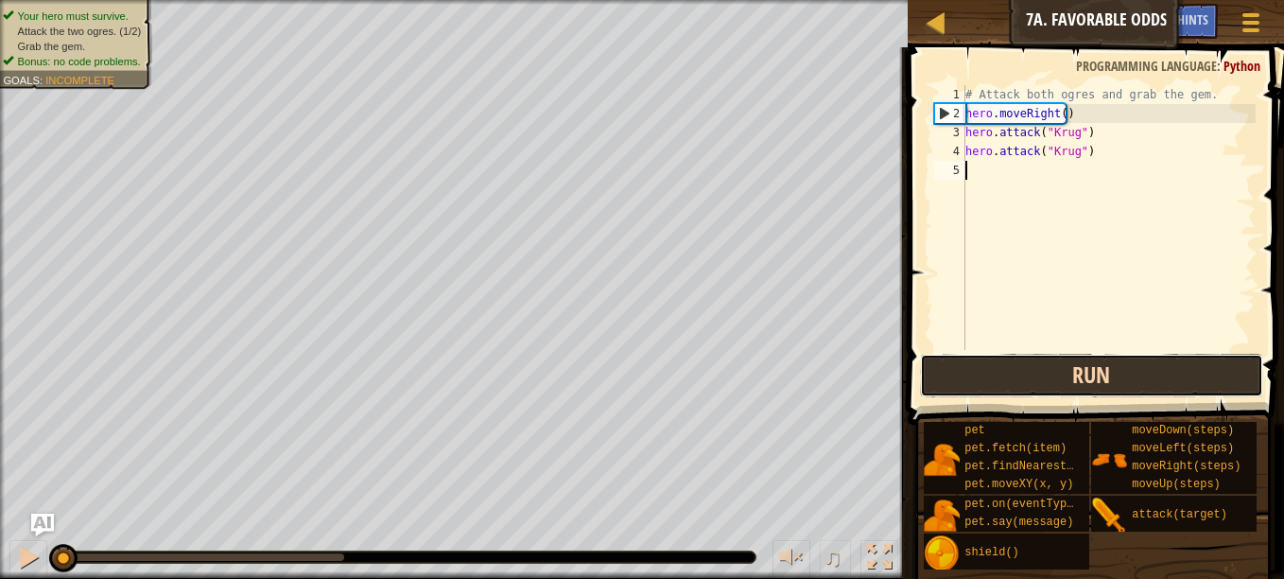
click at [1019, 377] on button "Run" at bounding box center [1091, 376] width 343 height 44
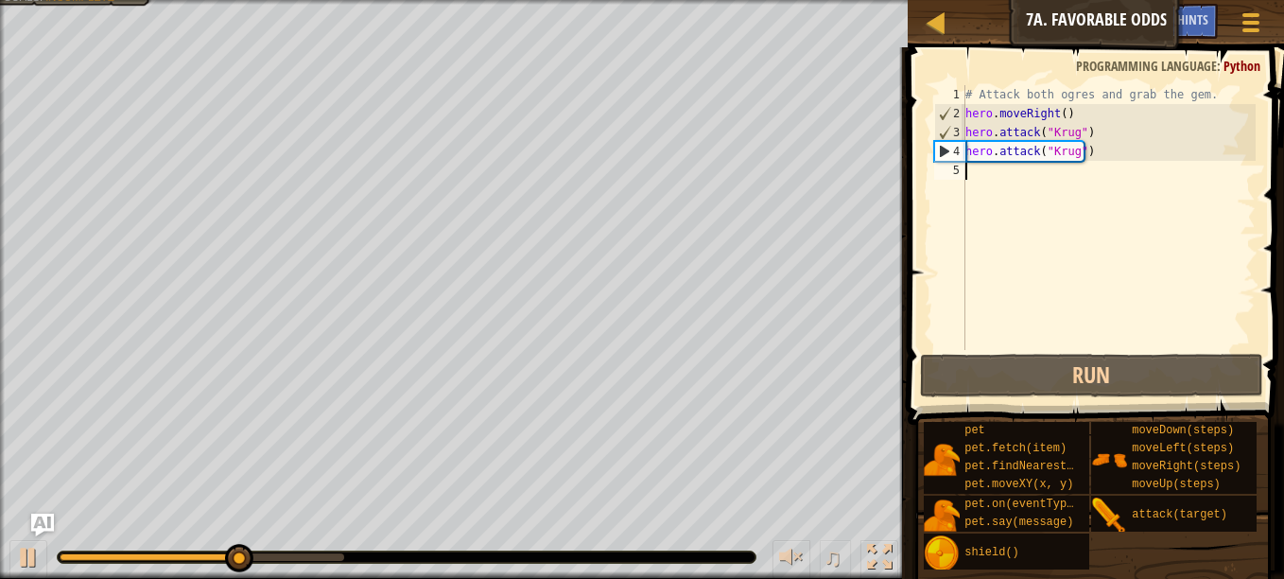
click at [1011, 190] on div "# Attack both ogres and grab the gem. hero . moveRight ( ) hero . attack ( "[PE…" at bounding box center [1109, 236] width 294 height 303
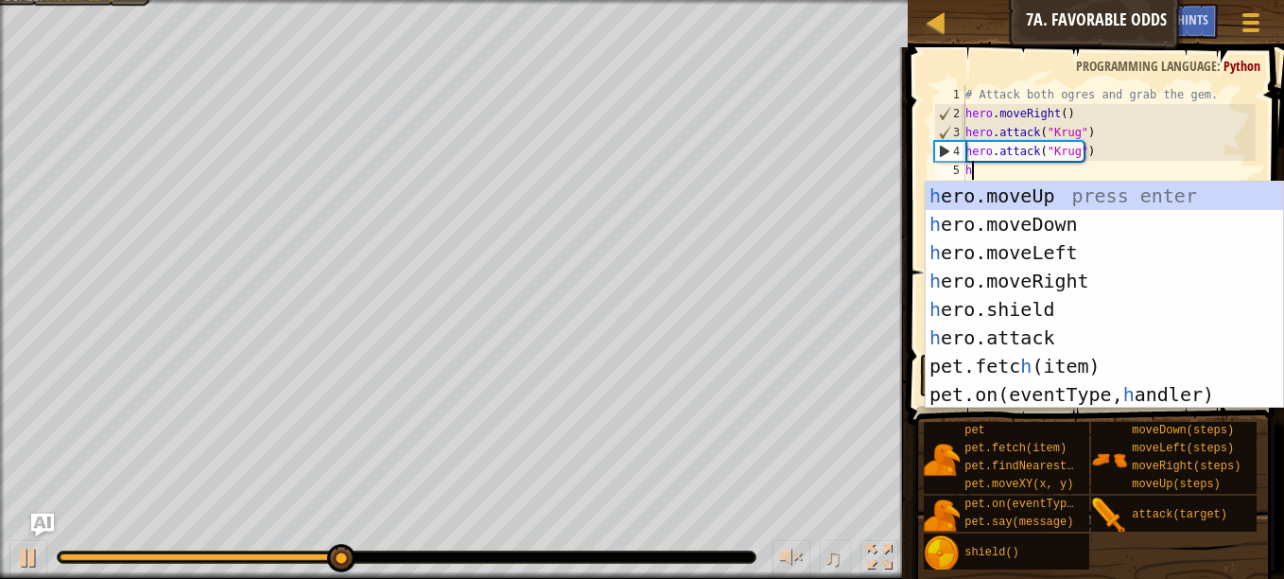
scroll to position [9, 0]
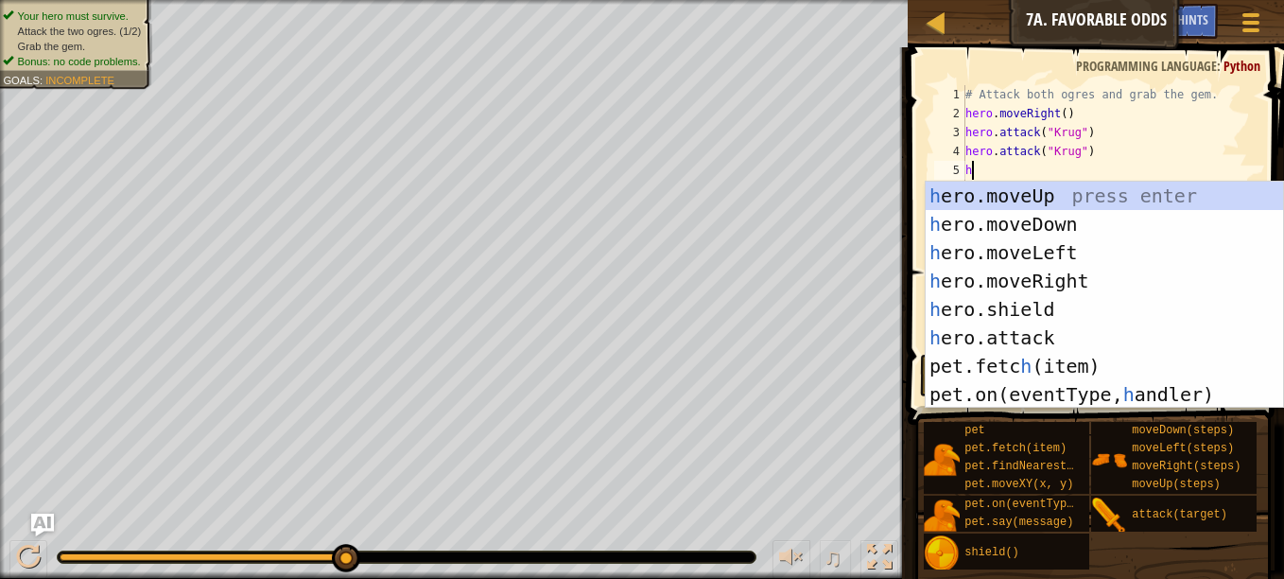
type textarea "hre"
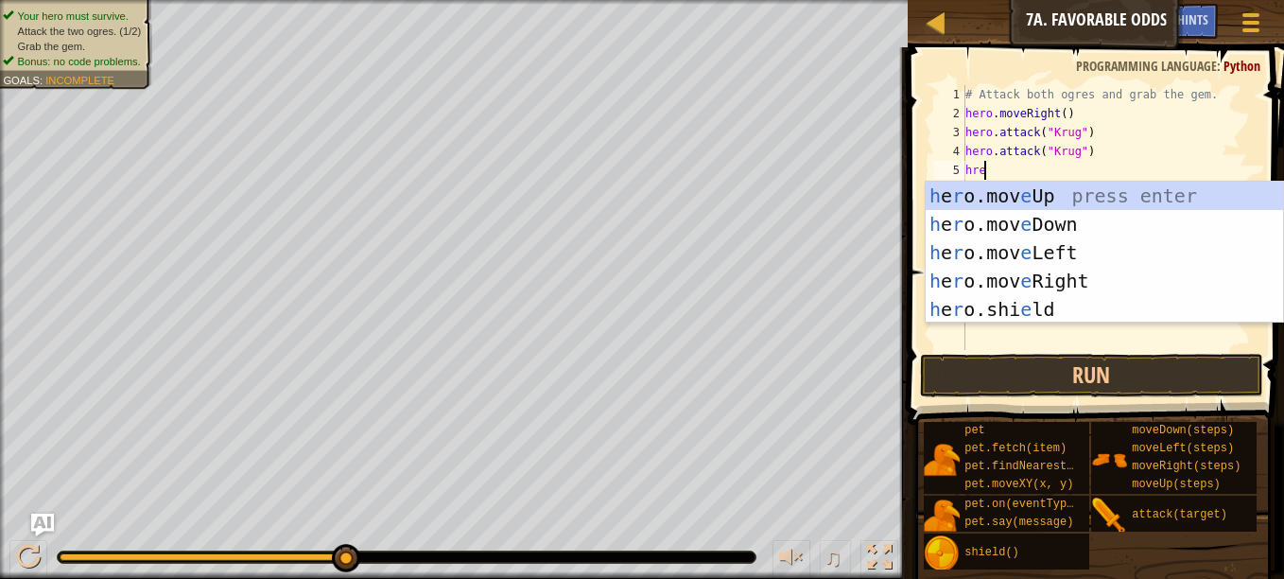
scroll to position [9, 1]
click at [1002, 279] on div "h e r o.mov e Up press enter h e r o.mov e Down press enter h e r o.mov e Left …" at bounding box center [1105, 281] width 358 height 199
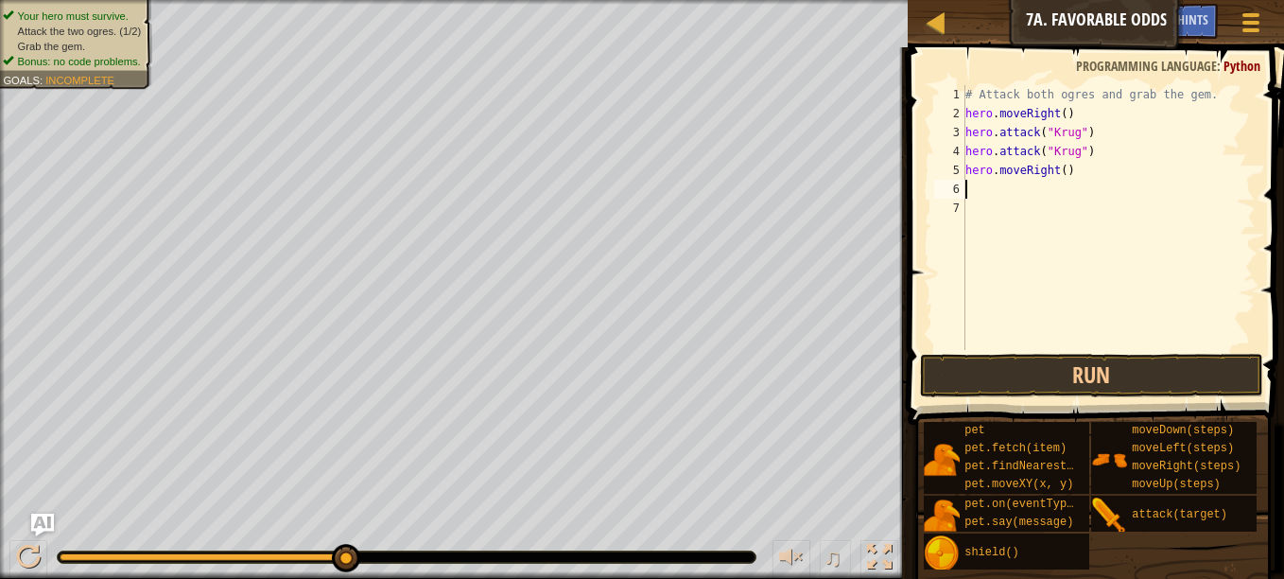
scroll to position [9, 0]
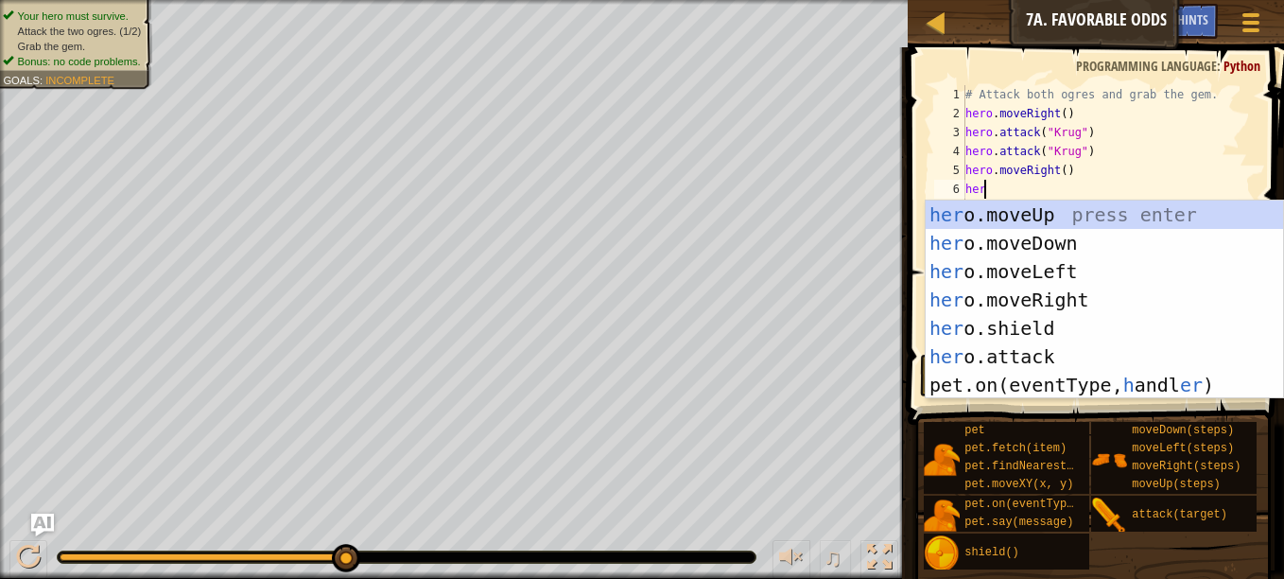
type textarea "hero"
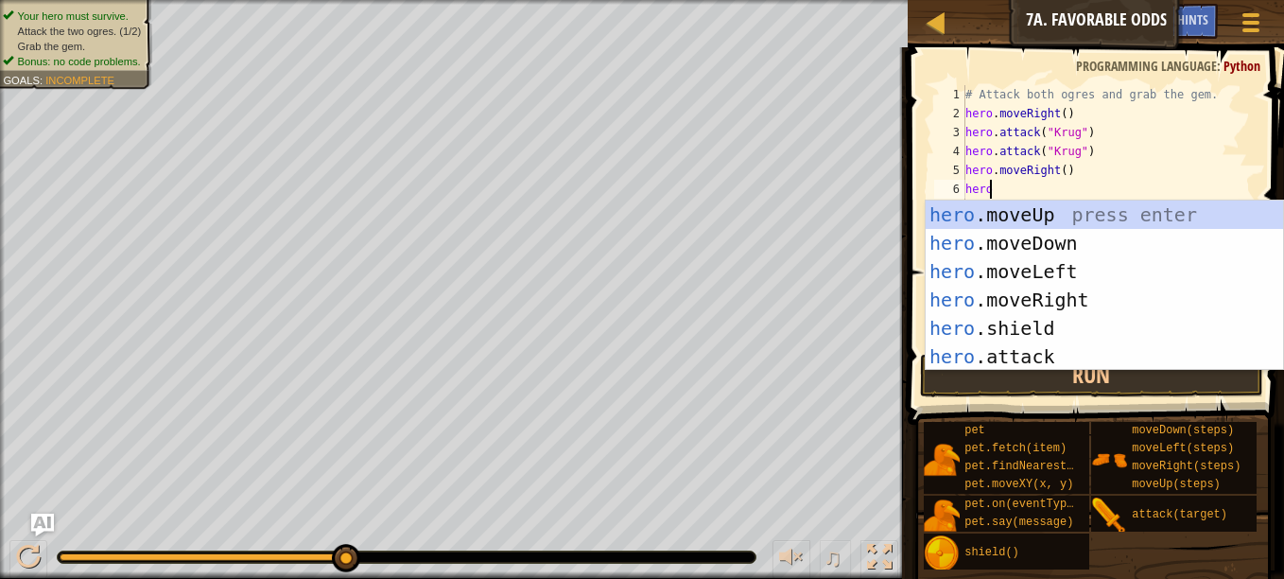
click at [1012, 217] on div "hero .moveUp press enter hero .moveDown press enter hero .moveLeft press enter …" at bounding box center [1105, 314] width 358 height 227
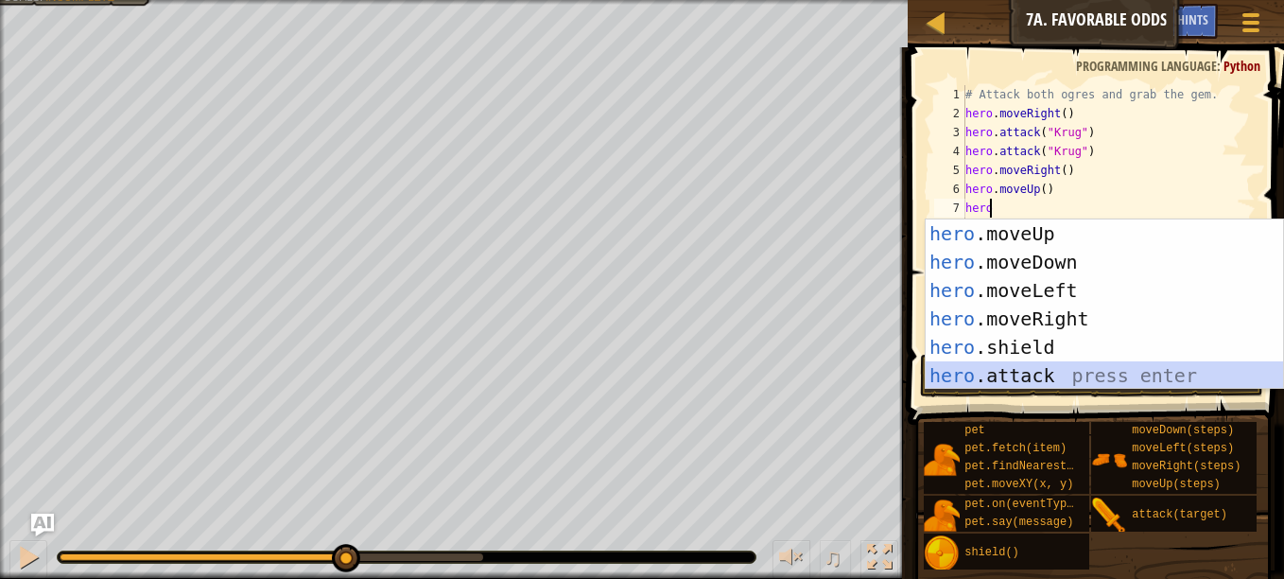
click at [1022, 373] on div "hero .moveUp press enter hero .moveDown press enter hero .moveLeft press enter …" at bounding box center [1105, 332] width 358 height 227
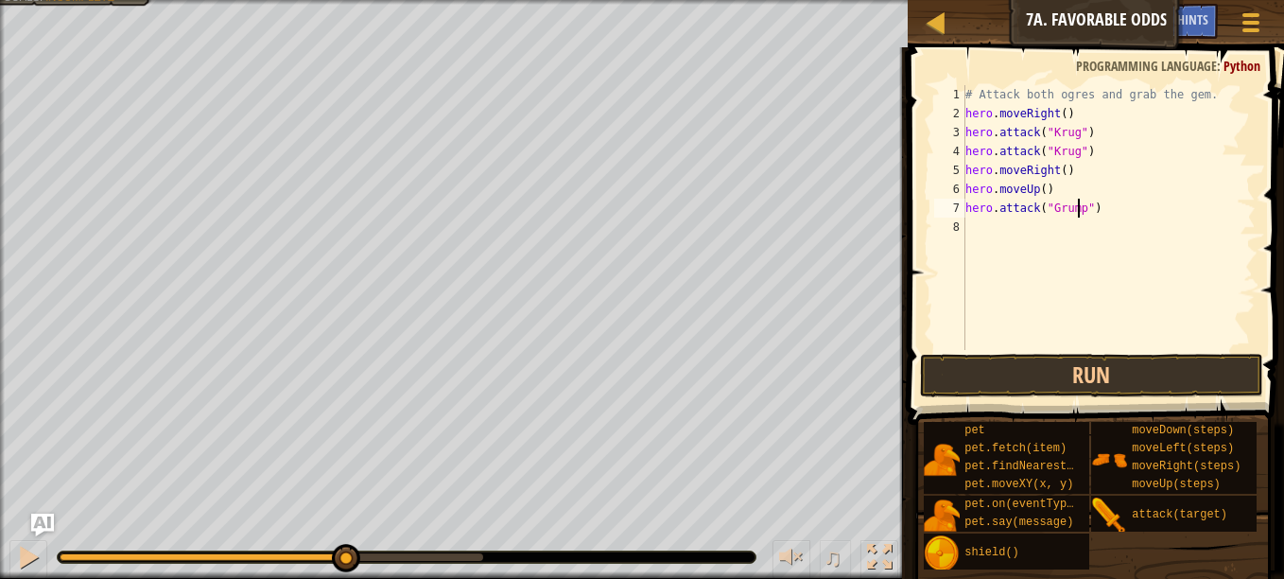
scroll to position [9, 9]
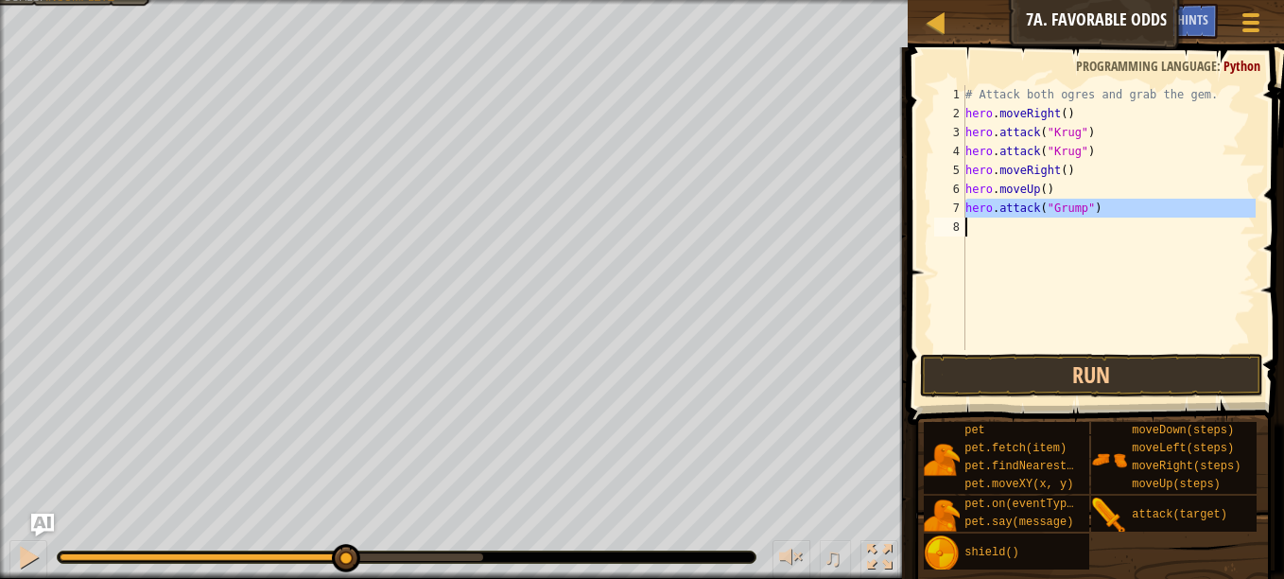
drag, startPoint x: 969, startPoint y: 215, endPoint x: 1077, endPoint y: 223, distance: 109.1
click at [1077, 223] on div "# Attack both ogres and grab the gem. hero . moveRight ( ) hero . attack ( "[PE…" at bounding box center [1109, 236] width 294 height 303
type textarea "hero.attack("Grump")"
click at [1092, 275] on div "# Attack both ogres and grab the gem. hero . moveRight ( ) hero . attack ( "[PE…" at bounding box center [1109, 217] width 294 height 265
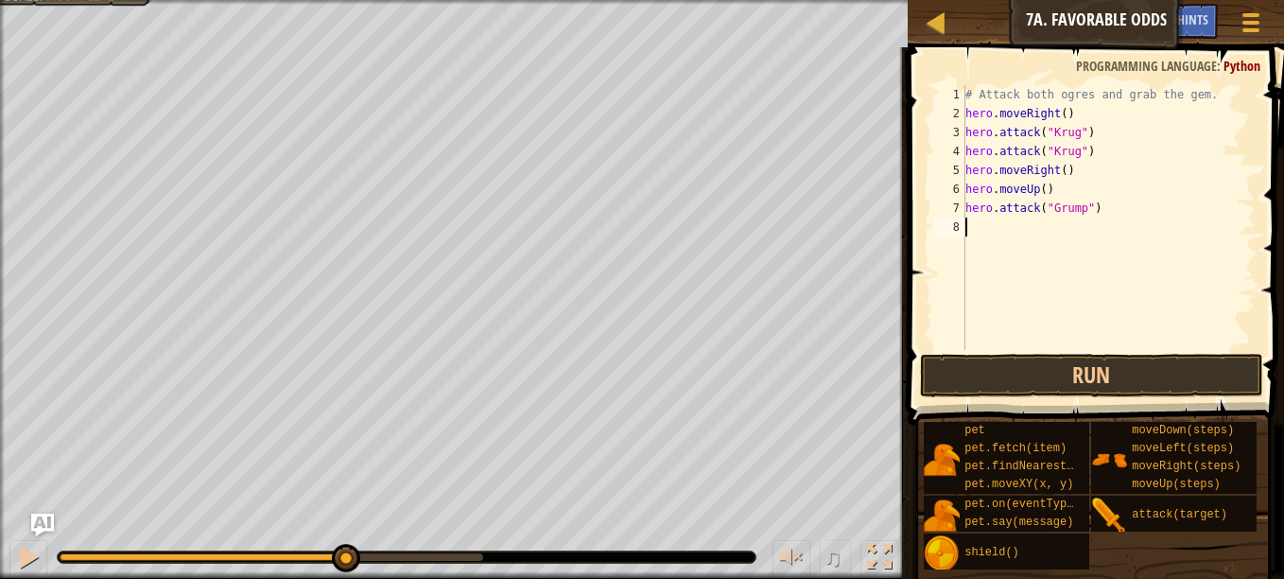
click at [1092, 275] on div "# Attack both ogres and grab the gem. hero . moveRight ( ) hero . attack ( "[PE…" at bounding box center [1109, 236] width 294 height 303
paste textarea "hero.attack("Two")"
click at [1137, 228] on div "# Attack both ogres and grab the gem. hero . moveRight ( ) hero . attack ( "[PE…" at bounding box center [1109, 236] width 294 height 303
click at [1062, 225] on div "# Attack both ogres and grab the gem. hero . moveRight ( ) hero . attack ( "[PE…" at bounding box center [1109, 236] width 294 height 303
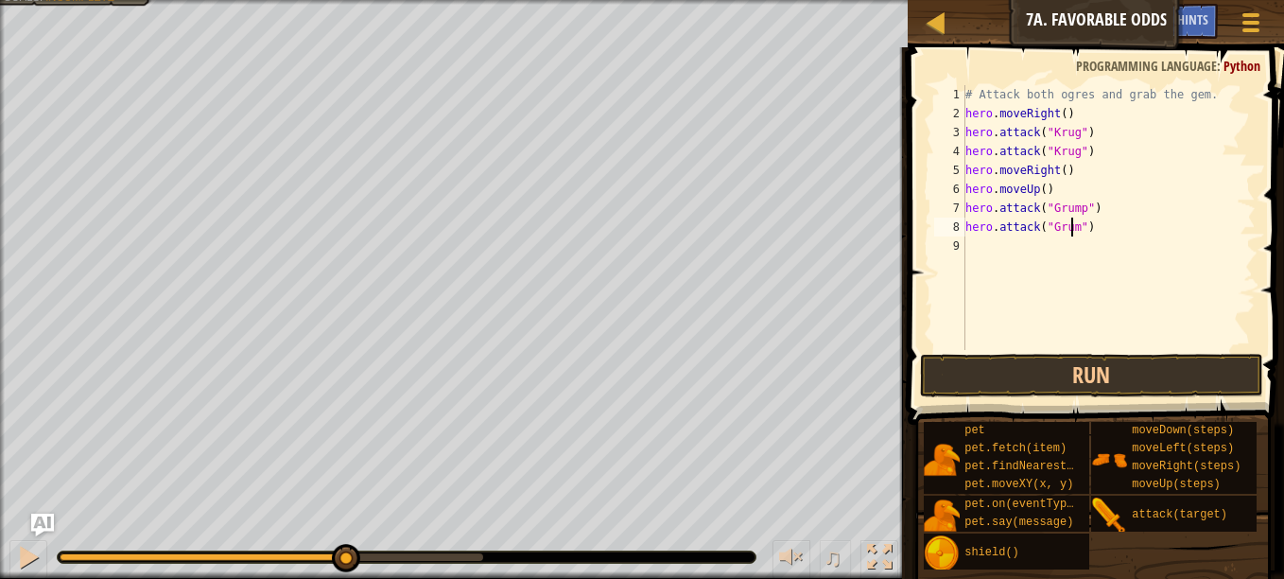
type textarea "hero.attack("Grump")"
click at [1003, 258] on div "# Attack both ogres and grab the gem. hero . moveRight ( ) hero . attack ( "[PE…" at bounding box center [1109, 236] width 294 height 303
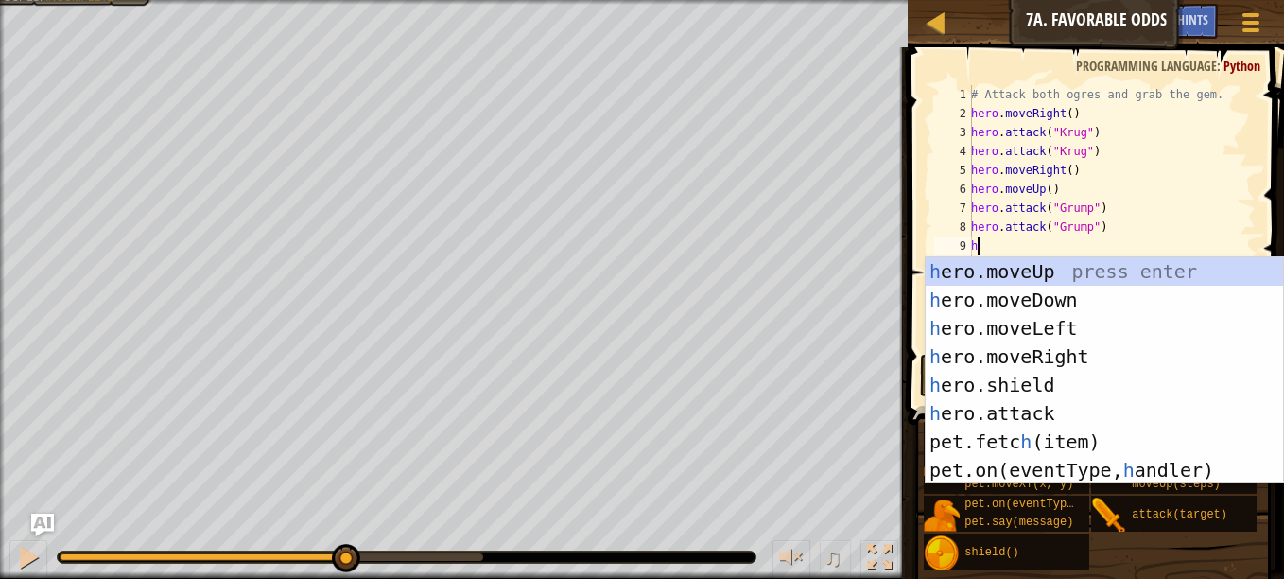
scroll to position [9, 1]
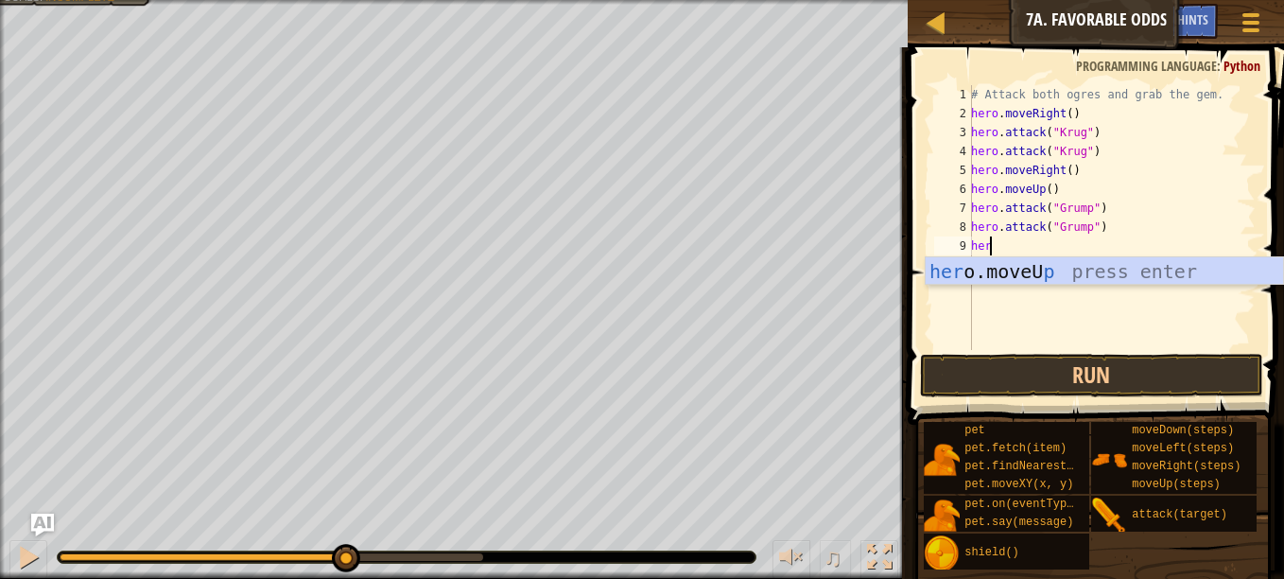
type textarea "her"
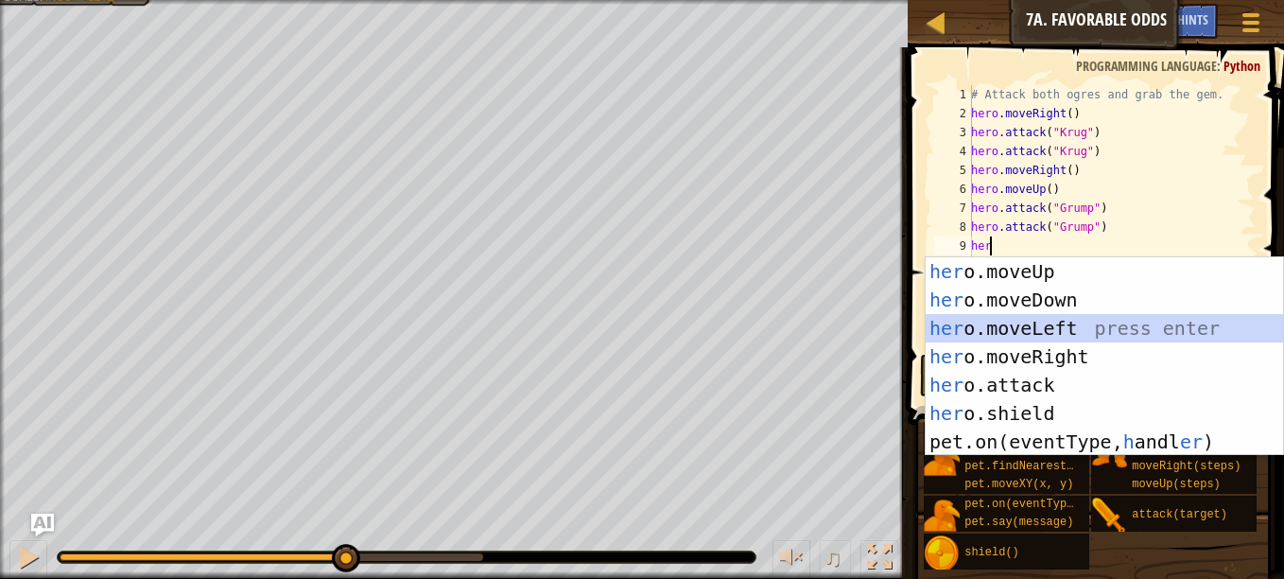
click at [1021, 334] on div "her o.moveUp press enter her o.moveDown press enter her o.moveLeft press enter …" at bounding box center [1105, 384] width 358 height 255
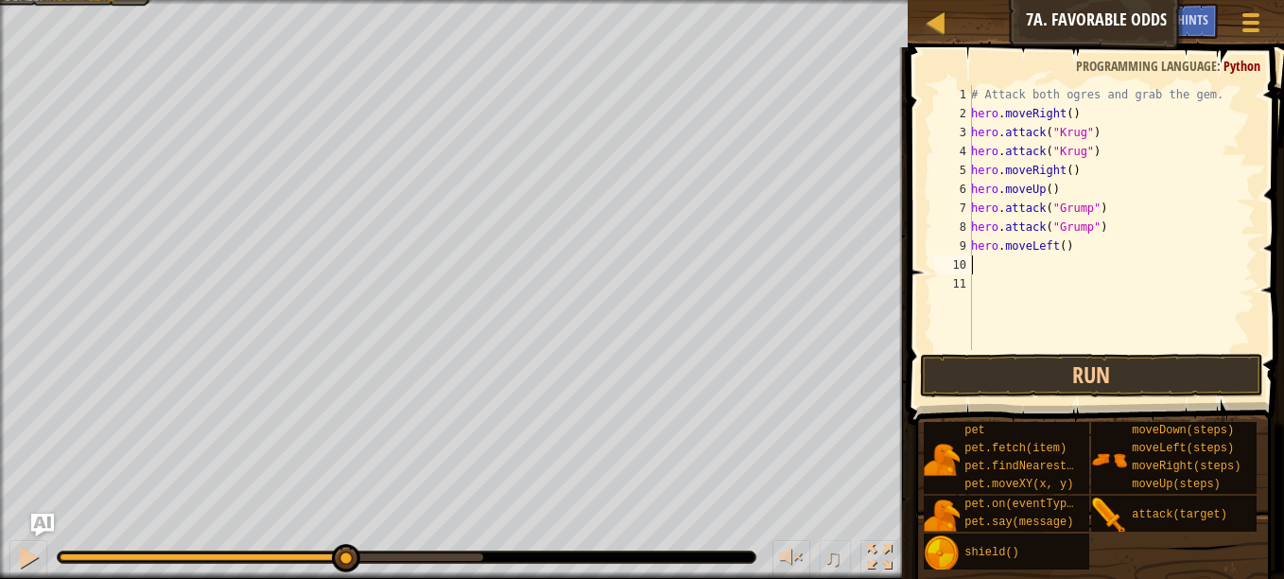
click at [1057, 248] on div "# Attack both ogres and grab the gem. hero . moveRight ( ) hero . attack ( "[PE…" at bounding box center [1112, 236] width 288 height 303
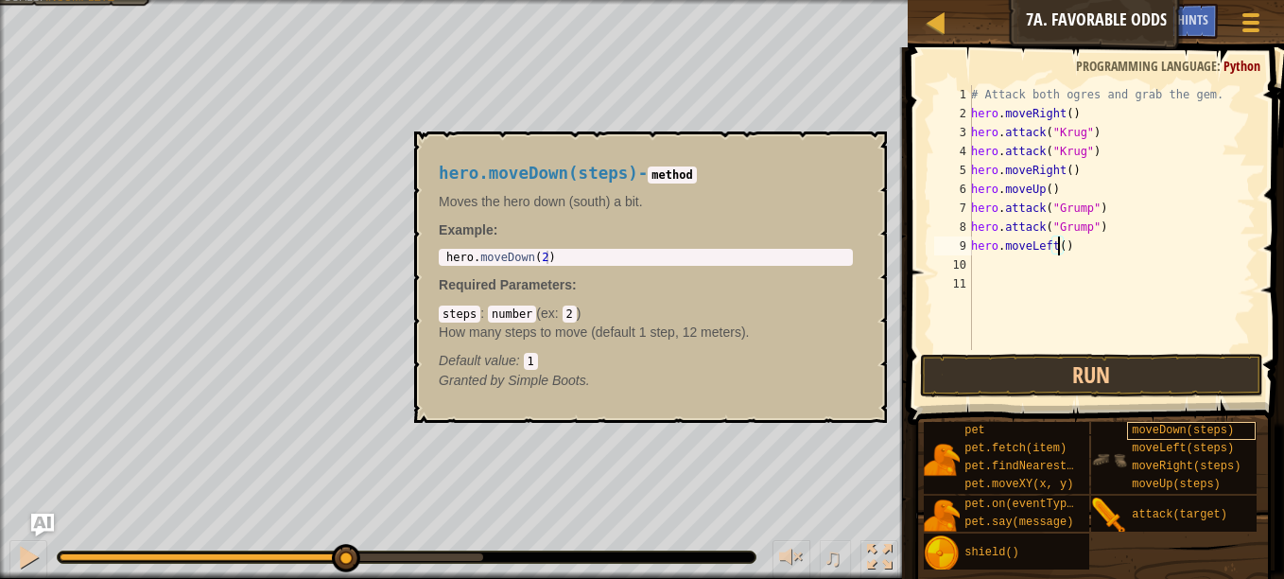
scroll to position [9, 8]
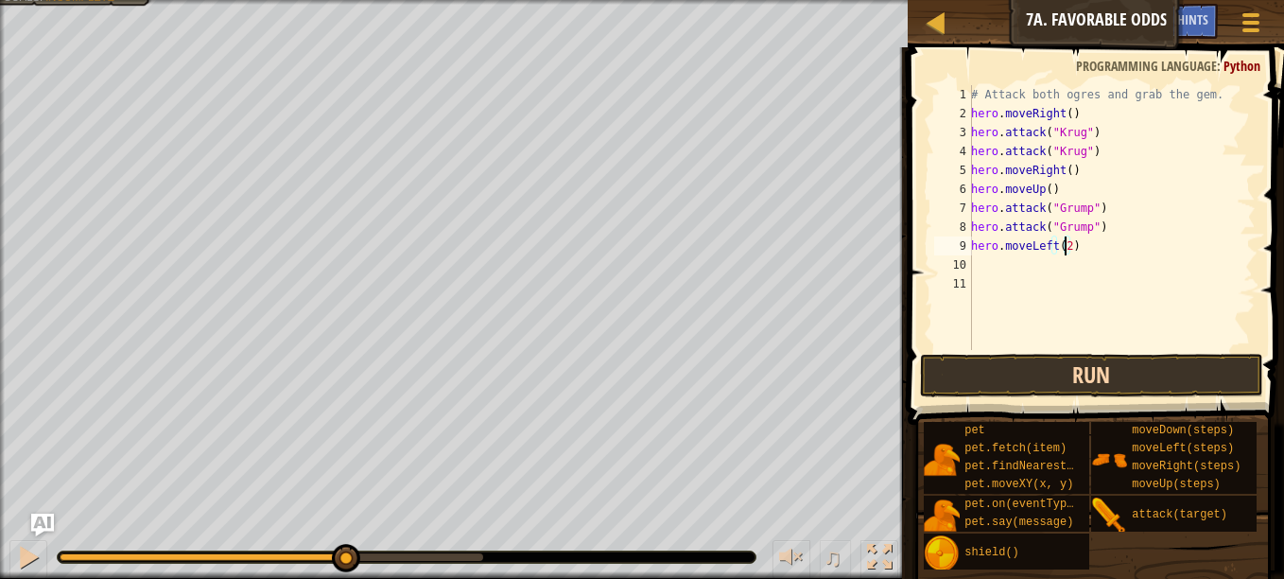
type textarea "hero.moveLeft(2)"
click at [1130, 358] on button "Run" at bounding box center [1091, 376] width 343 height 44
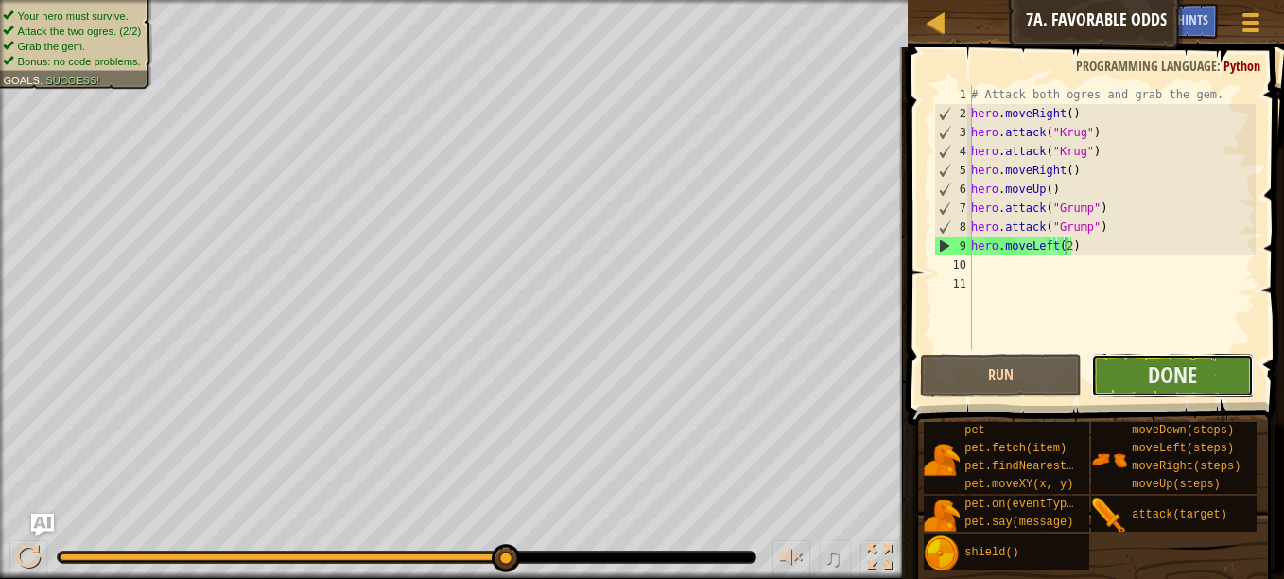
click at [1129, 373] on button "Done" at bounding box center [1173, 376] width 162 height 44
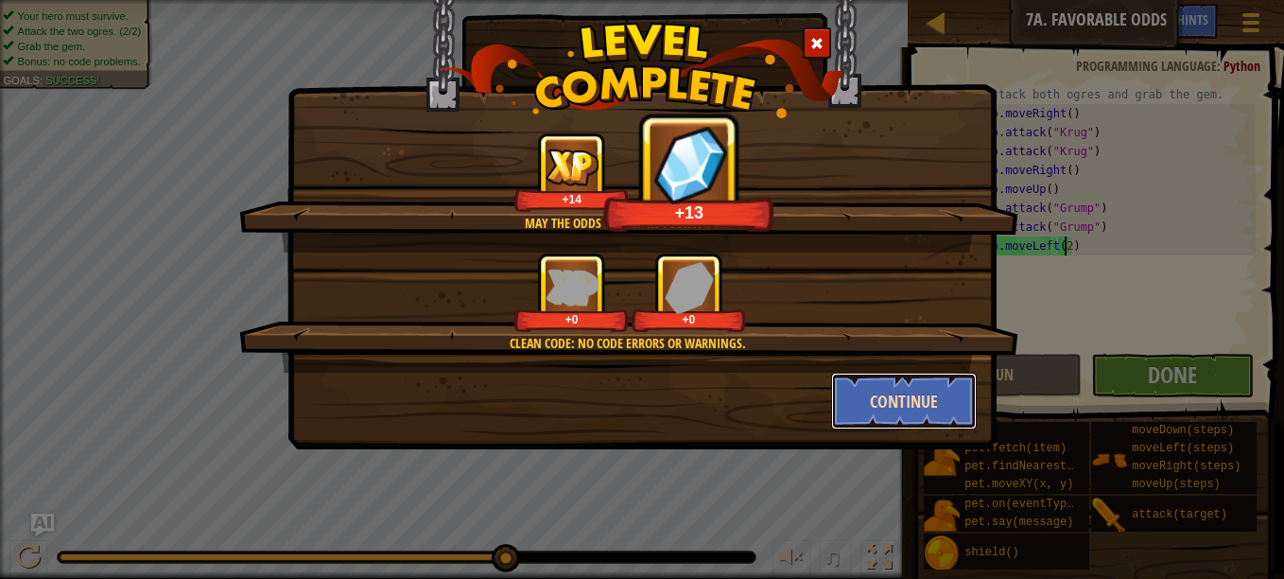
click at [884, 416] on button "Continue" at bounding box center [904, 401] width 147 height 57
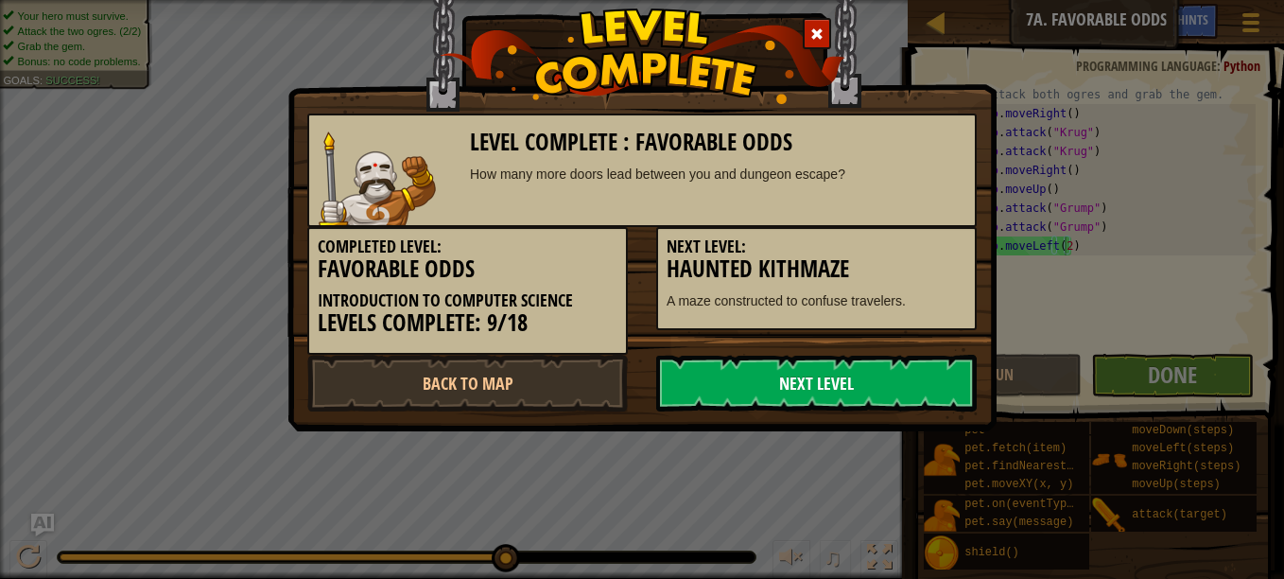
click at [895, 389] on link "Next Level" at bounding box center [816, 383] width 321 height 57
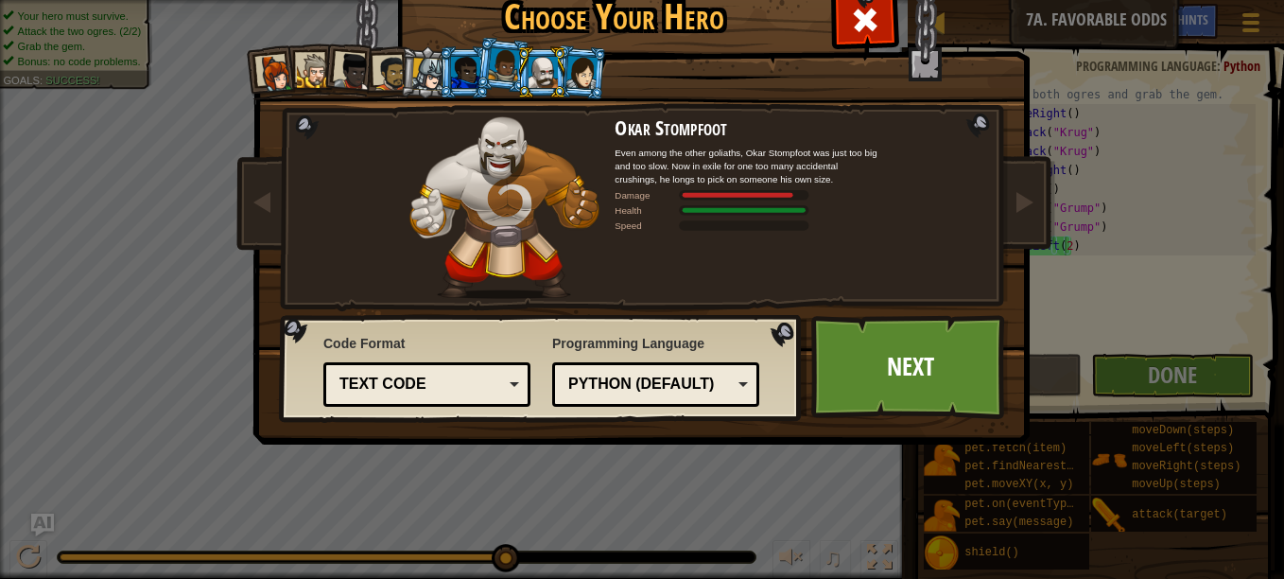
click at [895, 389] on link "Next" at bounding box center [911, 367] width 198 height 104
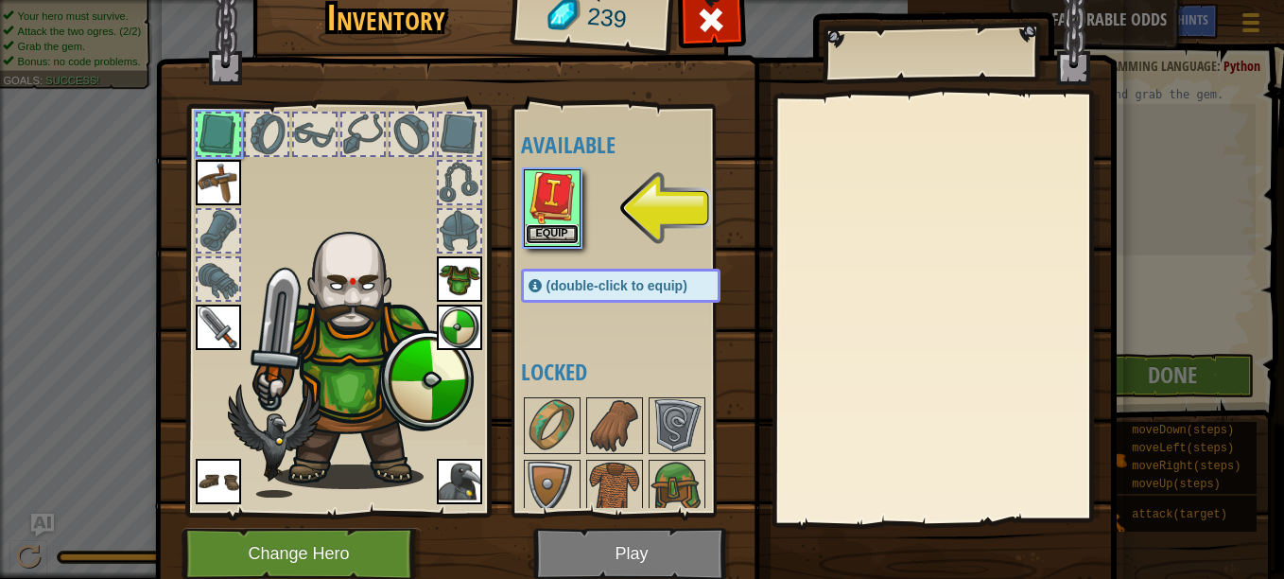
click at [565, 234] on button "Equip" at bounding box center [552, 234] width 53 height 20
click at [565, 2] on body "Map Introduction to Computer Science 7a. Favorable Odds Game Menu Done Hints As…" at bounding box center [642, 1] width 1284 height 2
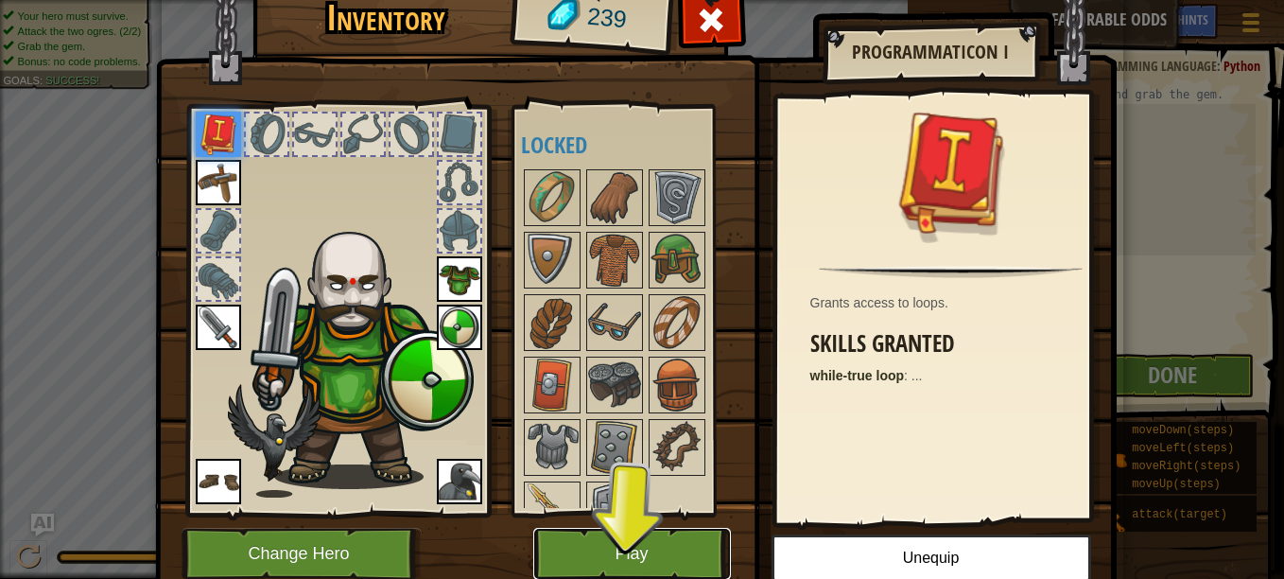
click at [570, 545] on button "Play" at bounding box center [632, 554] width 198 height 52
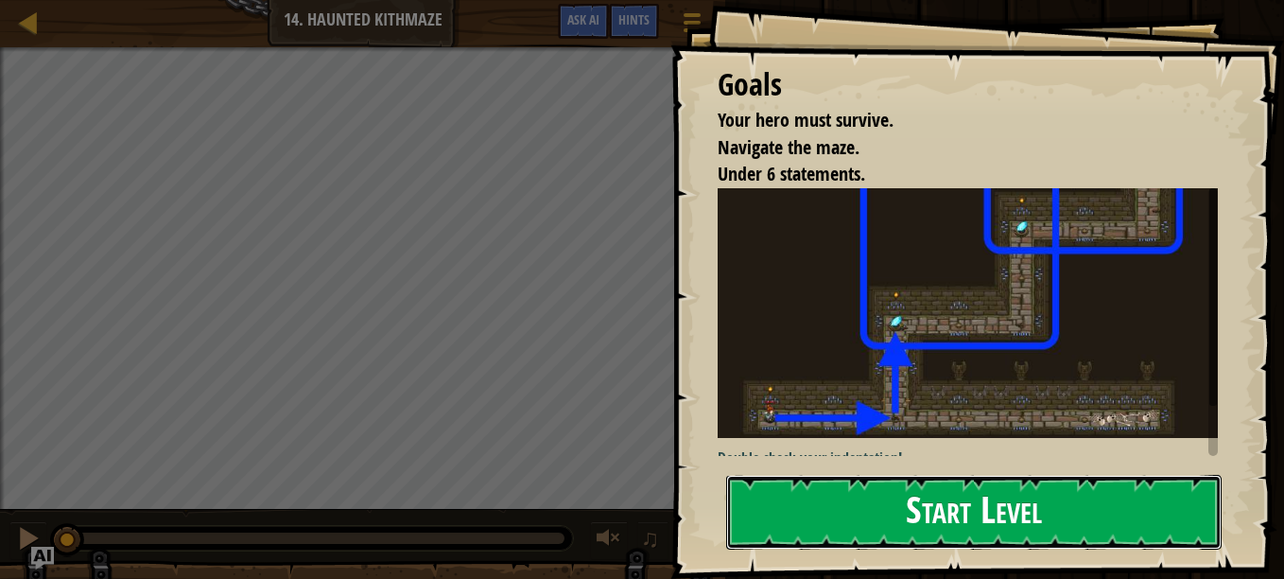
click at [1128, 520] on button "Start Level" at bounding box center [974, 512] width 496 height 75
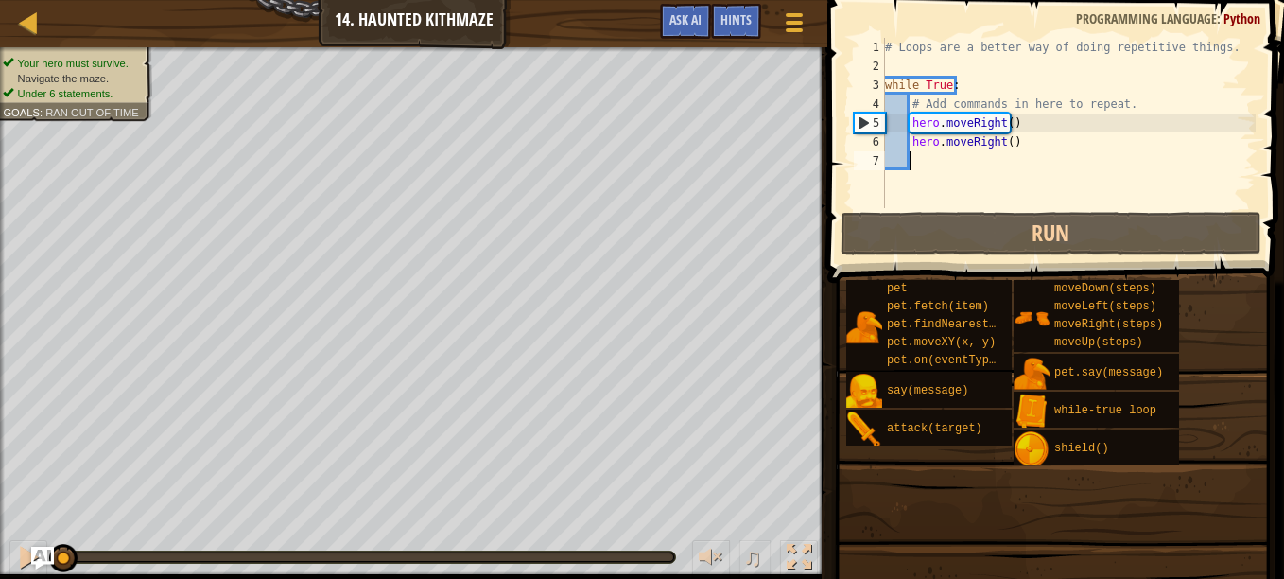
click at [1128, 520] on div "pet pet.fetch(item) pet.findNearestByType(type) pet.moveXY(x, y) pet.on(eventTy…" at bounding box center [1059, 429] width 426 height 300
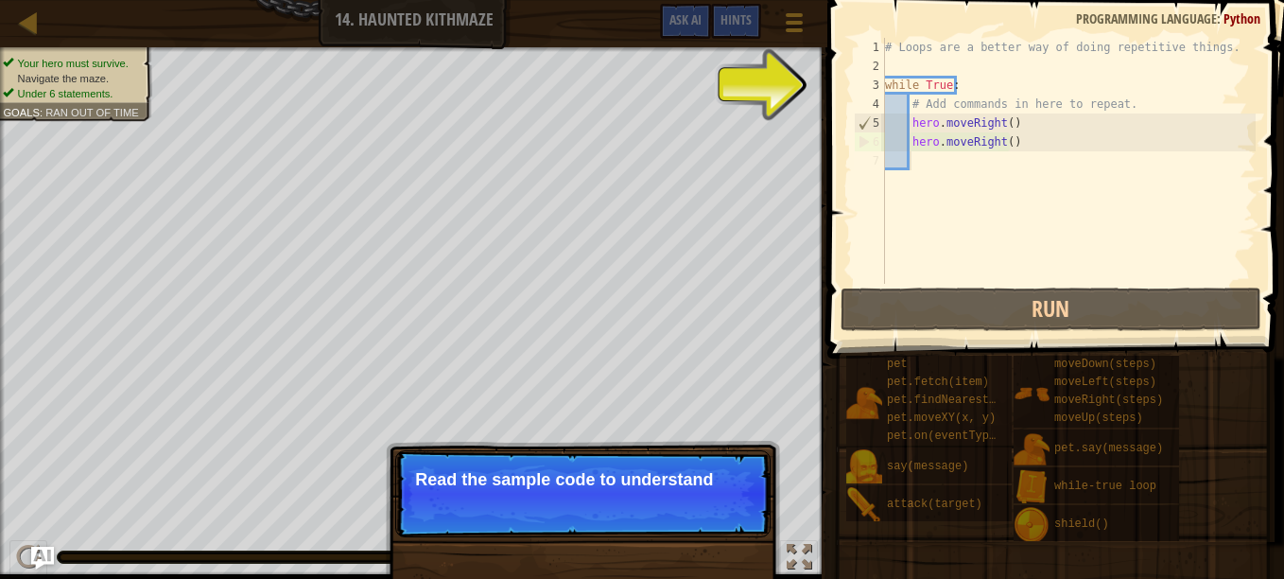
drag, startPoint x: 632, startPoint y: 560, endPoint x: 653, endPoint y: 576, distance: 26.3
click at [653, 576] on div "Your hero must survive. Navigate the maze. Under 6 statements. Goals : Ran out …" at bounding box center [642, 313] width 1284 height 532
